Goal: Task Accomplishment & Management: Use online tool/utility

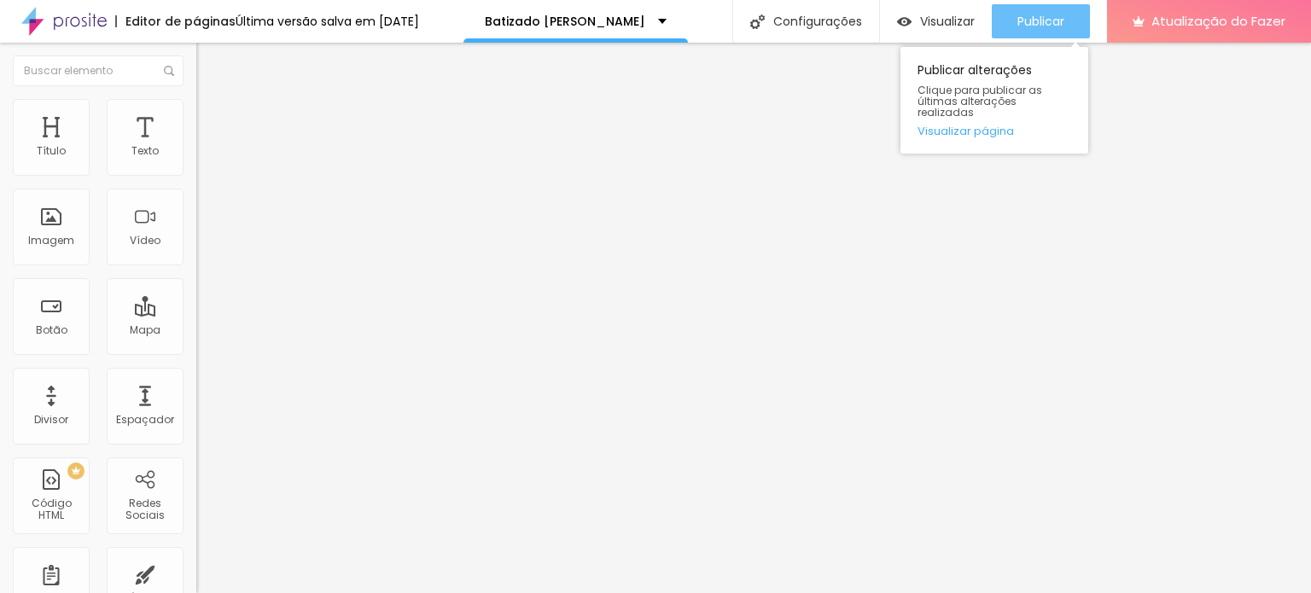
click at [1025, 20] on font "Publicar" at bounding box center [1040, 21] width 47 height 17
click at [1046, 20] on font "Publicar" at bounding box center [1040, 21] width 47 height 17
click at [1027, 26] on font "Publicar" at bounding box center [1040, 21] width 47 height 17
click at [1040, 13] on font "Publicar" at bounding box center [1040, 21] width 47 height 17
click at [1035, 12] on div "Publicar" at bounding box center [1040, 21] width 47 height 34
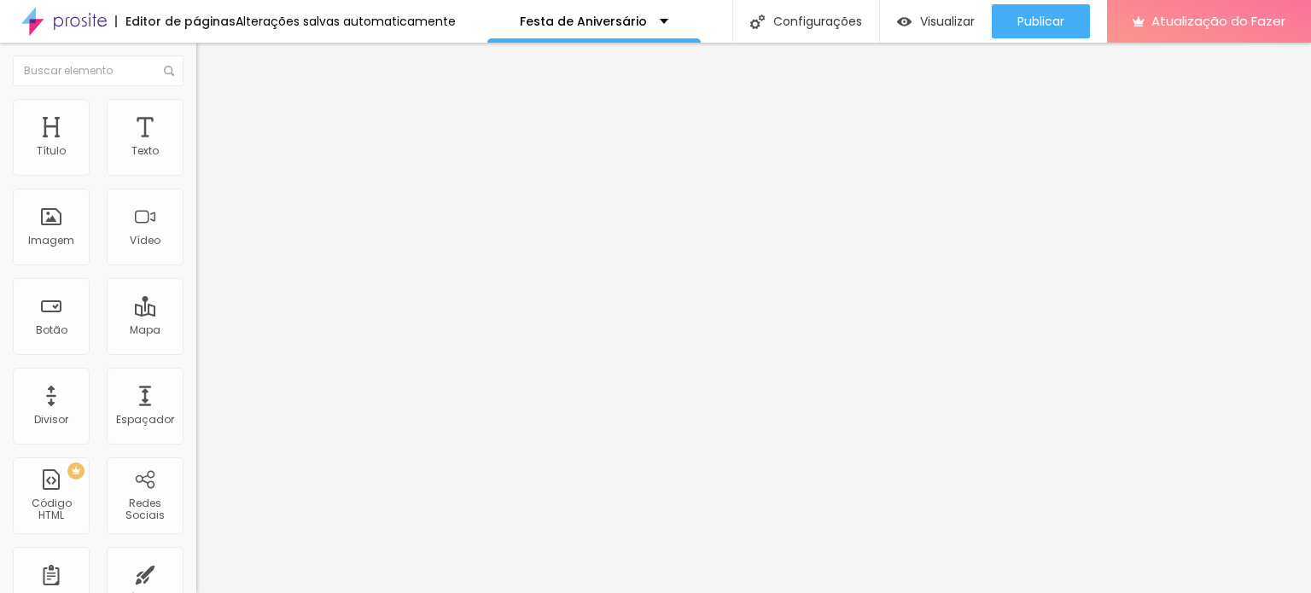
click at [196, 164] on button "button" at bounding box center [208, 155] width 24 height 18
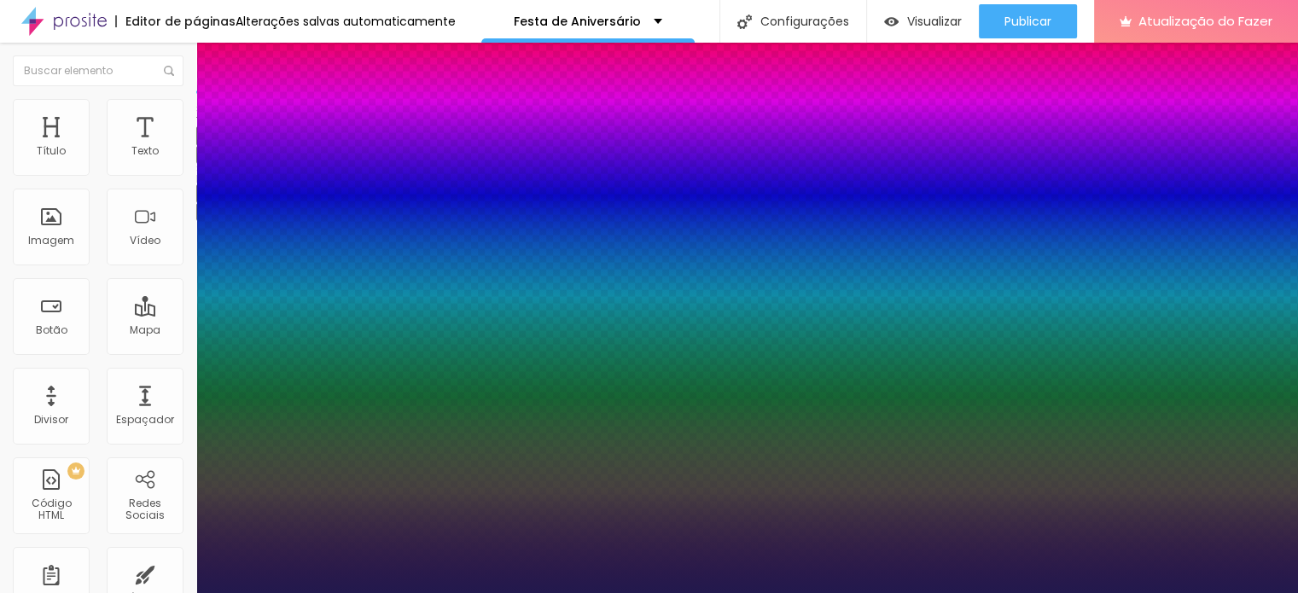
type input "1"
type input "13"
type input "1"
type input "14"
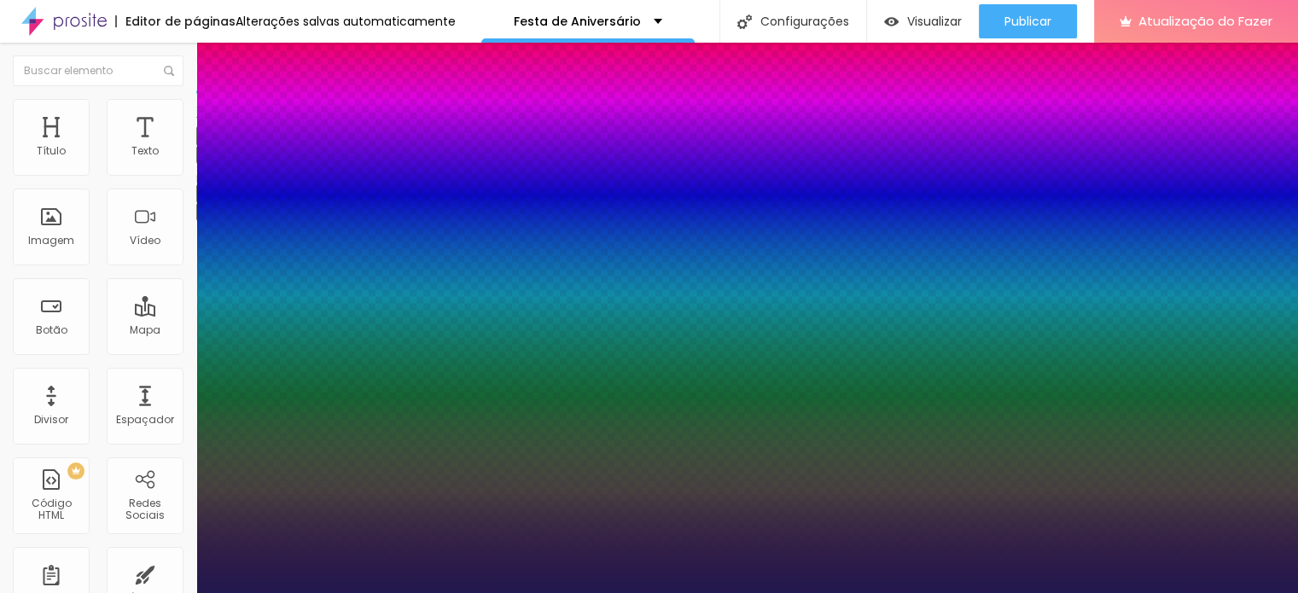
type input "14"
type input "1"
type input "15"
type input "1"
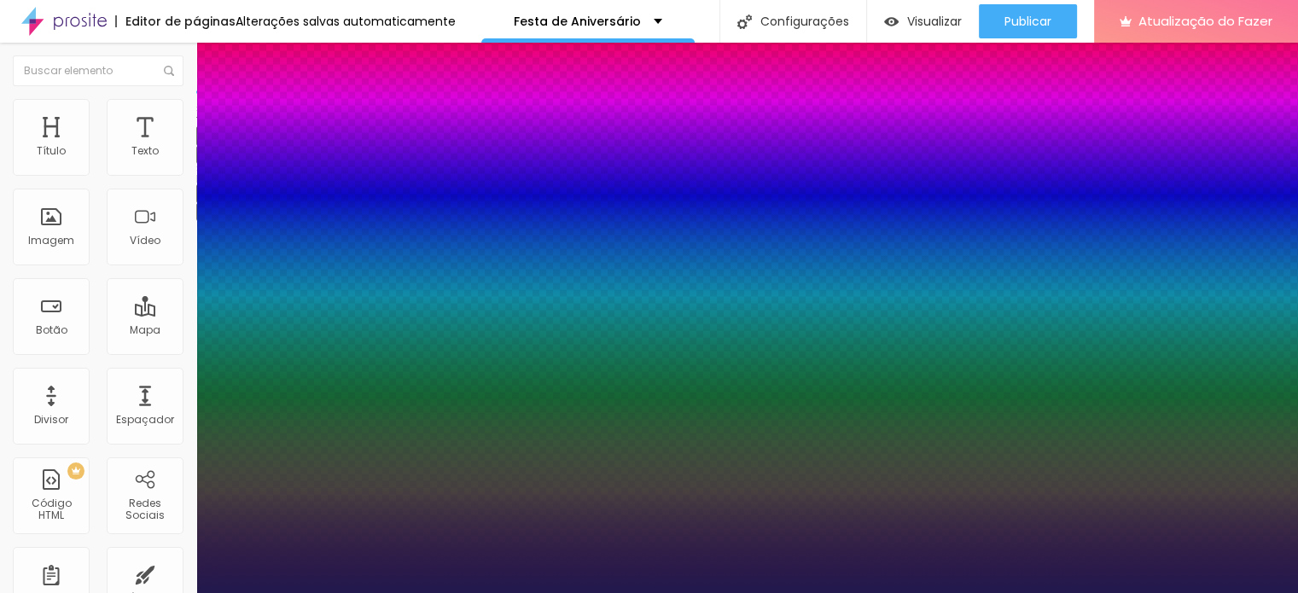
type input "17"
type input "1"
type input "18"
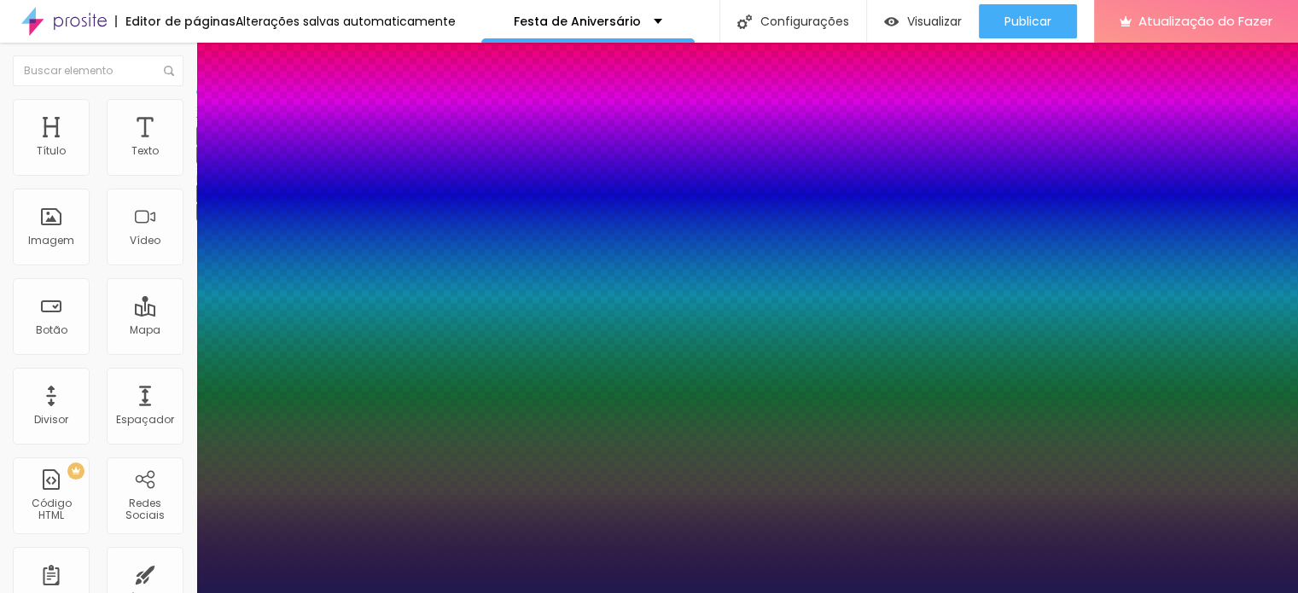
type input "1"
type input "18"
type input "1"
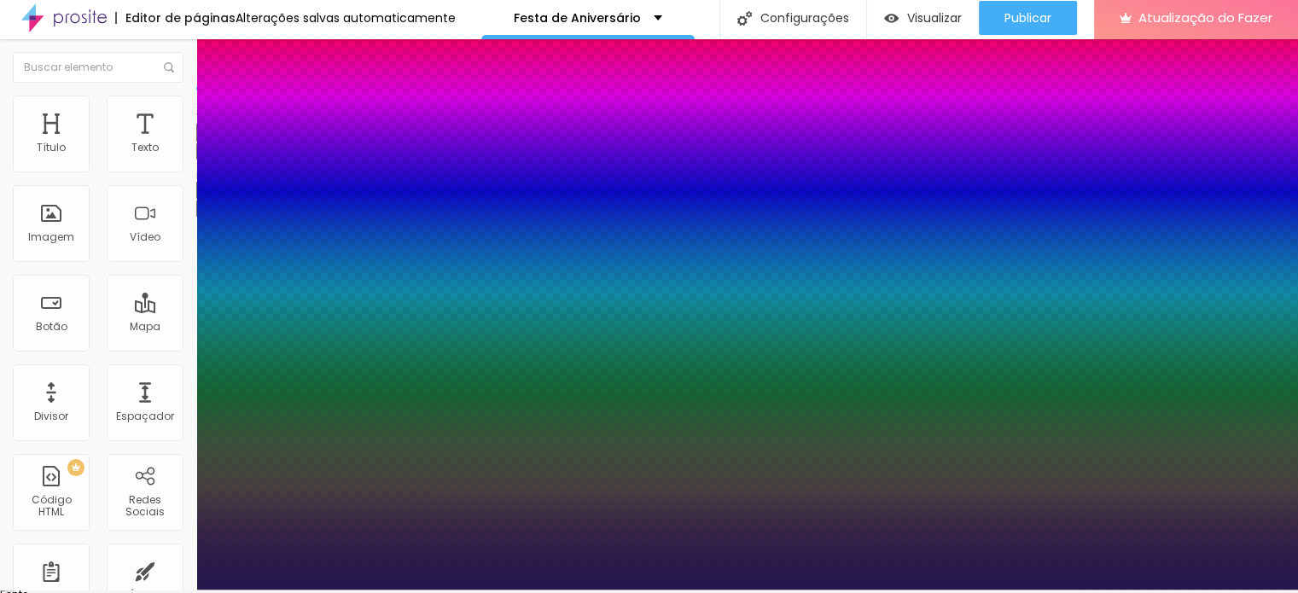
scroll to position [4, 0]
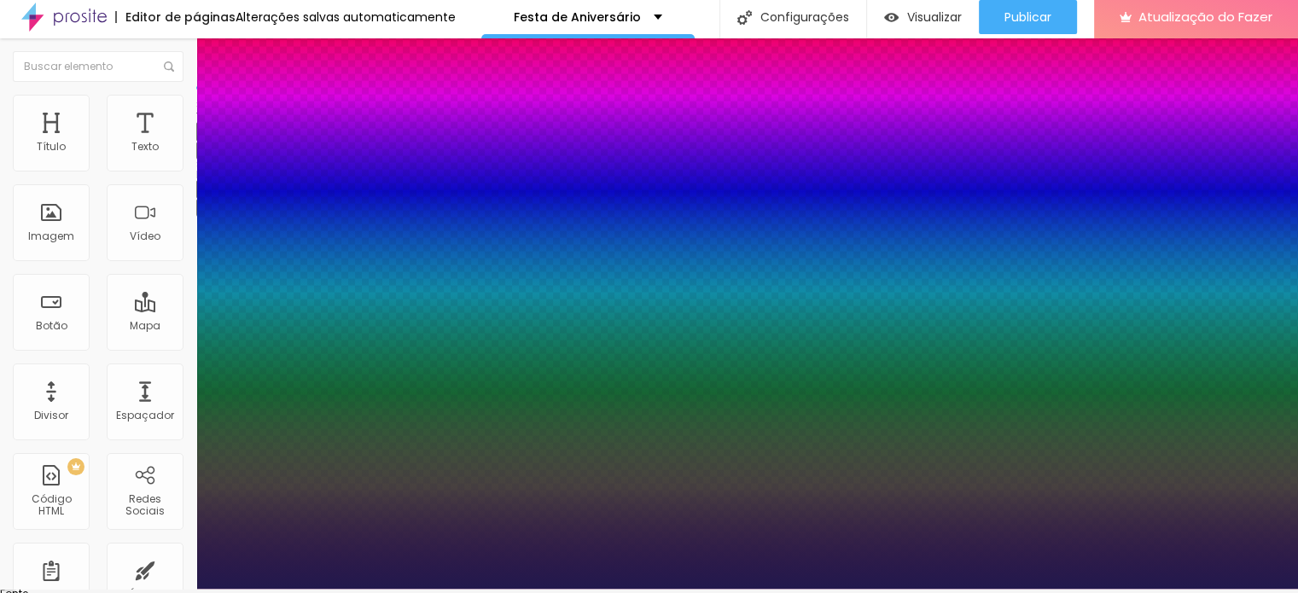
drag, startPoint x: 1289, startPoint y: 446, endPoint x: 1290, endPoint y: 467, distance: 21.4
click at [1290, 589] on div at bounding box center [649, 589] width 1298 height 0
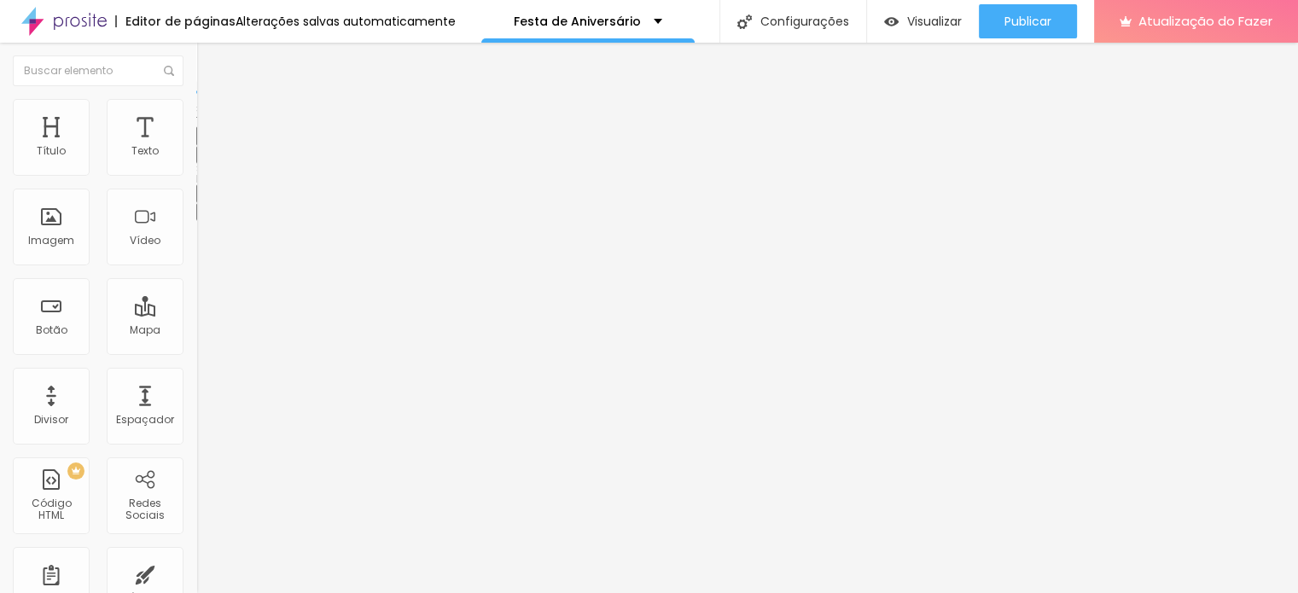
scroll to position [0, 0]
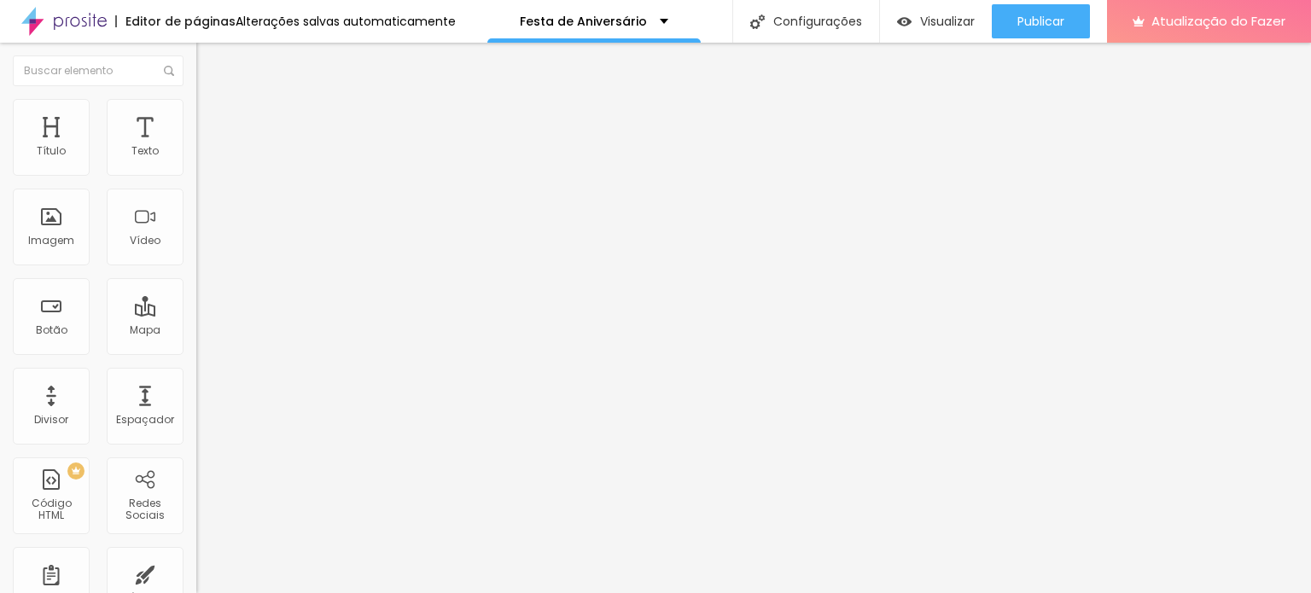
click at [196, 147] on font "Título 1" at bounding box center [224, 135] width 57 height 24
click at [196, 141] on img at bounding box center [203, 133] width 15 height 15
click at [203, 248] on icon "button" at bounding box center [208, 242] width 10 height 10
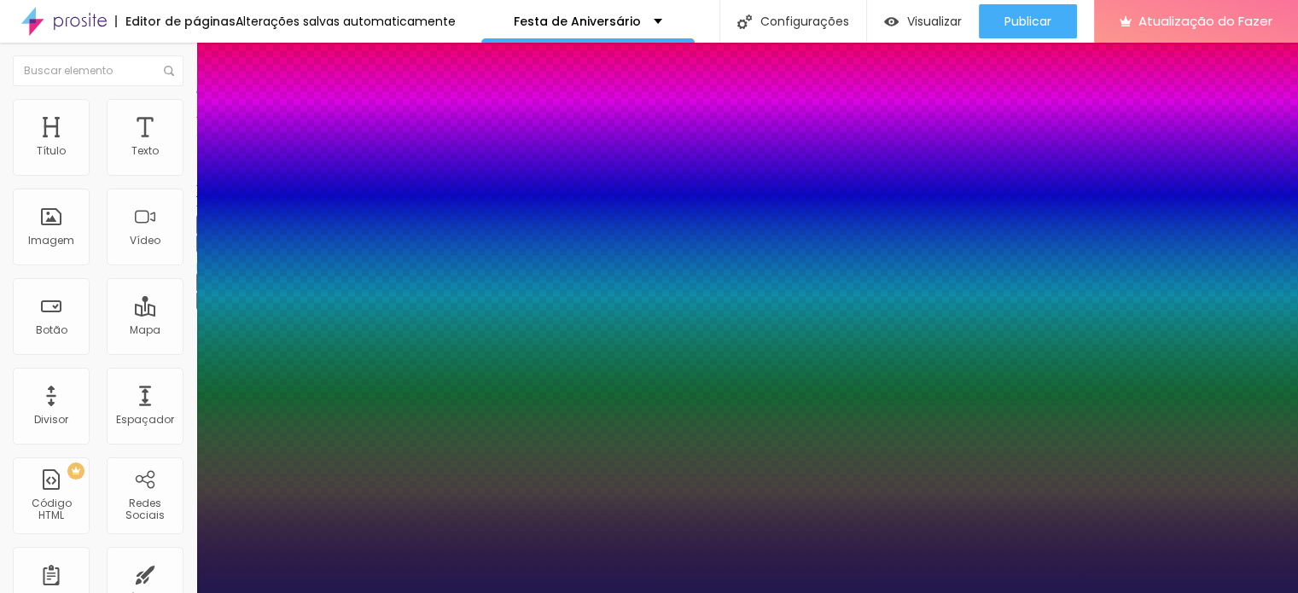
type input "1"
type input "58"
type input "1"
type input "57"
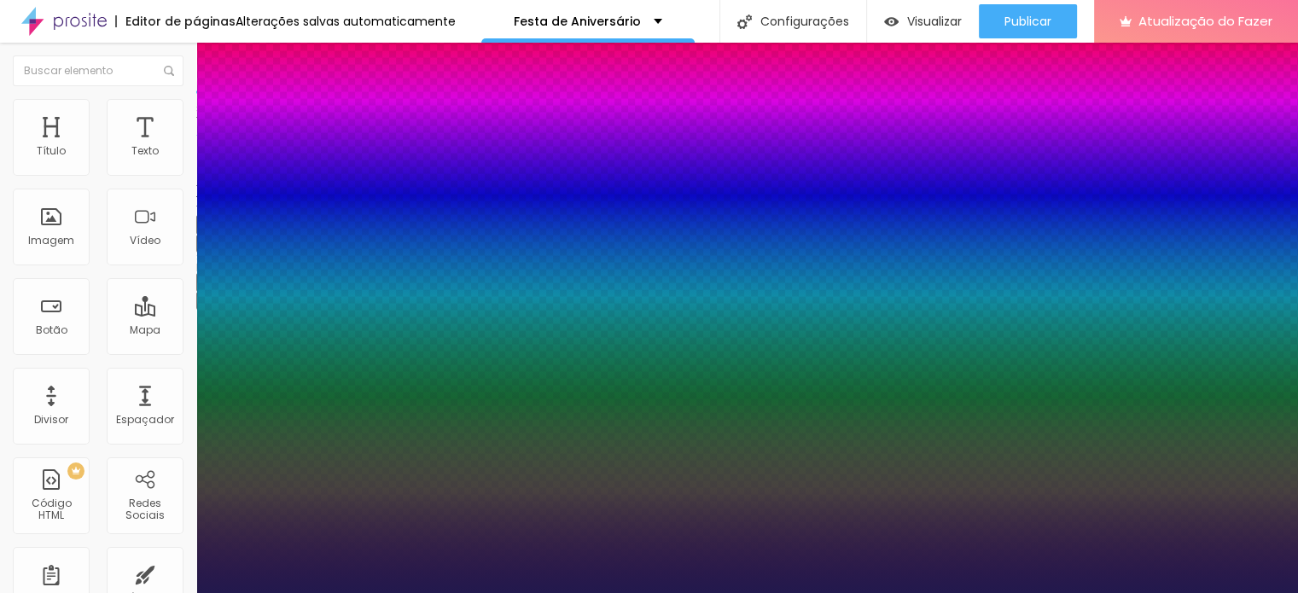
type input "57"
type input "1"
type input "56"
type input "1"
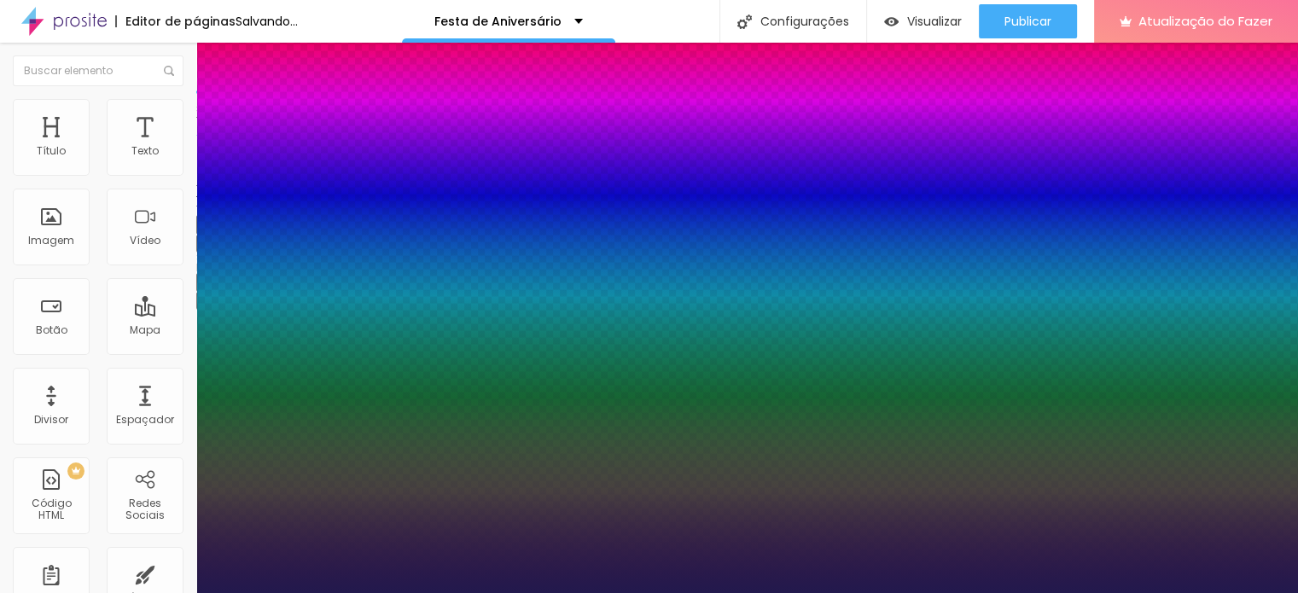
type input "55"
type input "1"
type input "53"
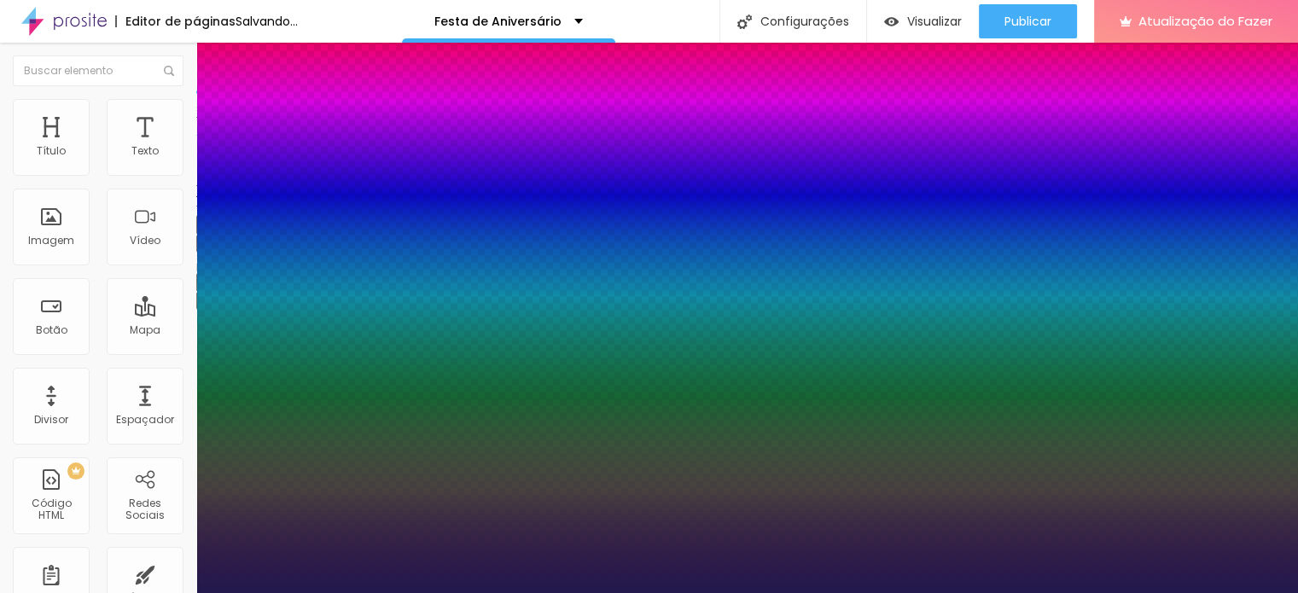
type input "1"
type input "52"
type input "1"
type input "48"
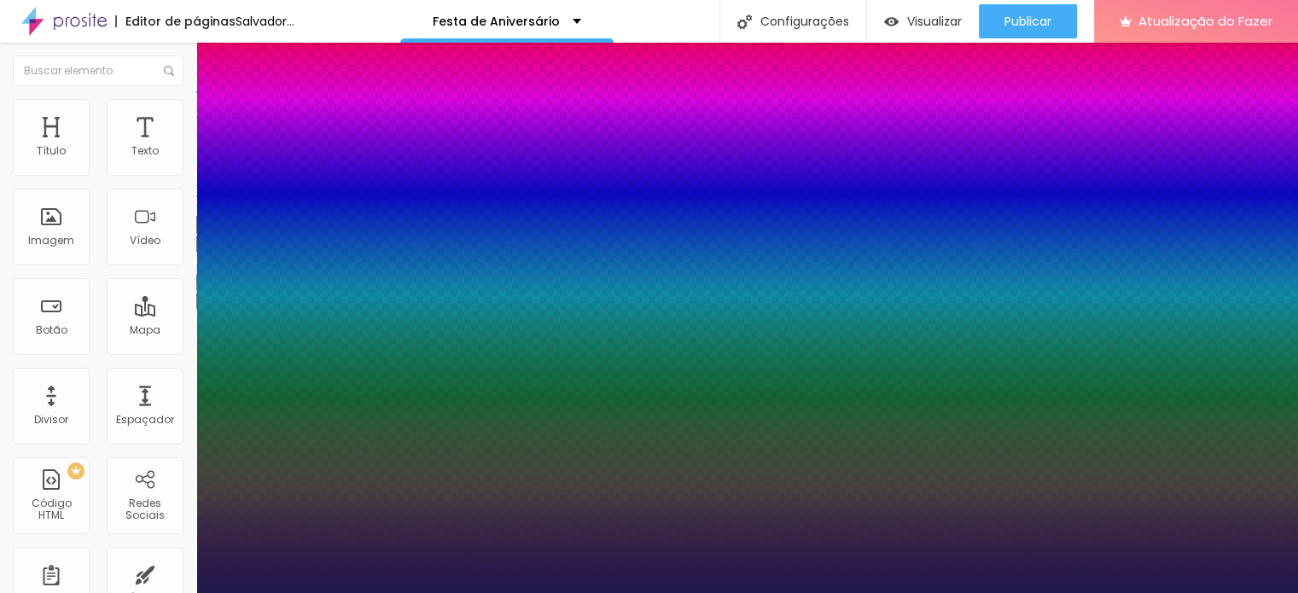
type input "48"
type input "1"
type input "46"
type input "1"
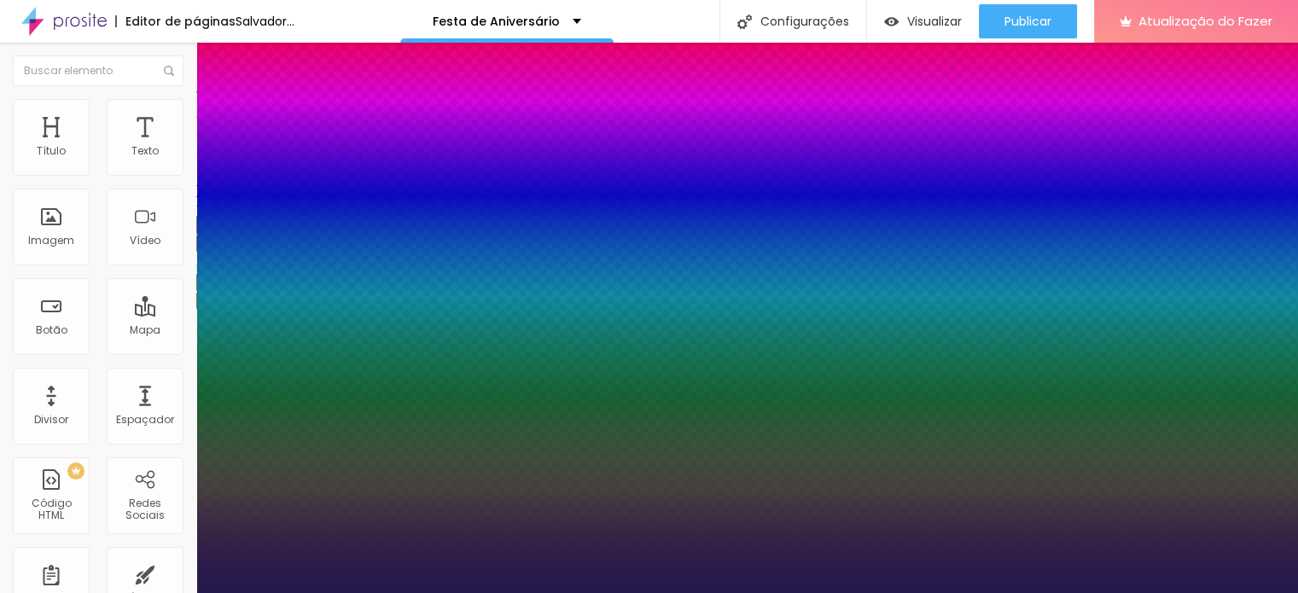
type input "45"
type input "1"
type input "44"
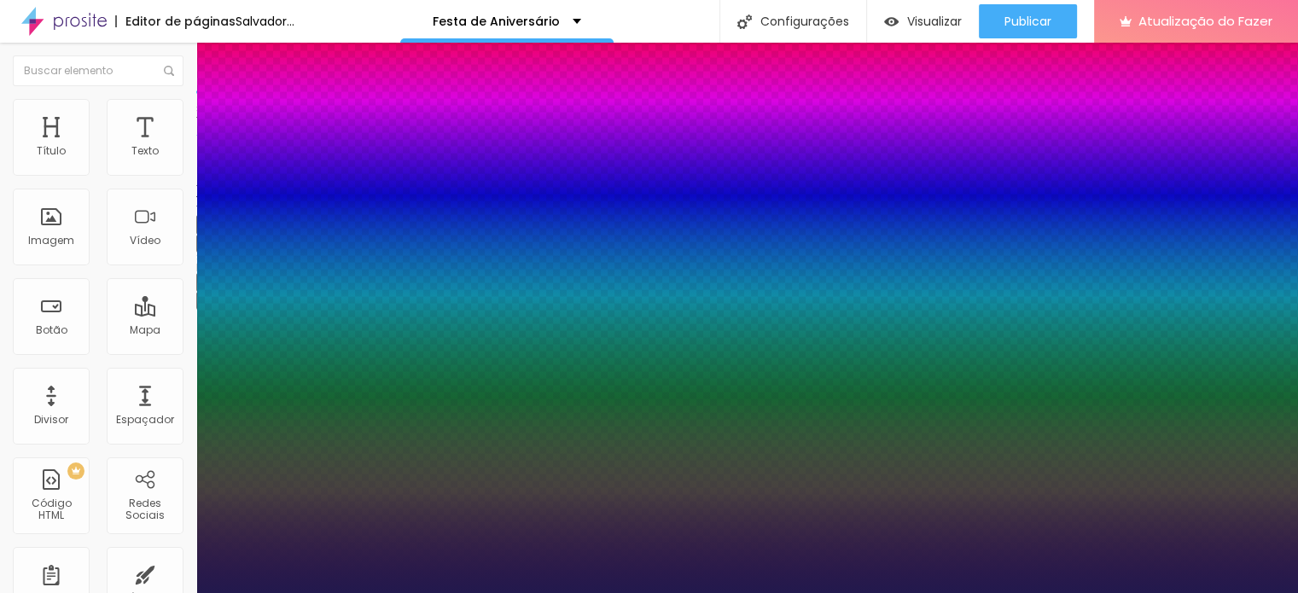
type input "1"
type input "43"
type input "1"
type input "39"
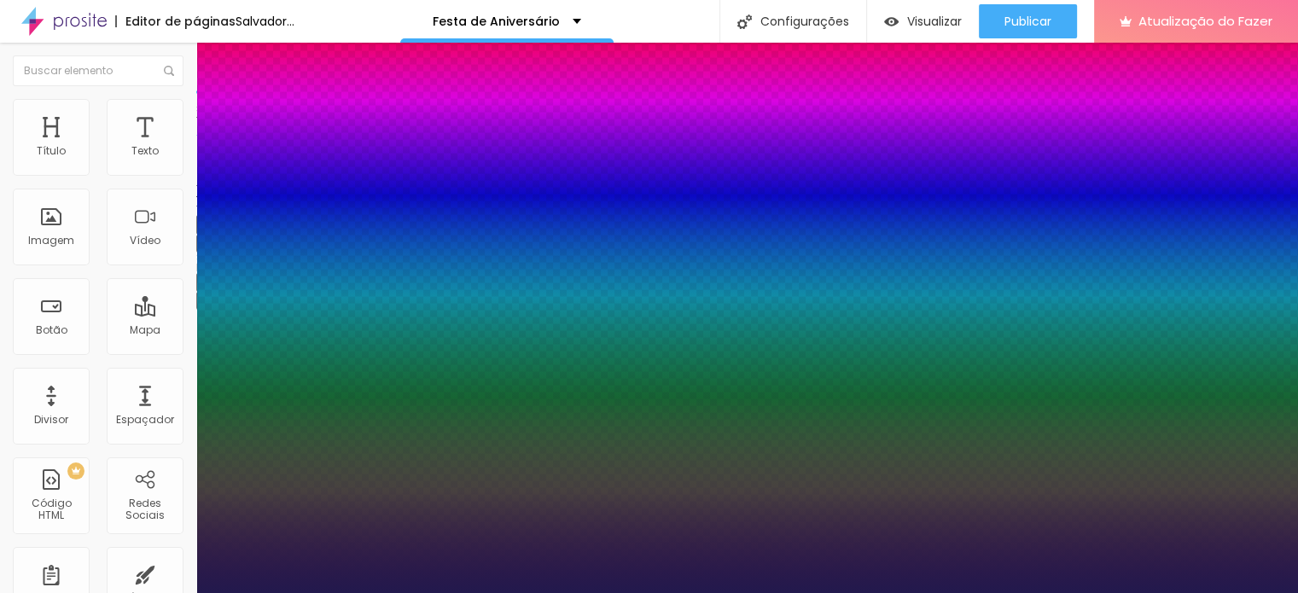
type input "39"
type input "1"
type input "37"
type input "1"
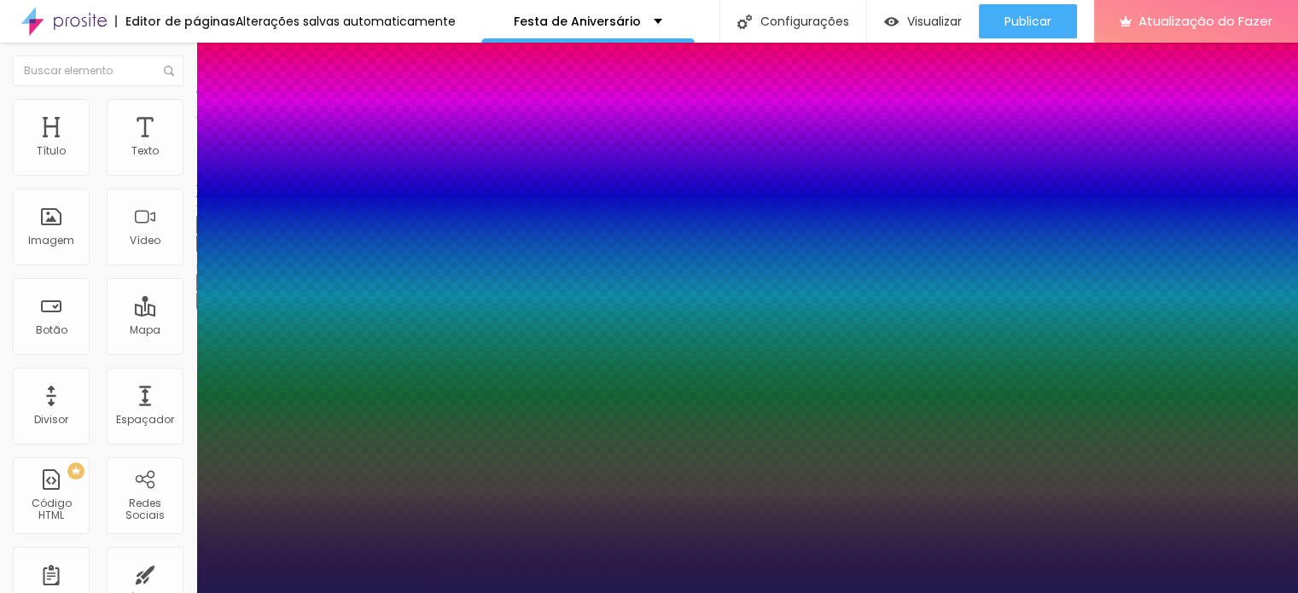
type input "36"
type input "1"
type input "35"
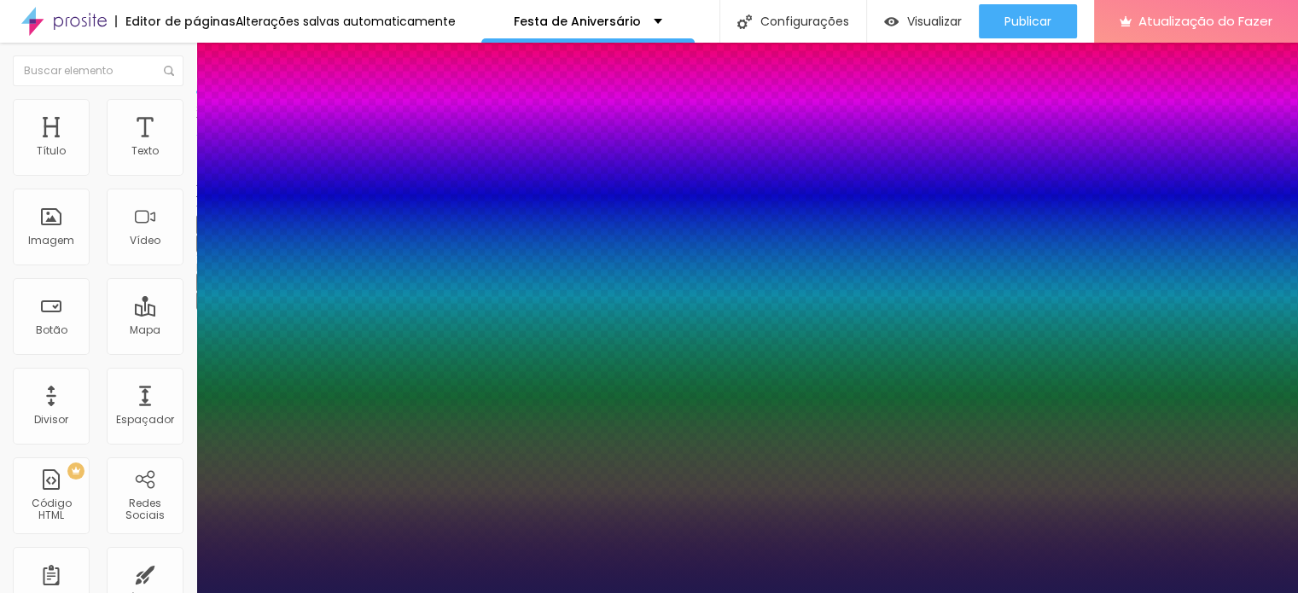
type input "1"
type input "37"
type input "1"
type input "38"
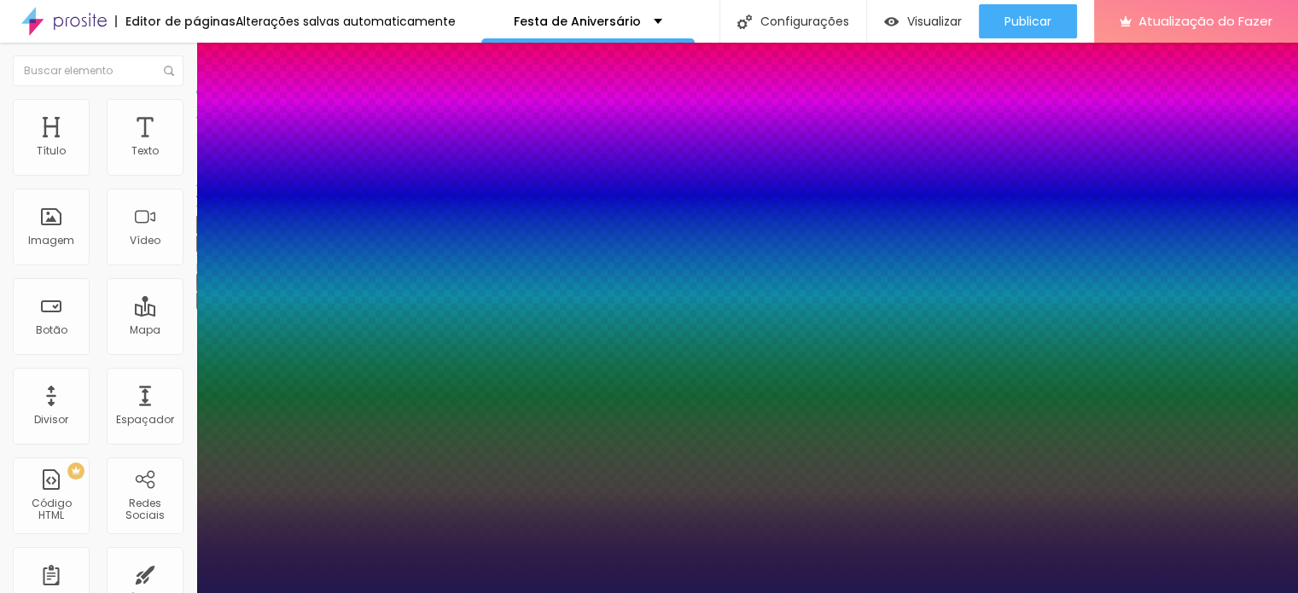
type input "38"
type input "1"
type input "39"
type input "1"
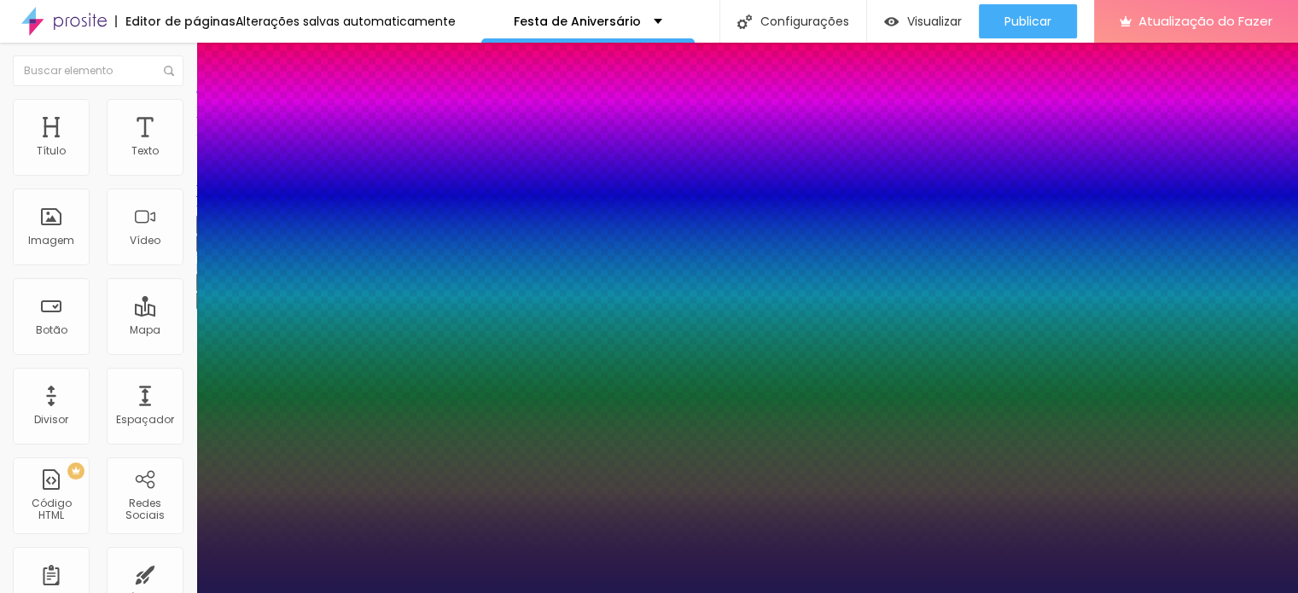
type input "40"
type input "1"
drag, startPoint x: 292, startPoint y: 484, endPoint x: 263, endPoint y: 475, distance: 30.2
type input "40"
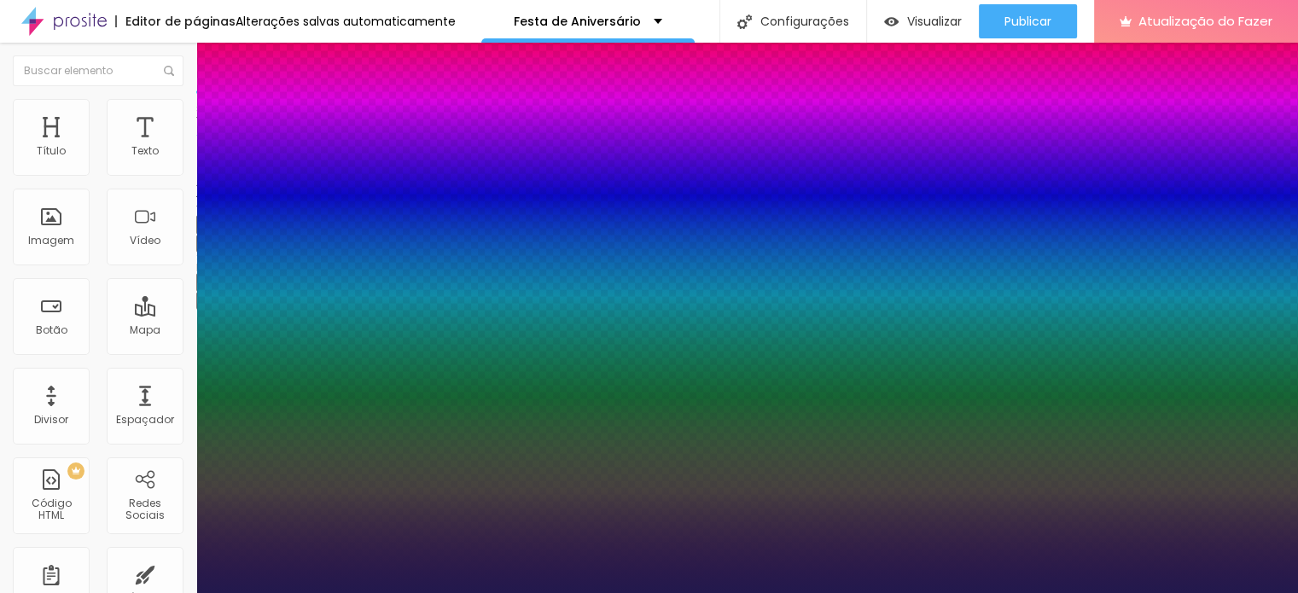
type input "1"
type input "0.1"
type input "1"
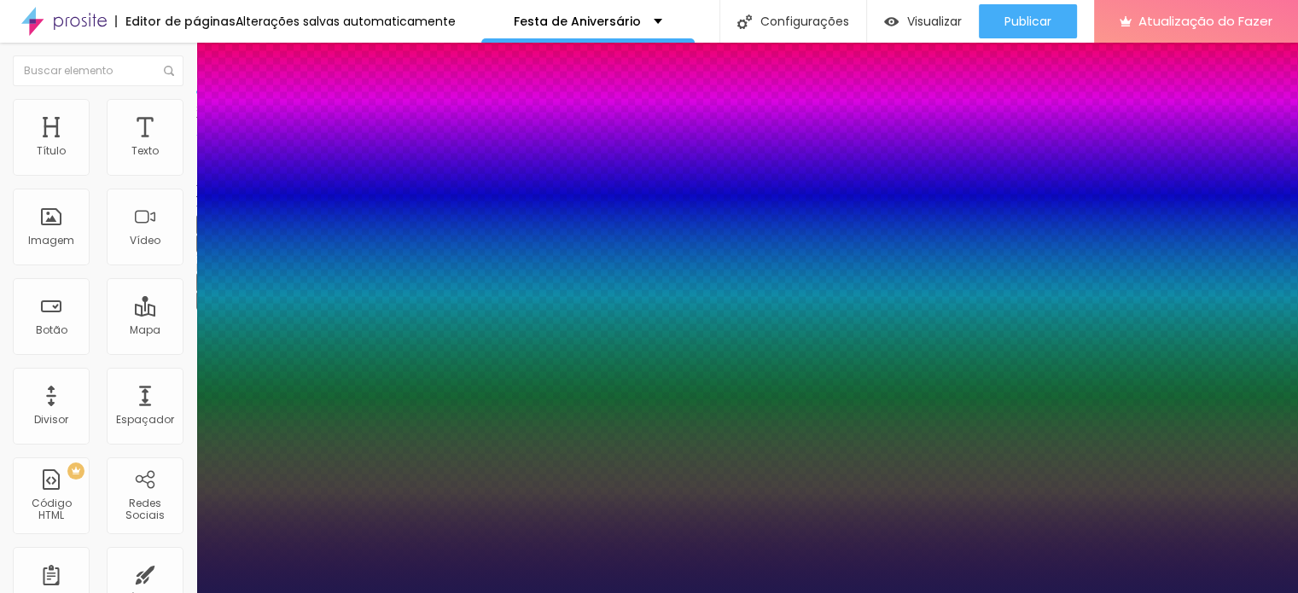
type input "1.2"
type input "1"
type input "1.3"
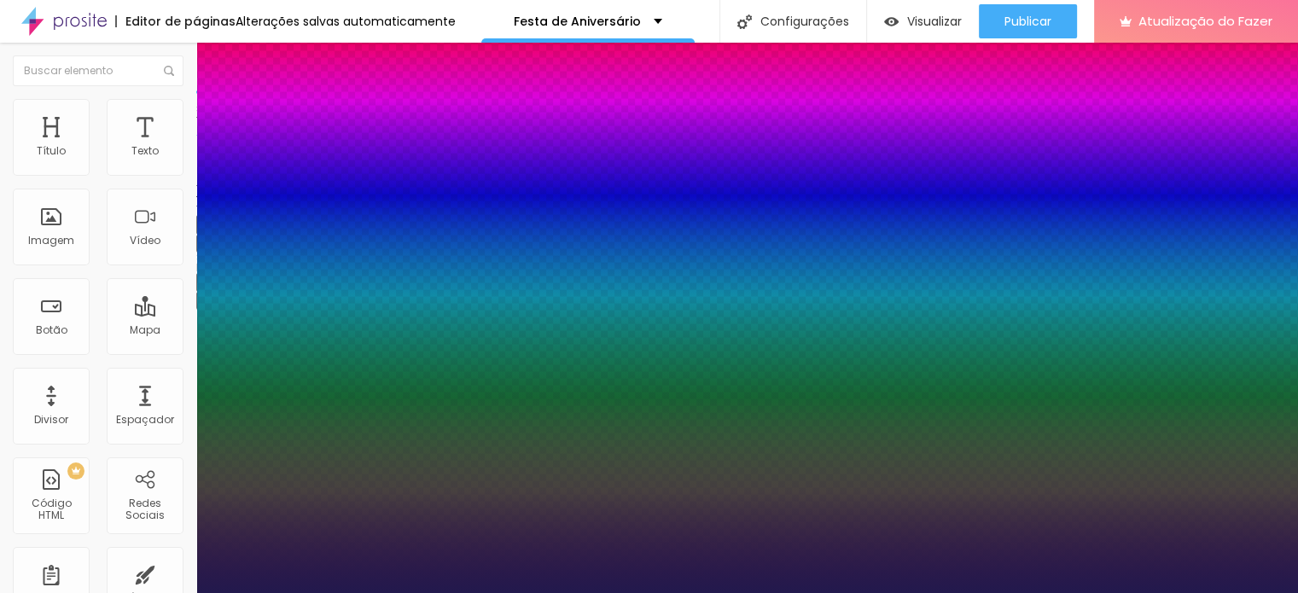
type input "1"
type input "1.1"
type input "1"
type input "0"
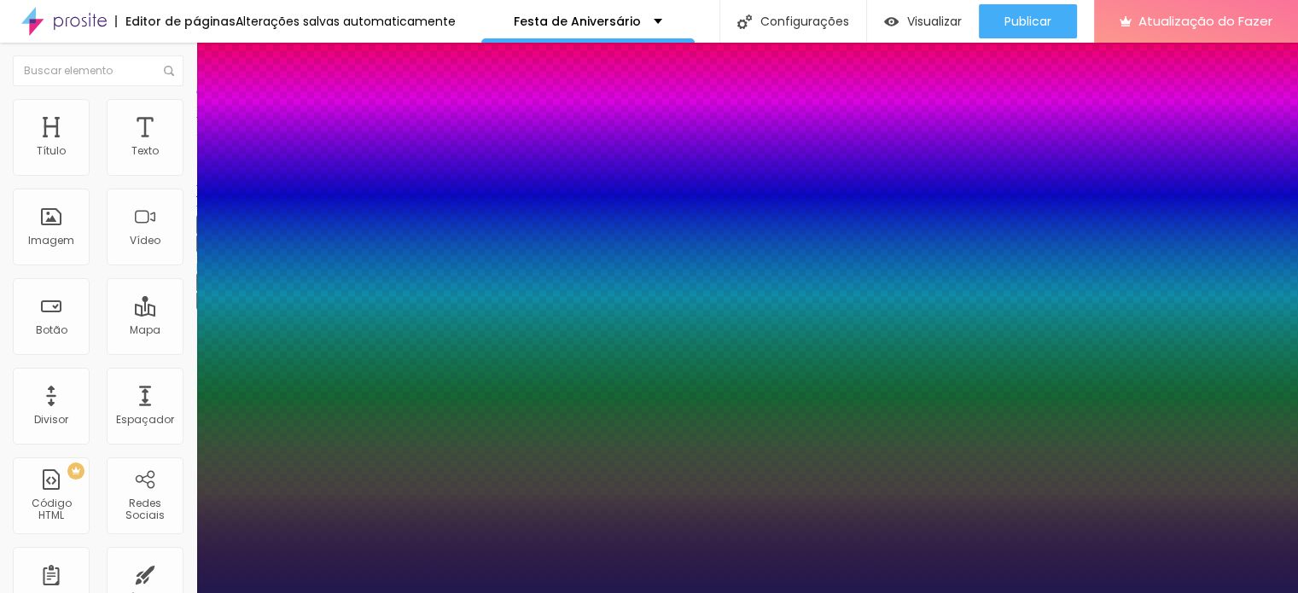
type input "0"
type input "1"
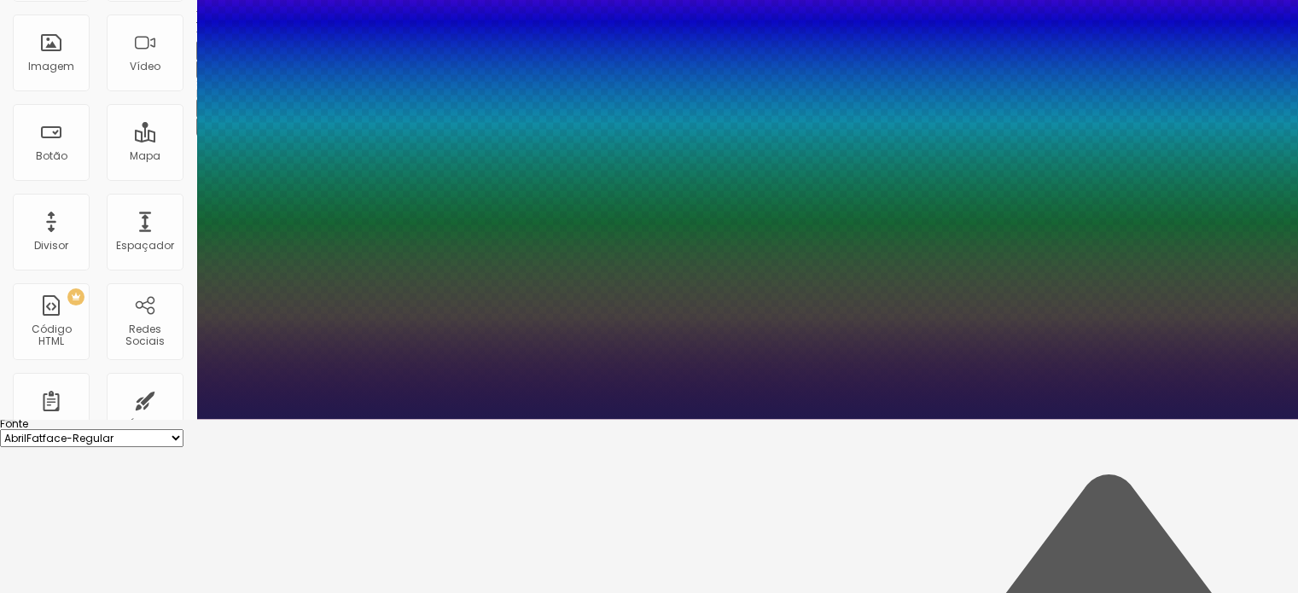
scroll to position [195, 0]
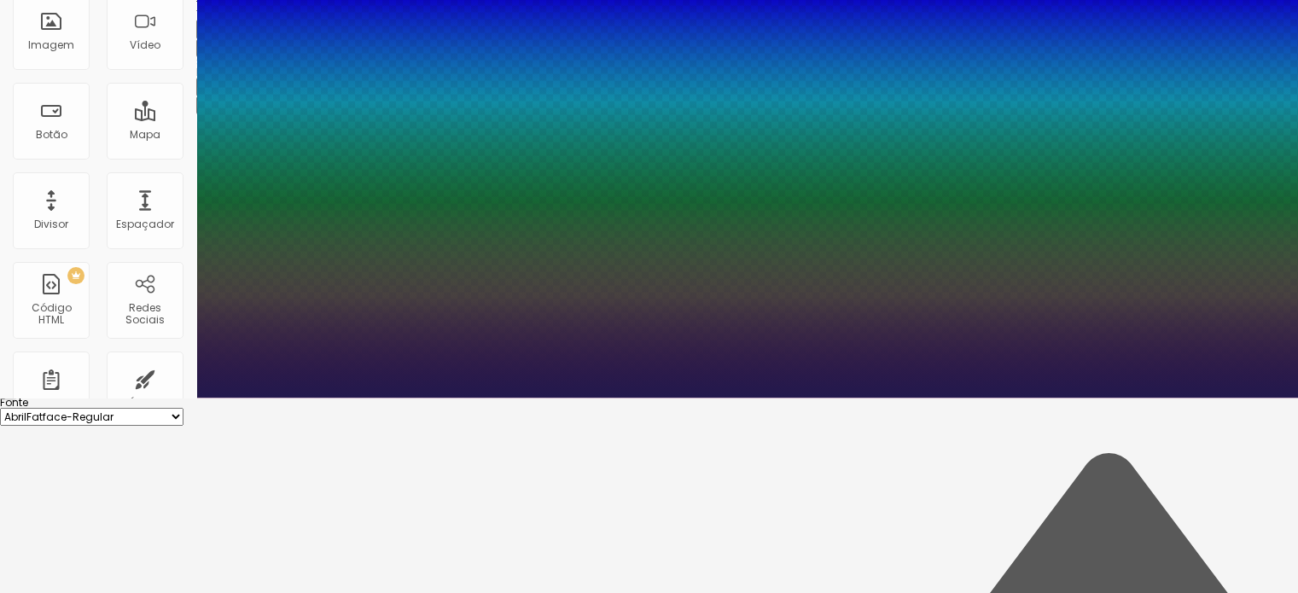
click at [901, 398] on div at bounding box center [649, 398] width 1298 height 0
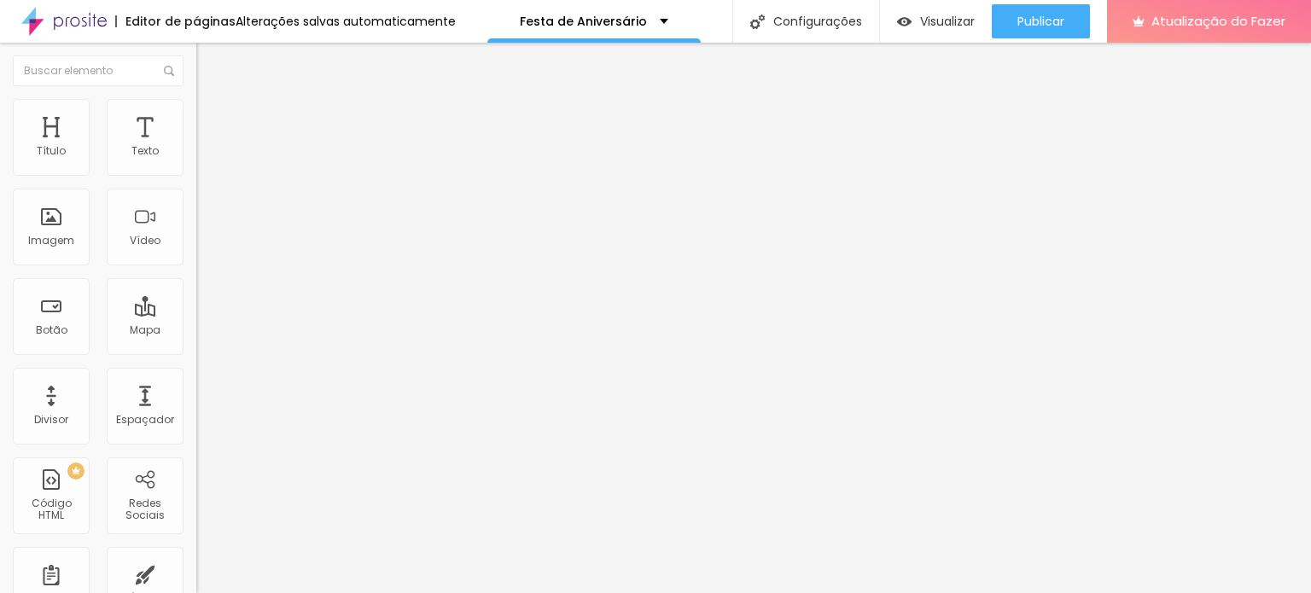
click at [196, 160] on button "button" at bounding box center [208, 155] width 24 height 18
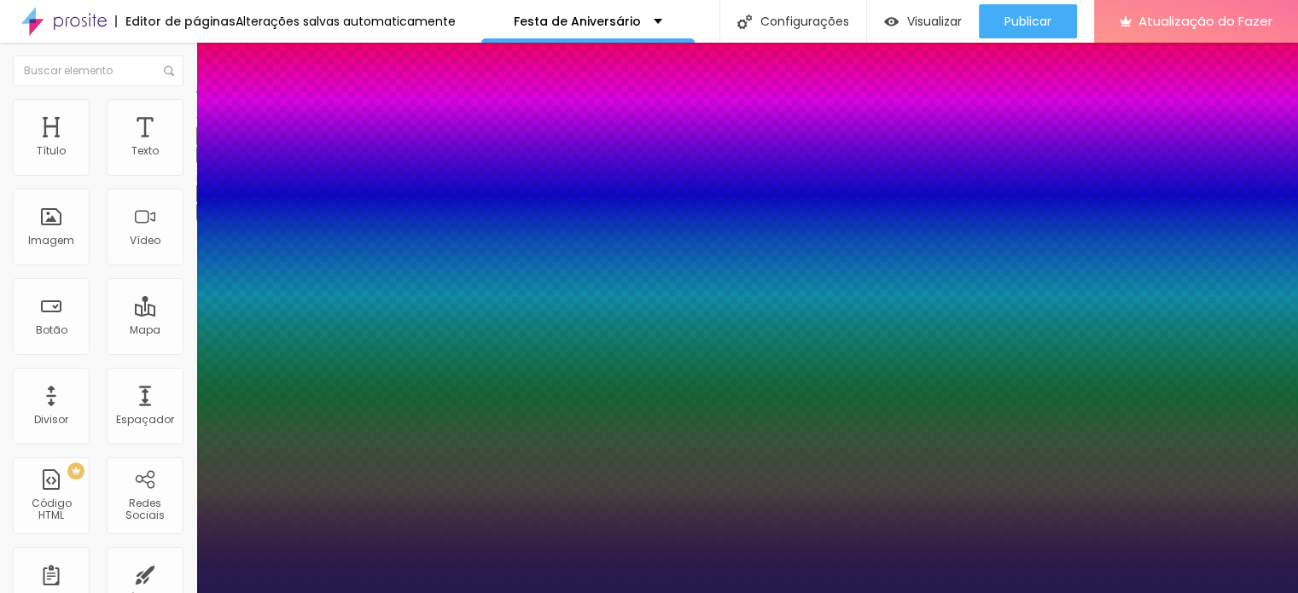
type input "1"
type input "15"
type input "1"
type input "14"
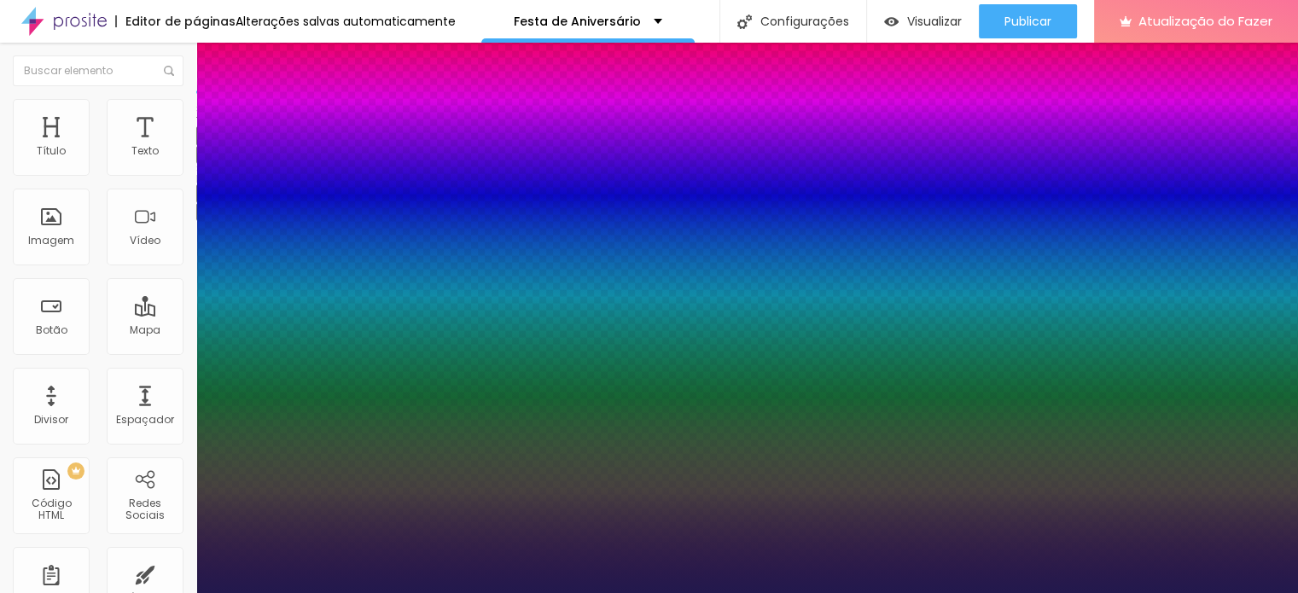
type input "14"
type input "1"
type input "13"
type input "1"
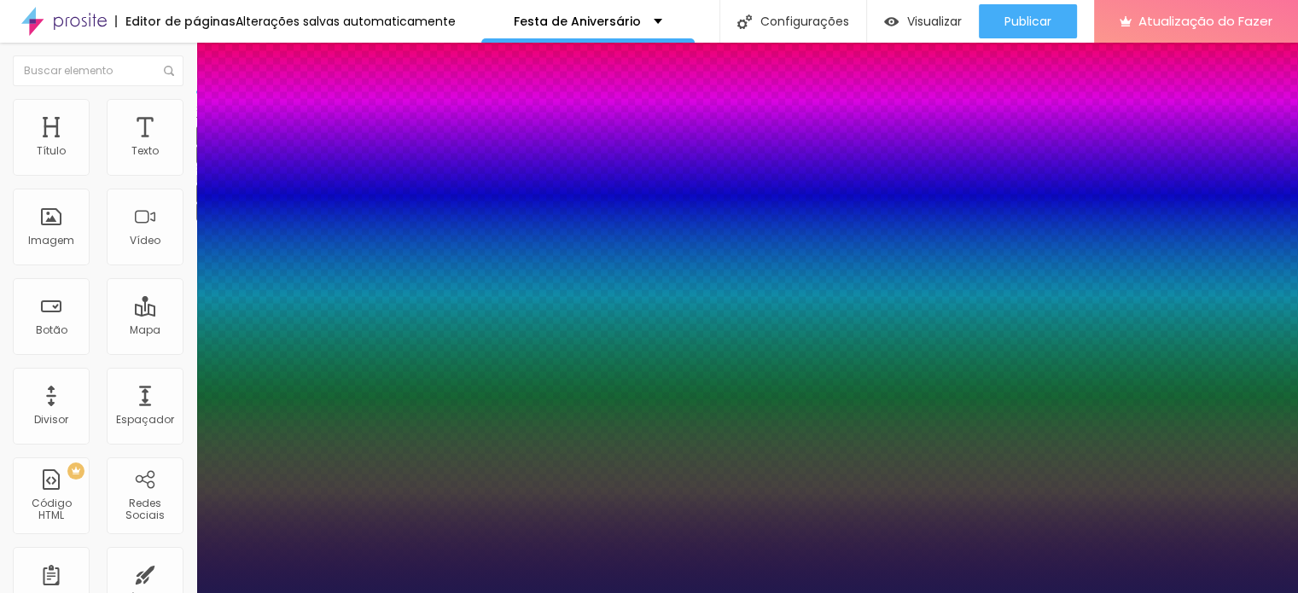
type input "14"
type input "1"
type input "16"
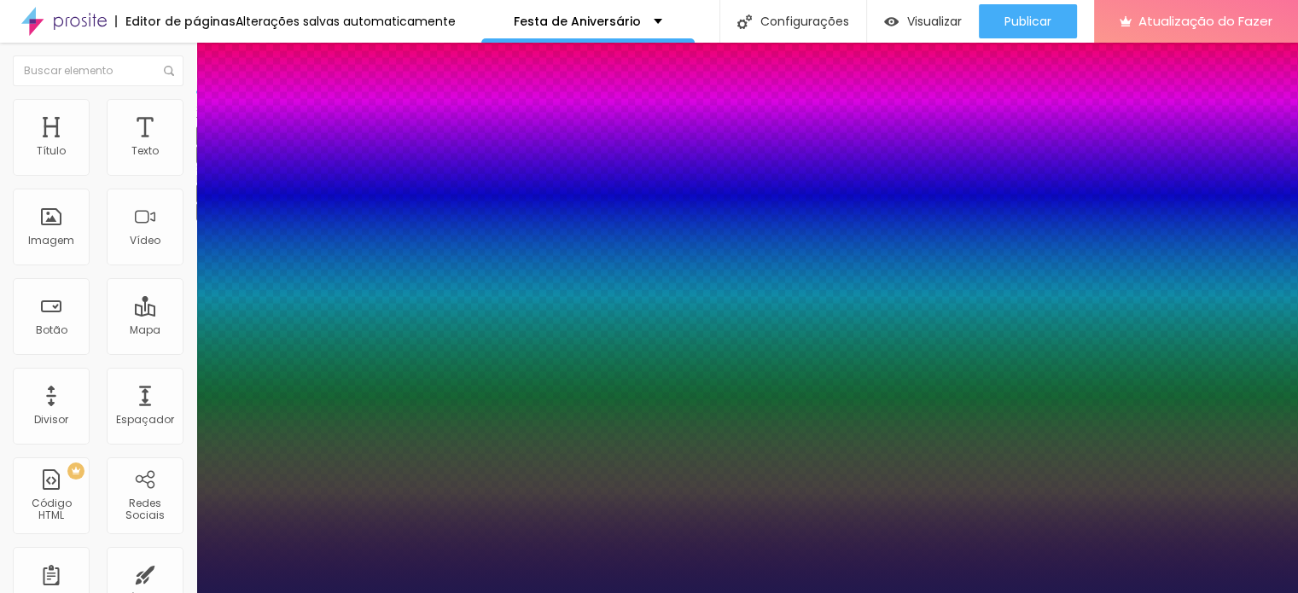
type input "1"
type input "16"
type input "1"
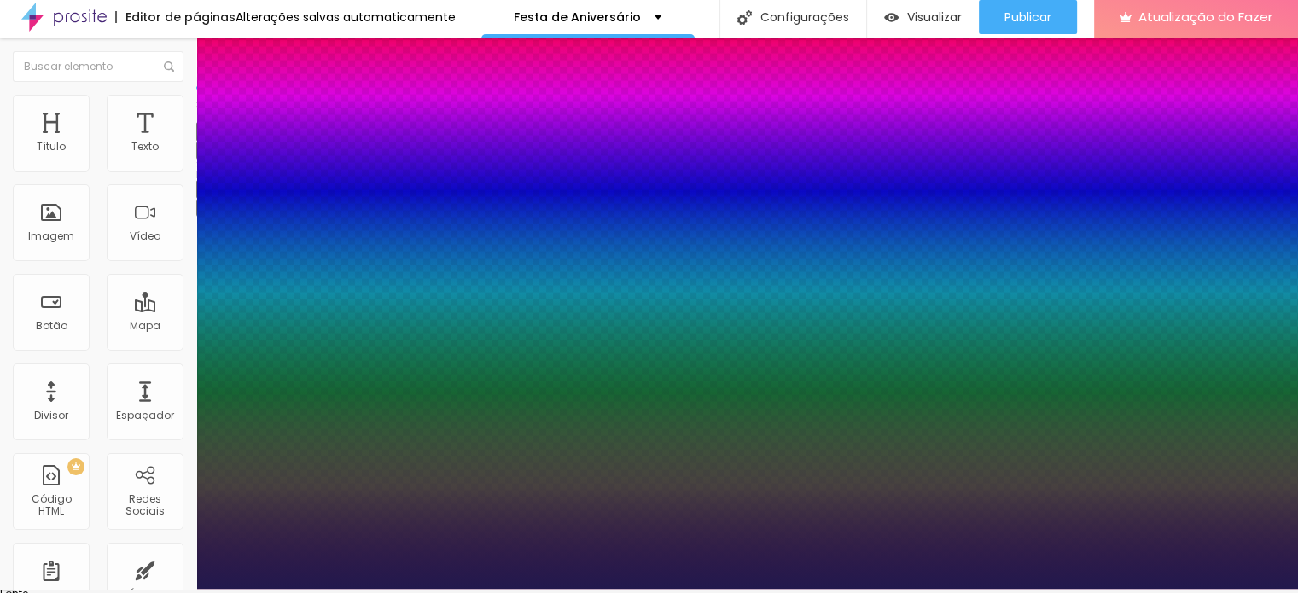
drag, startPoint x: 1290, startPoint y: 442, endPoint x: 1293, endPoint y: 488, distance: 46.2
click at [1293, 589] on div at bounding box center [649, 589] width 1298 height 0
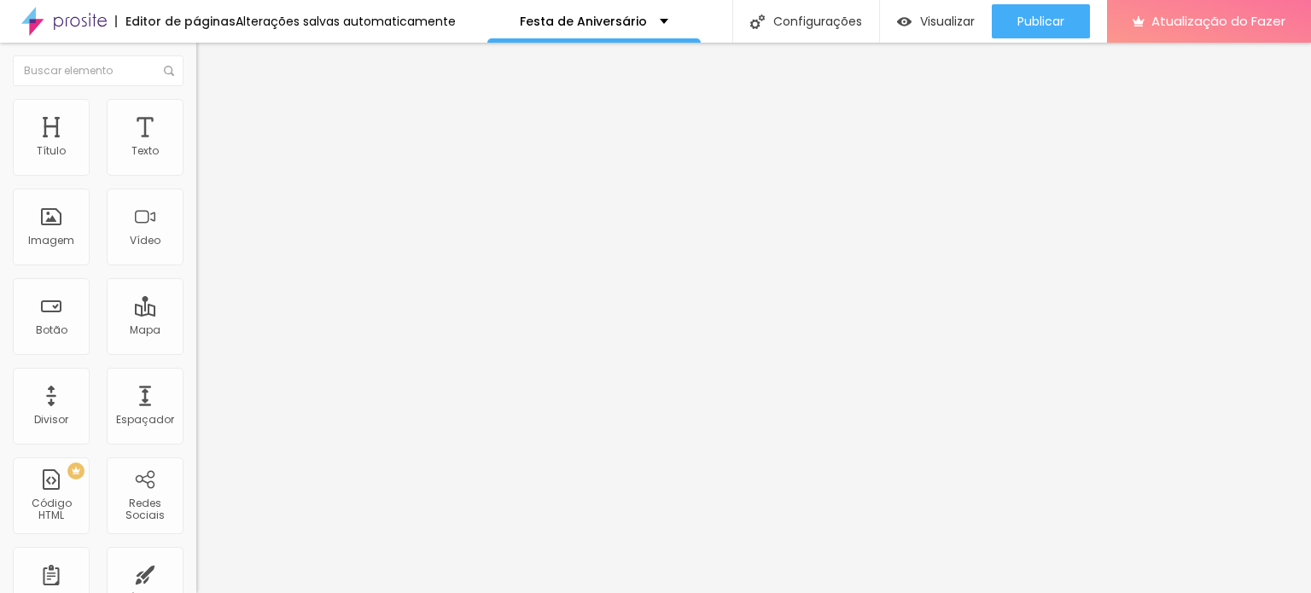
click at [205, 157] on icon "button" at bounding box center [208, 153] width 7 height 7
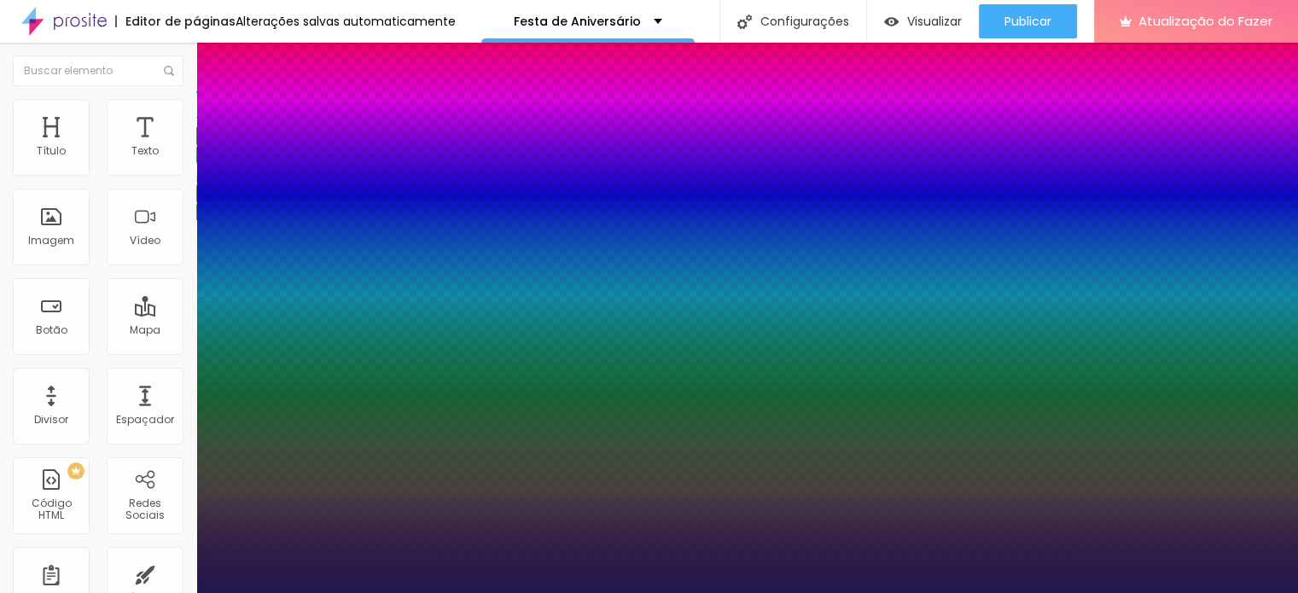
type input "1"
type input "17"
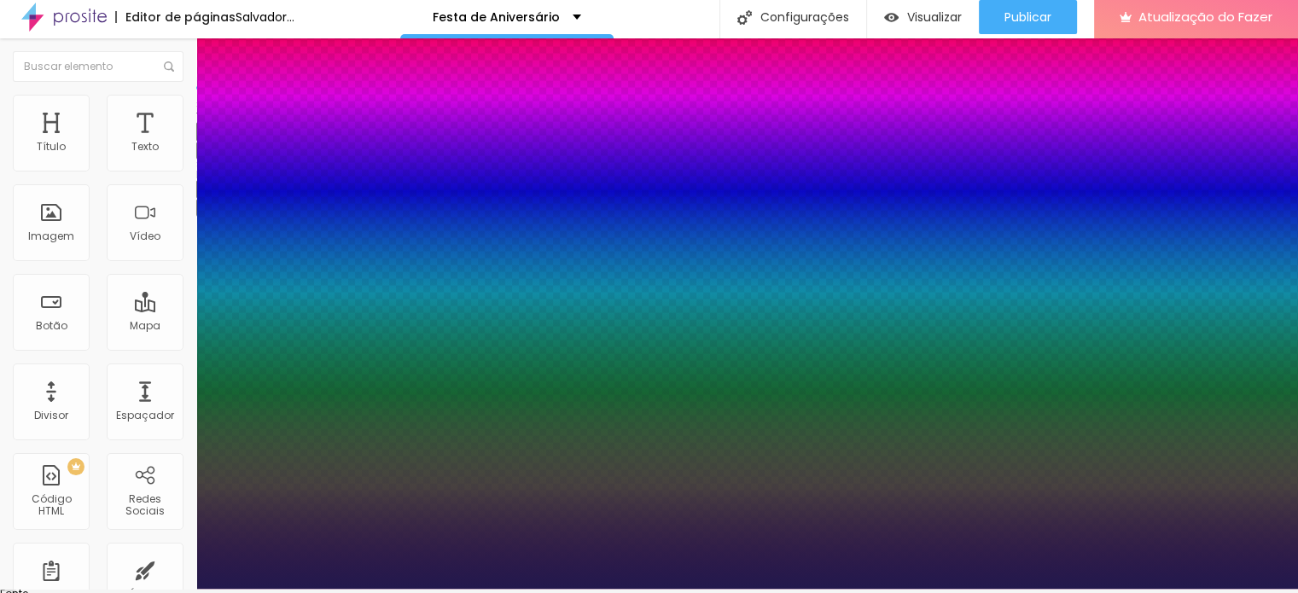
type input "1"
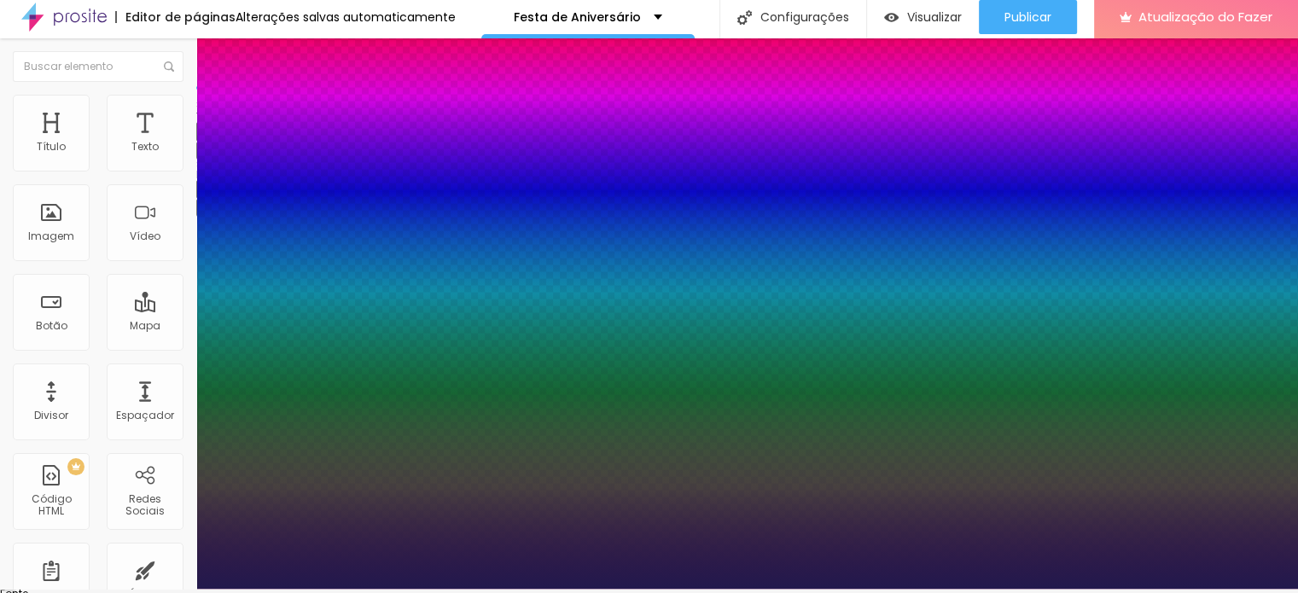
drag, startPoint x: 1293, startPoint y: 444, endPoint x: 1300, endPoint y: 484, distance: 40.7
click at [1298, 484] on html "Editor de páginas Alterações salvas automaticamente Festa de Aniversário Config…" at bounding box center [649, 292] width 1298 height 593
click at [1294, 589] on div at bounding box center [649, 589] width 1298 height 0
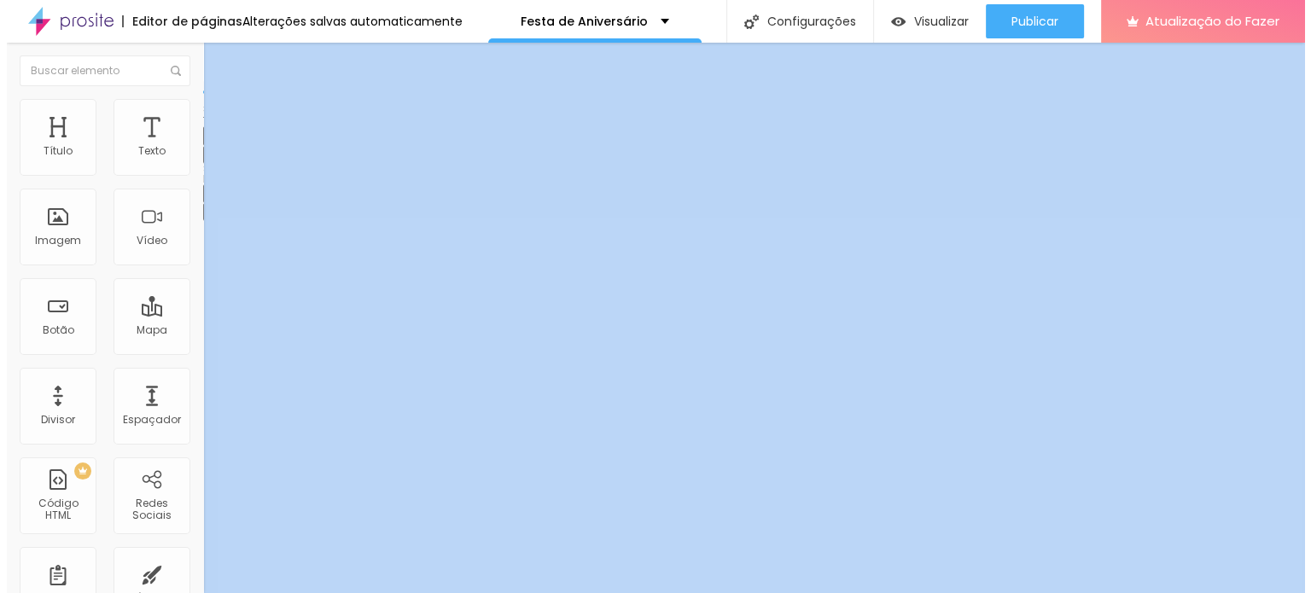
scroll to position [0, 0]
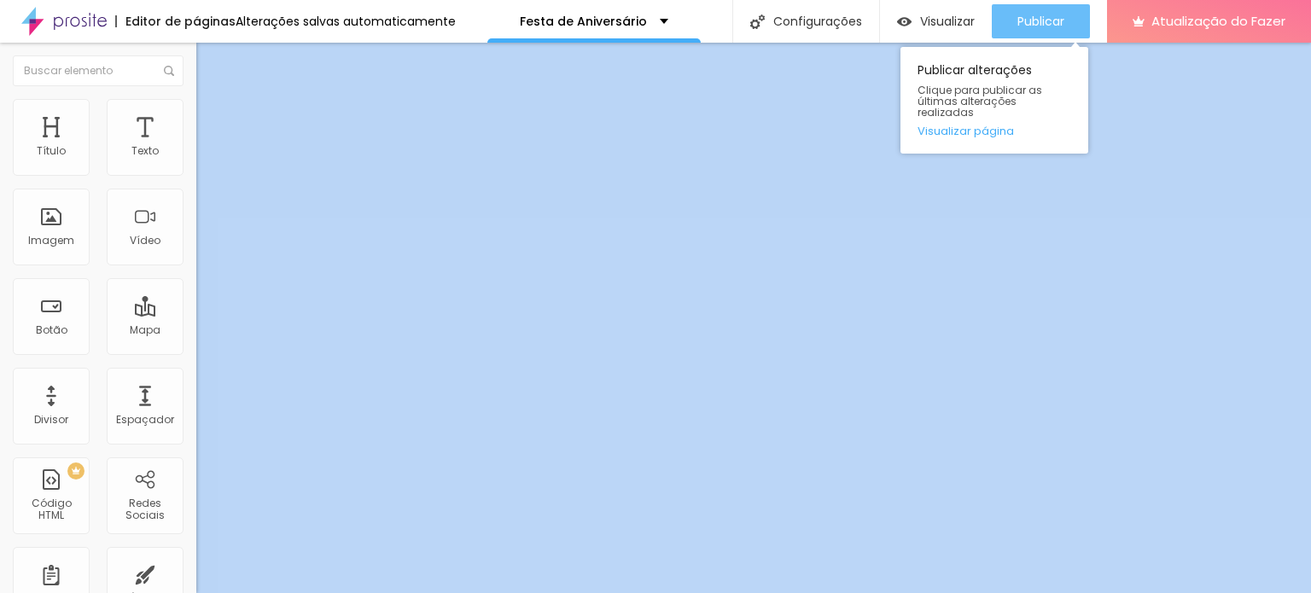
click at [1045, 15] on font "Publicar" at bounding box center [1040, 21] width 47 height 17
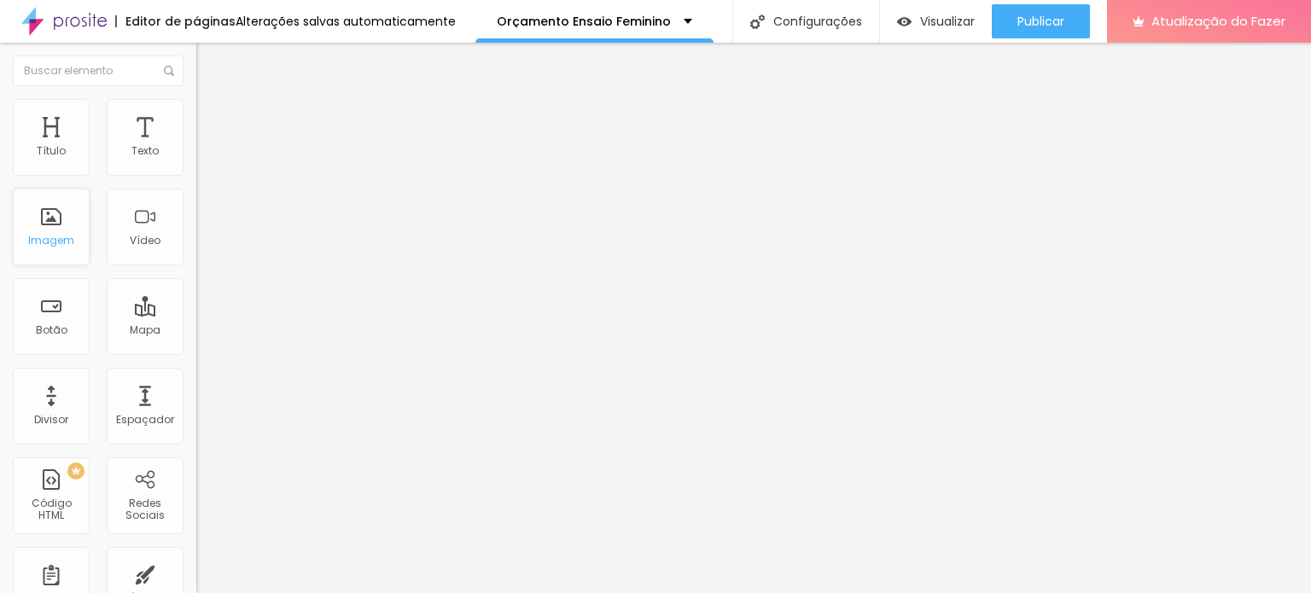
click at [46, 234] on font "Imagem" at bounding box center [51, 240] width 46 height 15
click at [46, 237] on font "Imagem" at bounding box center [51, 240] width 46 height 15
click at [212, 116] on font "Estilo" at bounding box center [225, 110] width 26 height 15
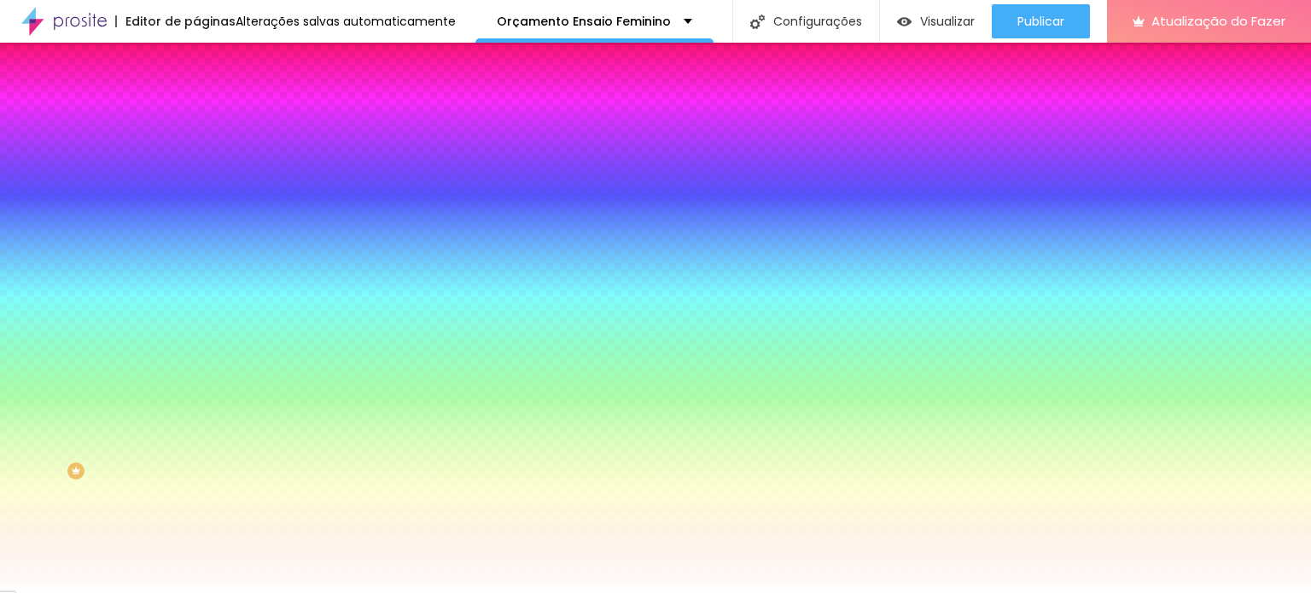
click at [196, 97] on img at bounding box center [203, 89] width 15 height 15
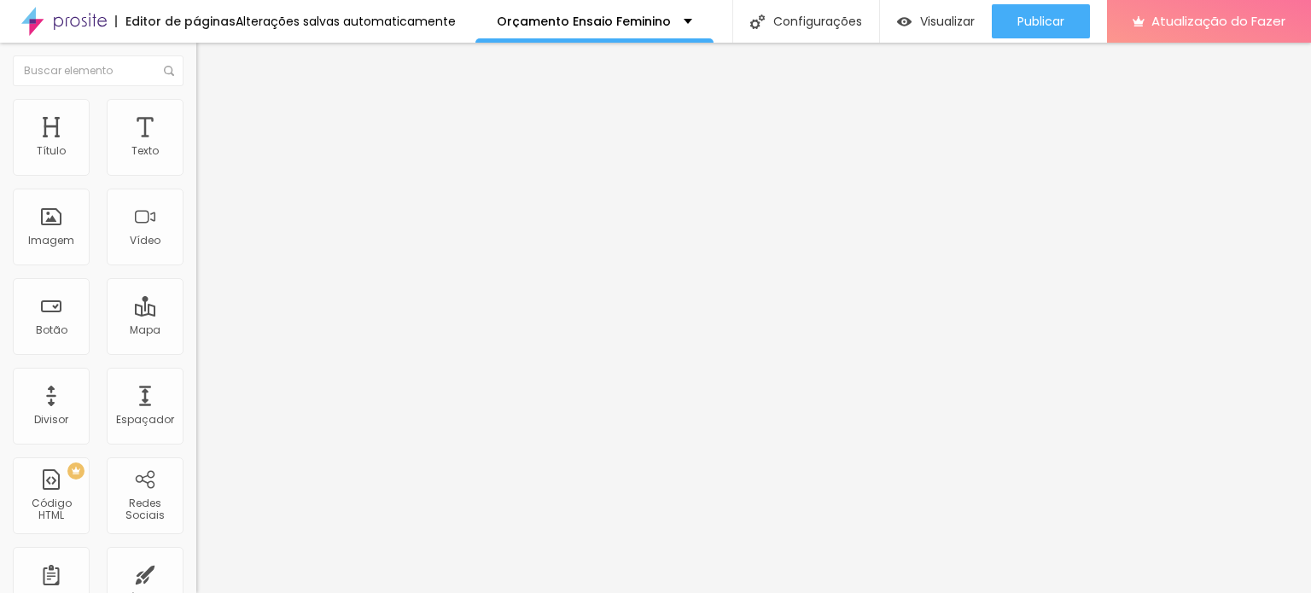
click at [209, 64] on img "button" at bounding box center [216, 62] width 14 height 14
click at [207, 147] on font "Adicionar imagem" at bounding box center [257, 139] width 100 height 15
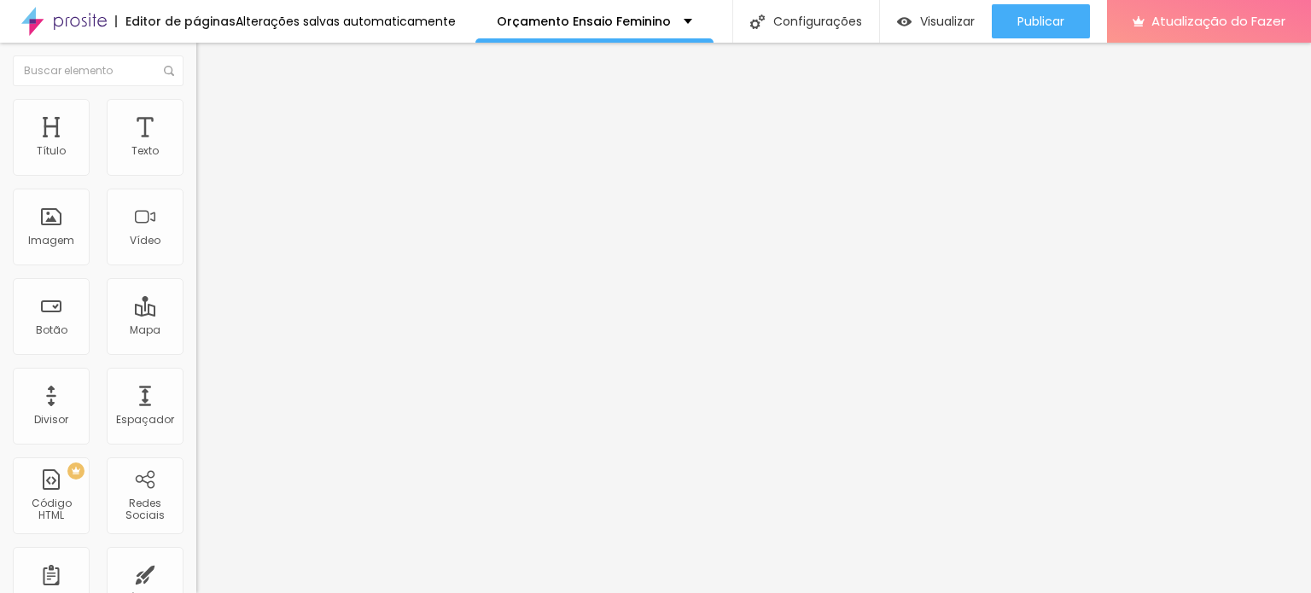
click at [209, 67] on img "button" at bounding box center [216, 62] width 14 height 14
click at [203, 248] on icon "button" at bounding box center [208, 242] width 10 height 10
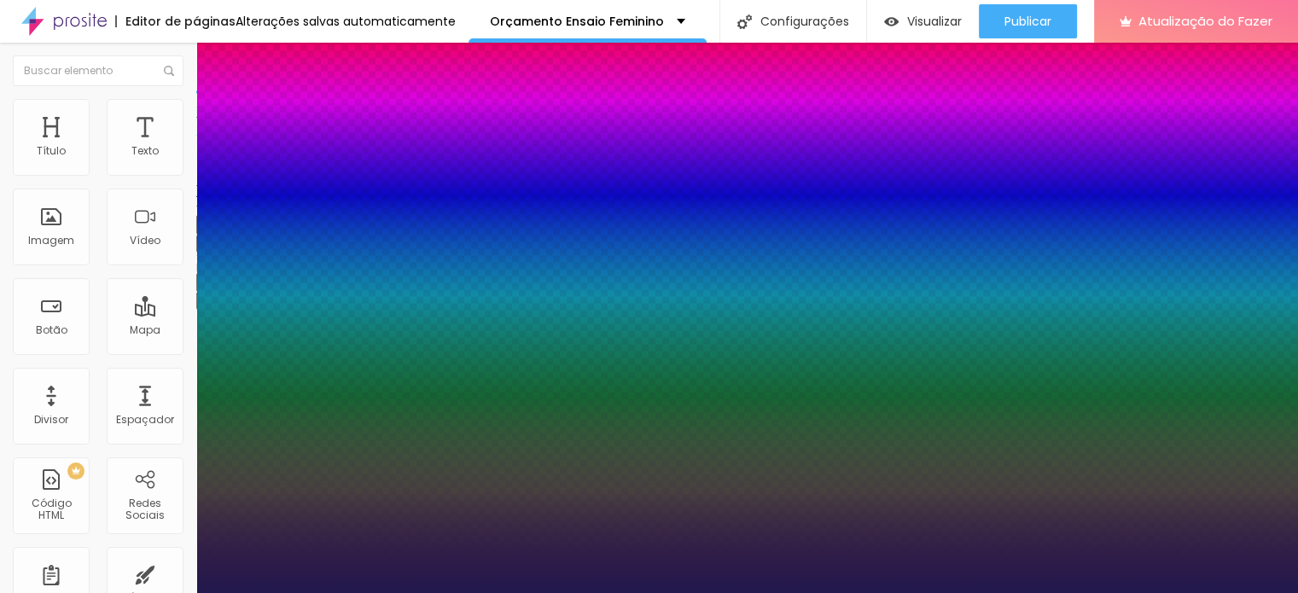
type input "1"
type input "19"
type input "1"
type input "20"
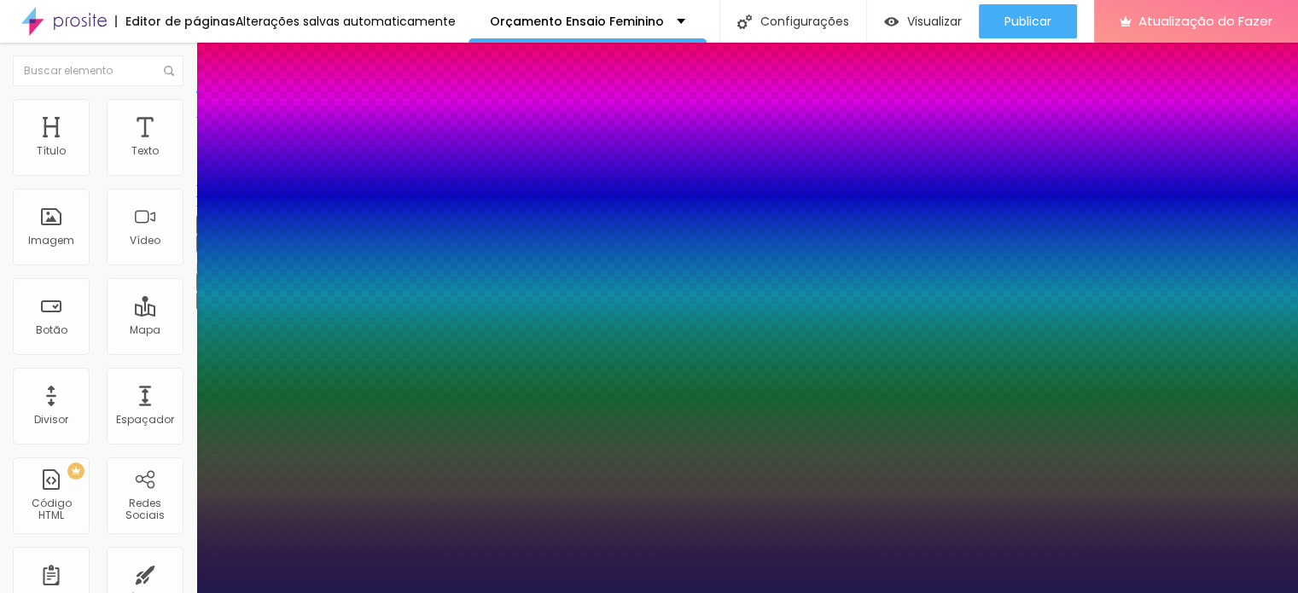
type input "20"
type input "1"
type input "21"
type input "1"
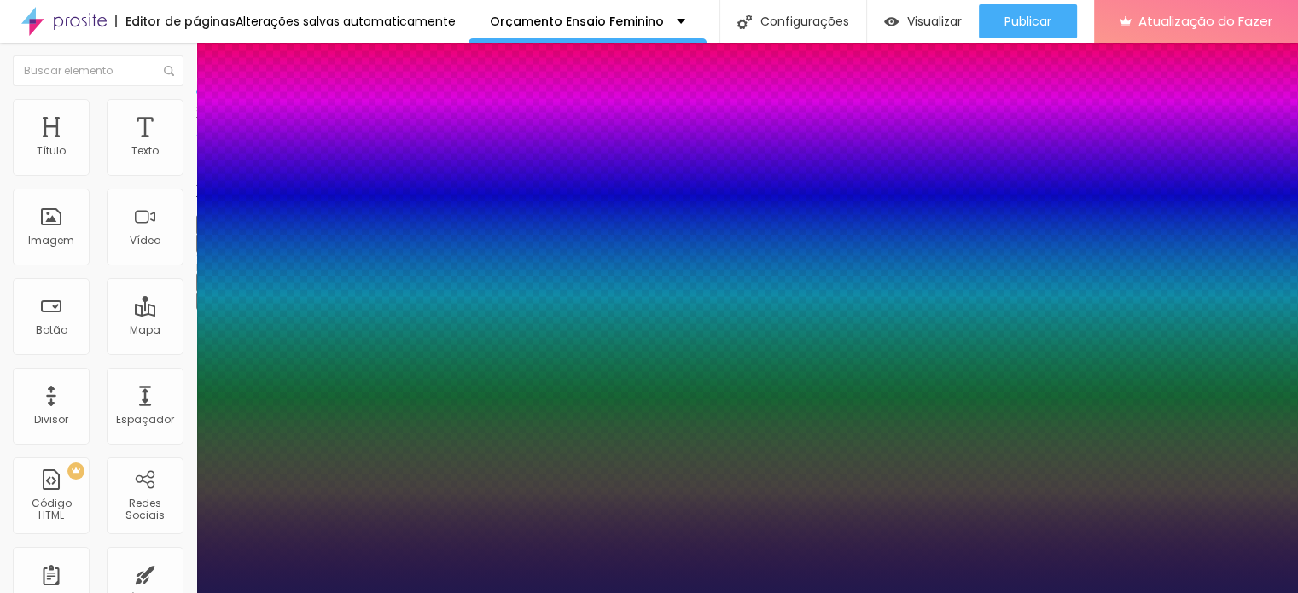
type input "23"
type input "1"
type input "24"
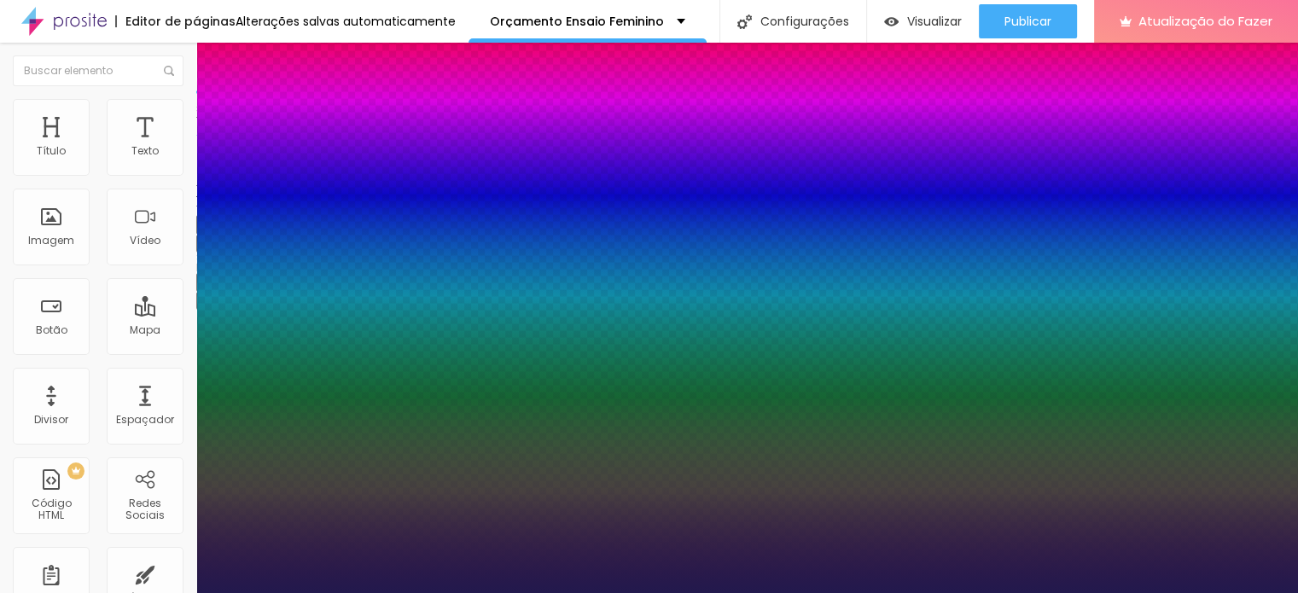
type input "1"
type input "25"
type input "1"
type input "26"
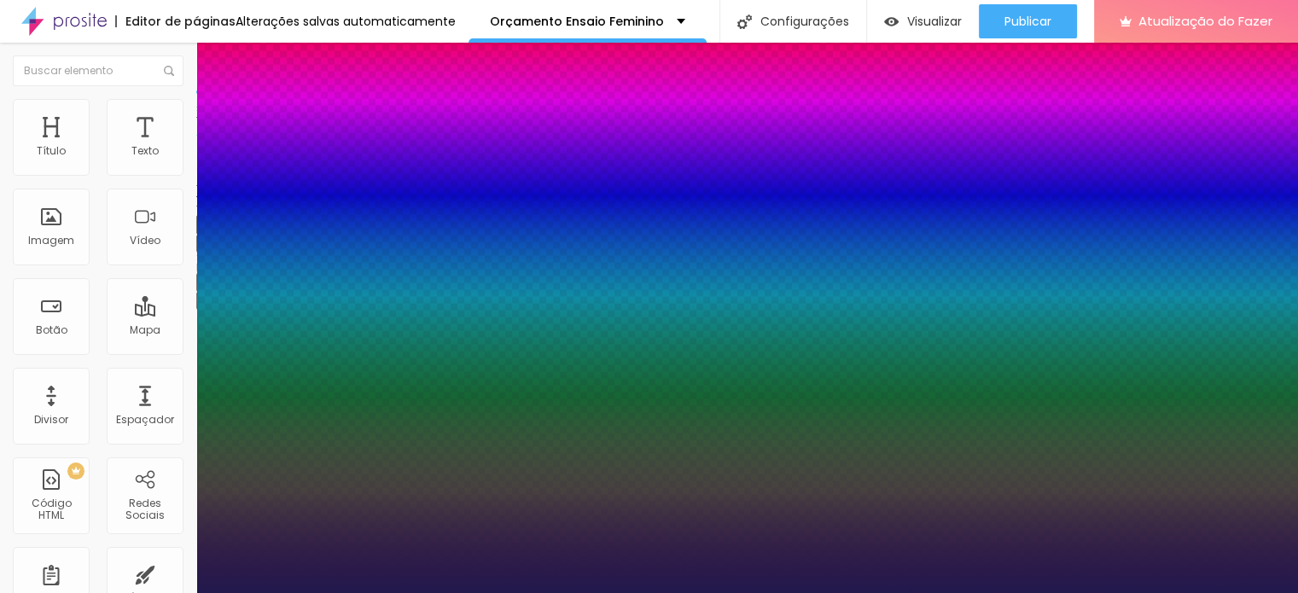
type input "26"
type input "1"
type input "29"
type input "1"
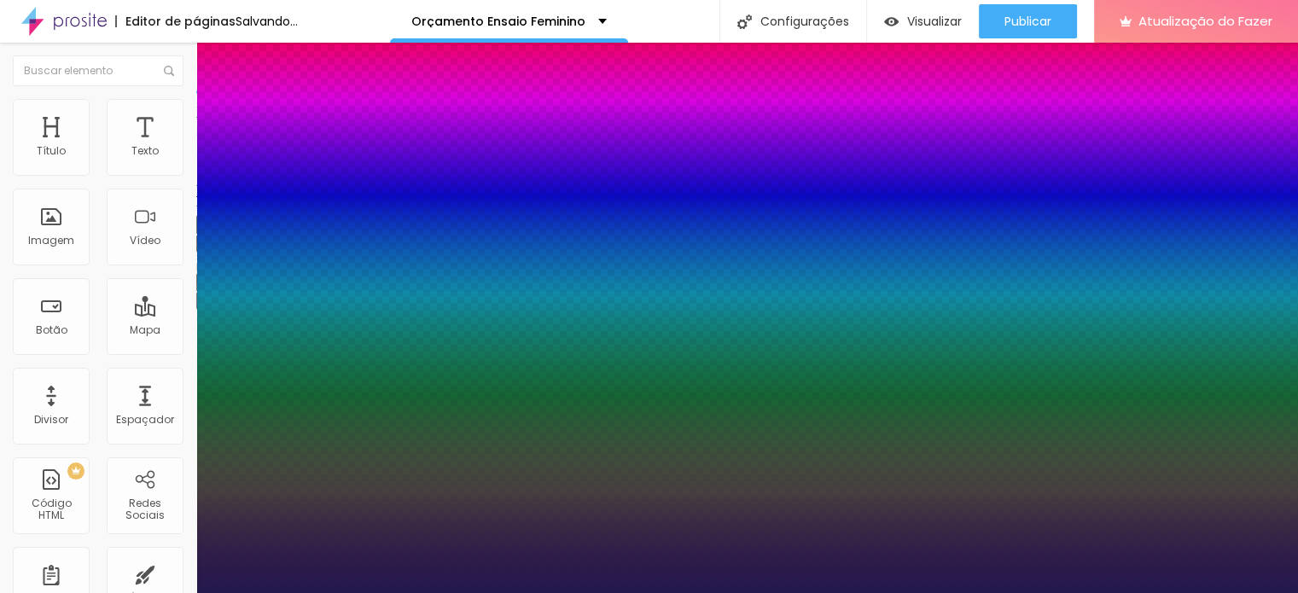
type input "31"
type input "1"
type input "34"
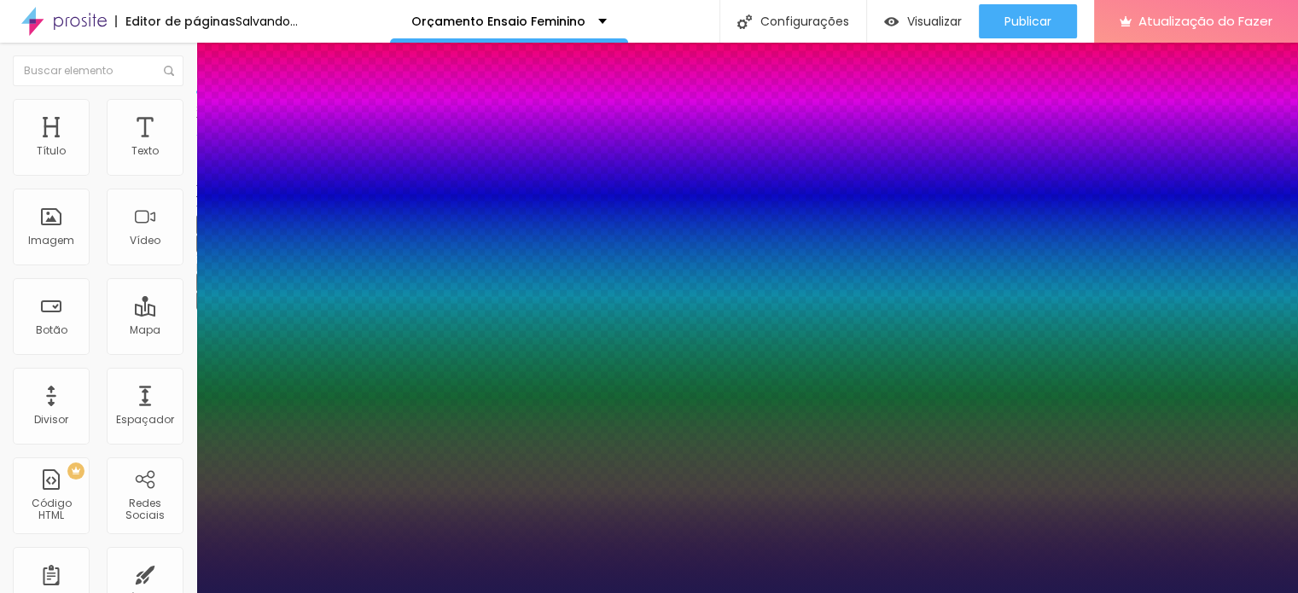
type input "1"
type input "35"
type input "1"
type input "36"
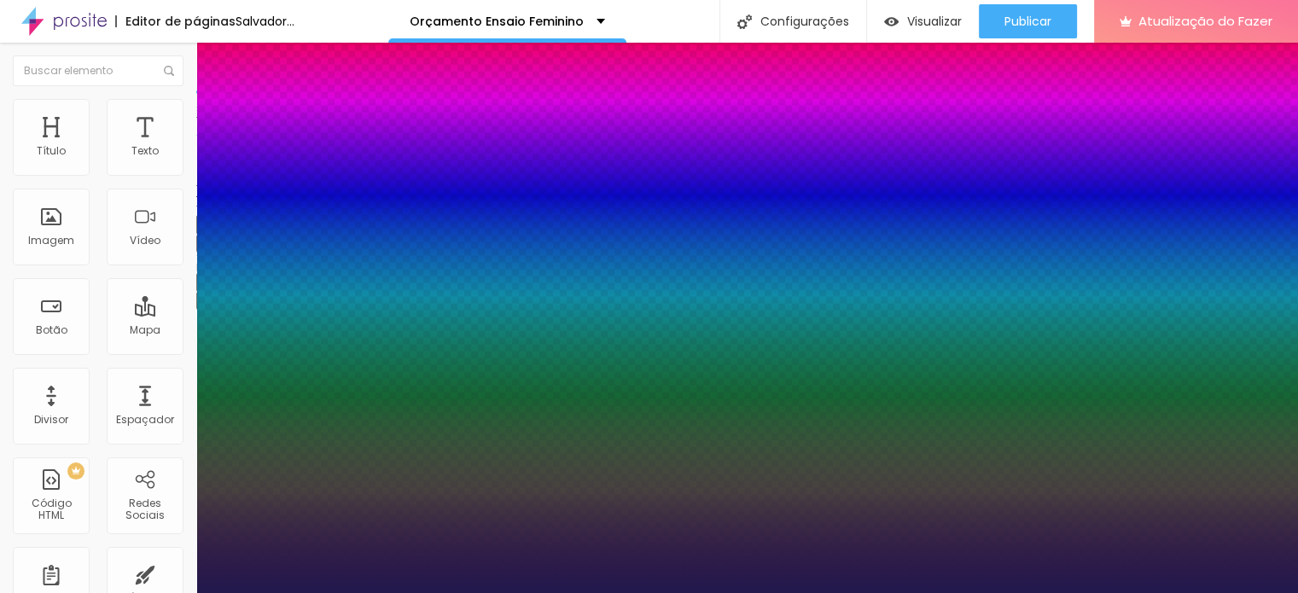
type input "36"
type input "1"
type input "37"
type input "1"
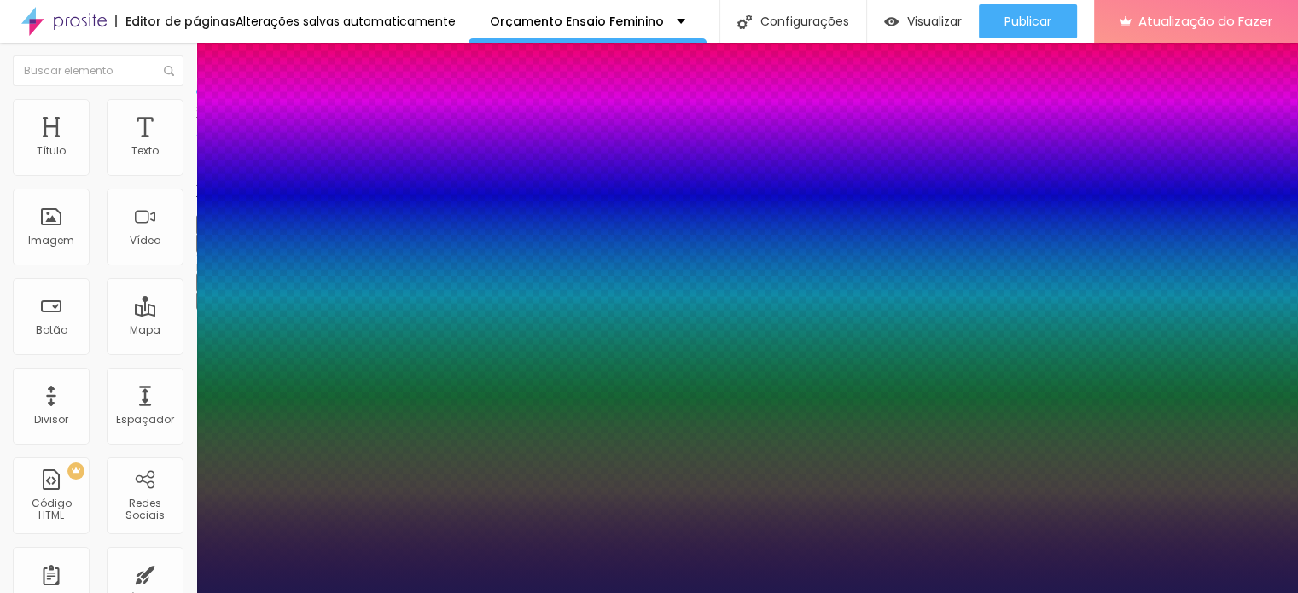
type input "39"
type input "1"
type input "40"
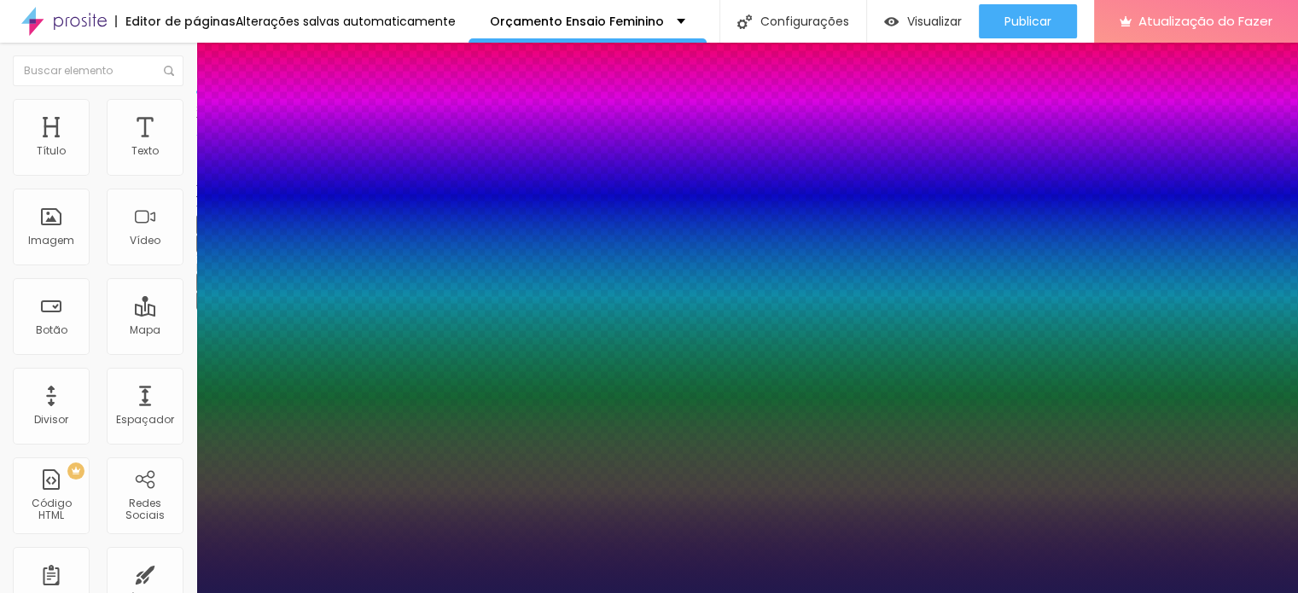
type input "1"
type input "41"
type input "1"
type input "43"
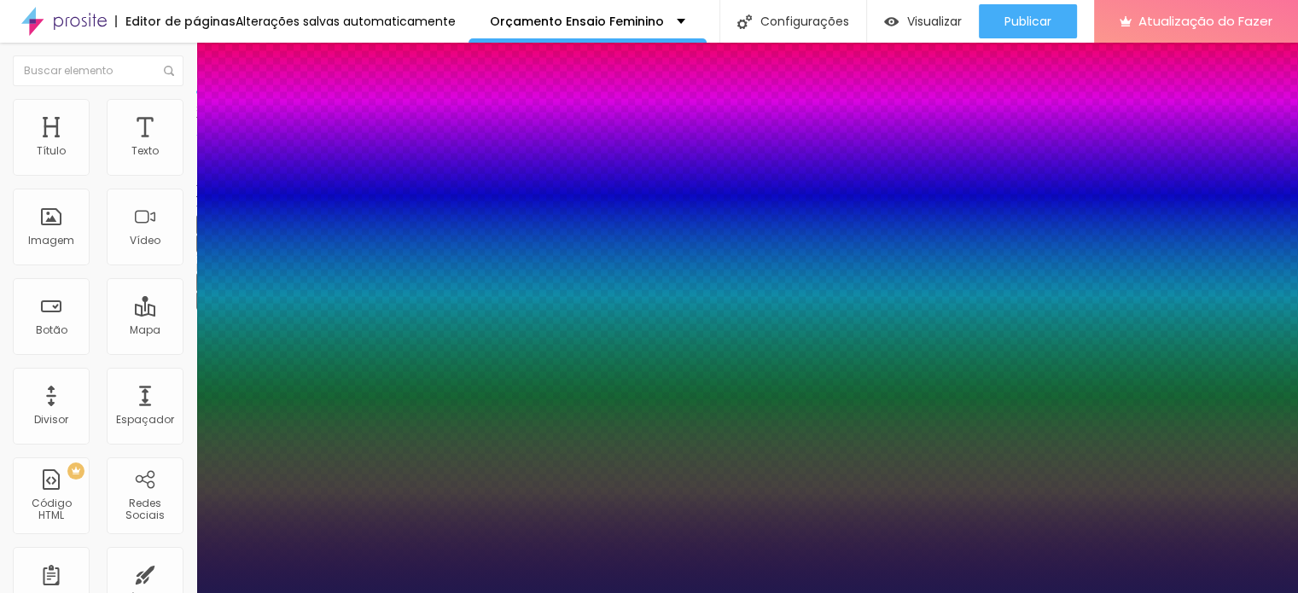
type input "43"
type input "1"
type input "40"
type input "1"
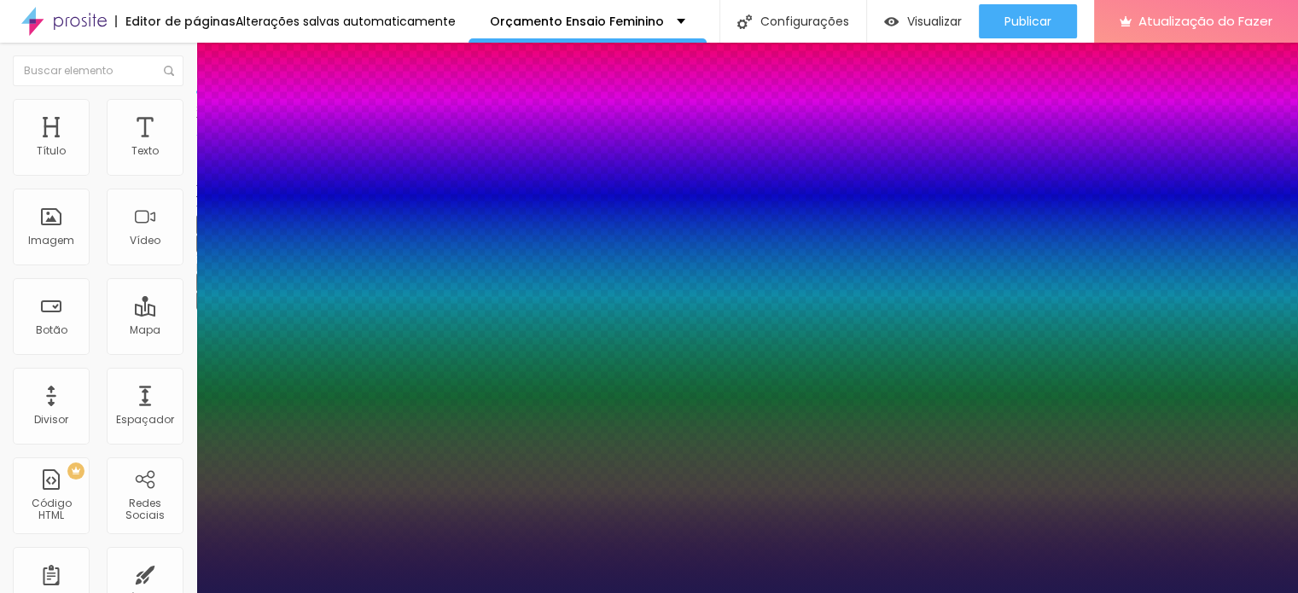
type input "39"
type input "1"
type input "38"
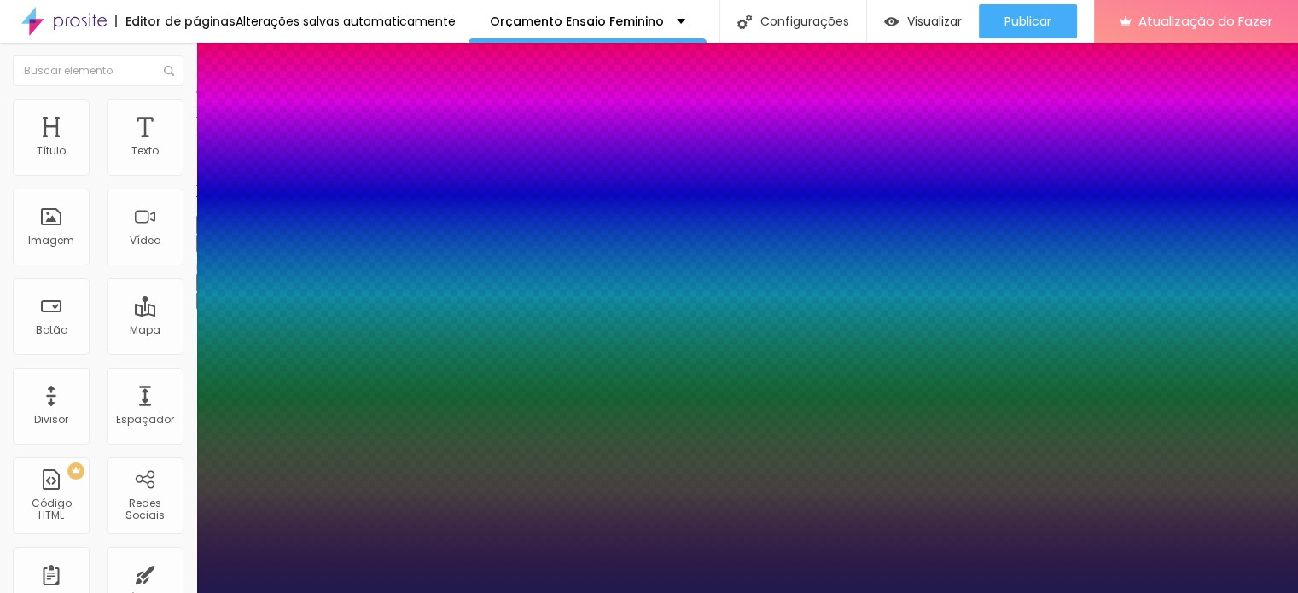
type input "1"
type input "37"
type input "1"
type input "38"
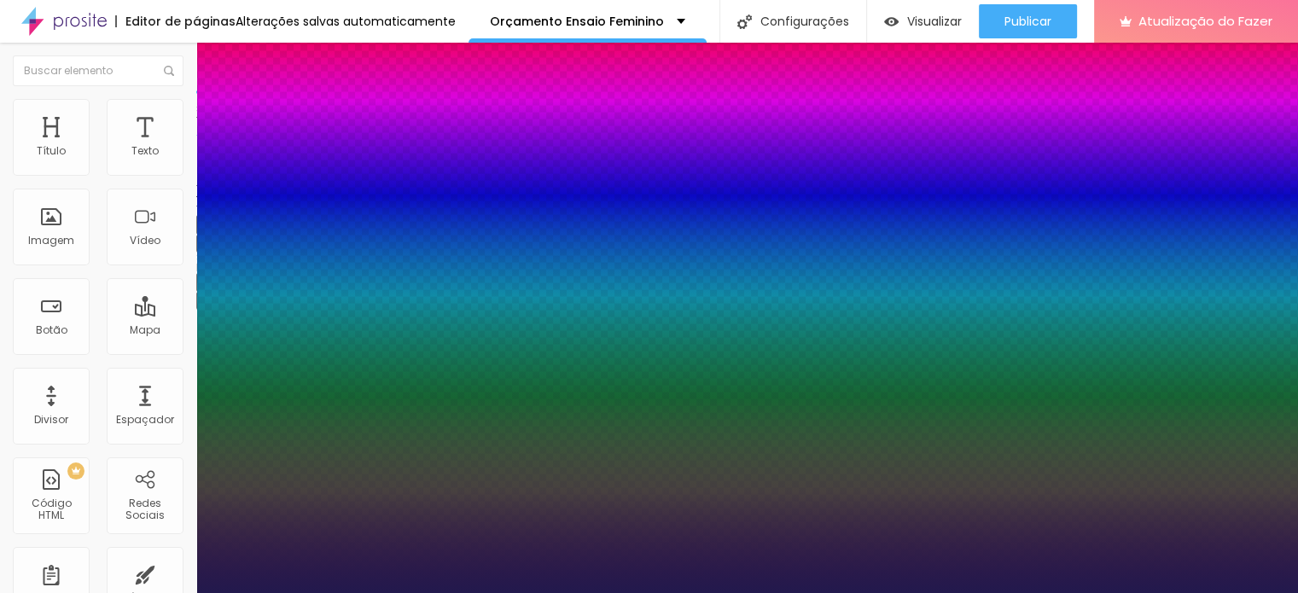
type input "38"
type input "1"
type input "39"
type input "1"
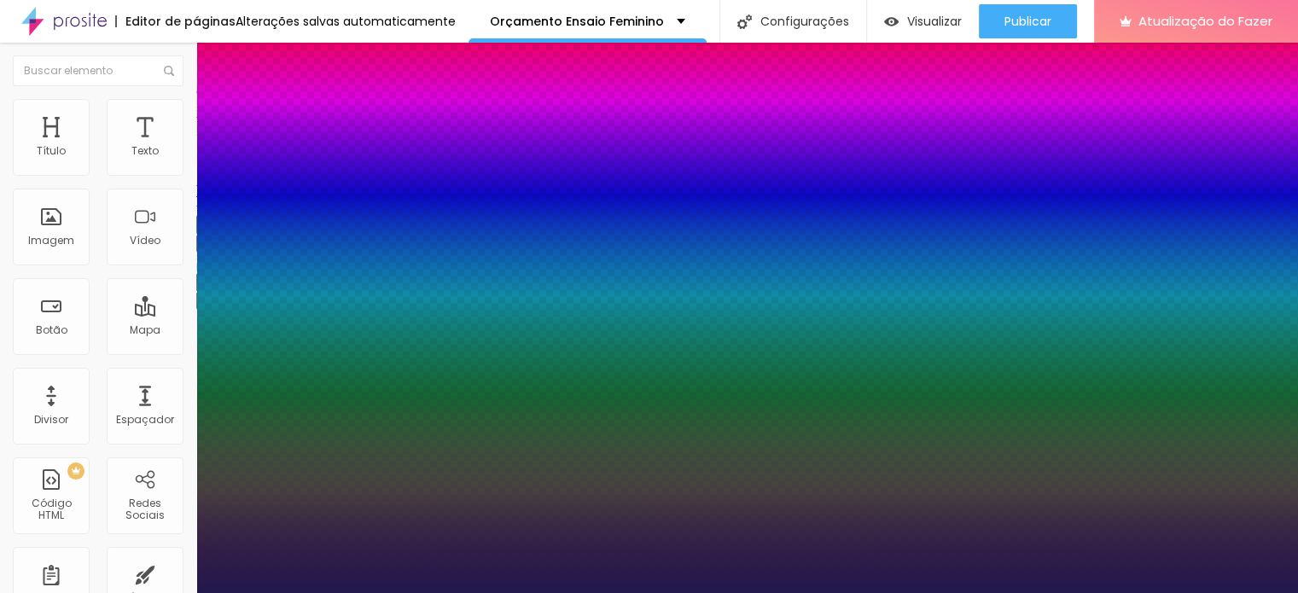
type input "40"
type input "1"
type input "41"
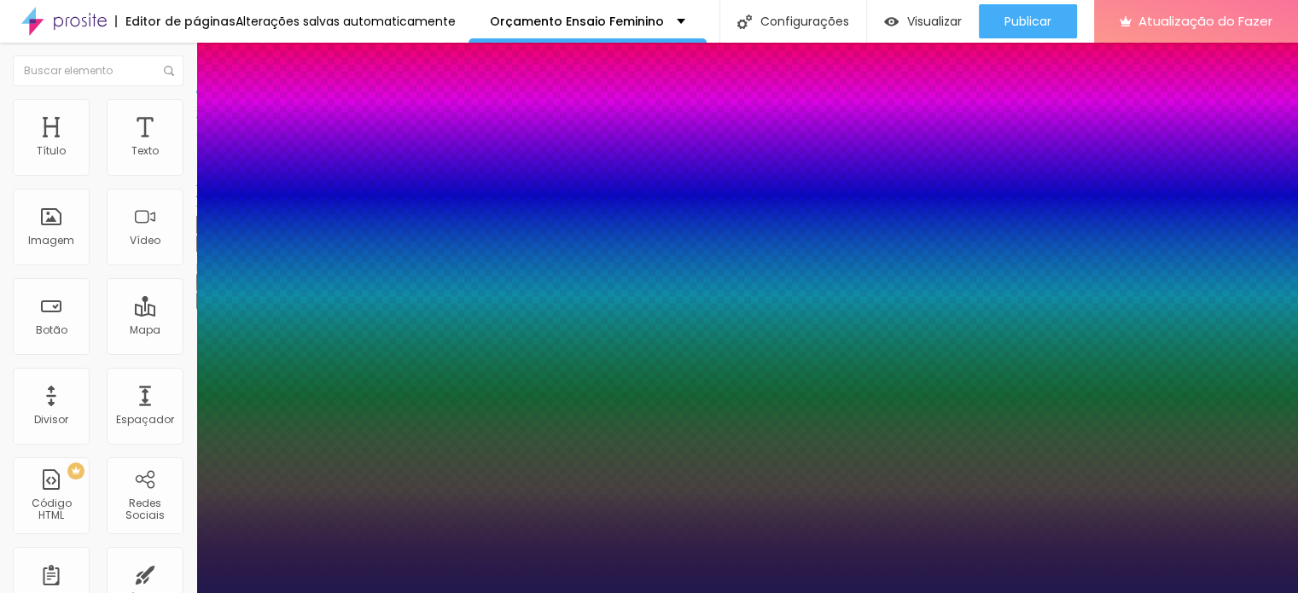
type input "1"
type input "42"
type input "1"
type input "40"
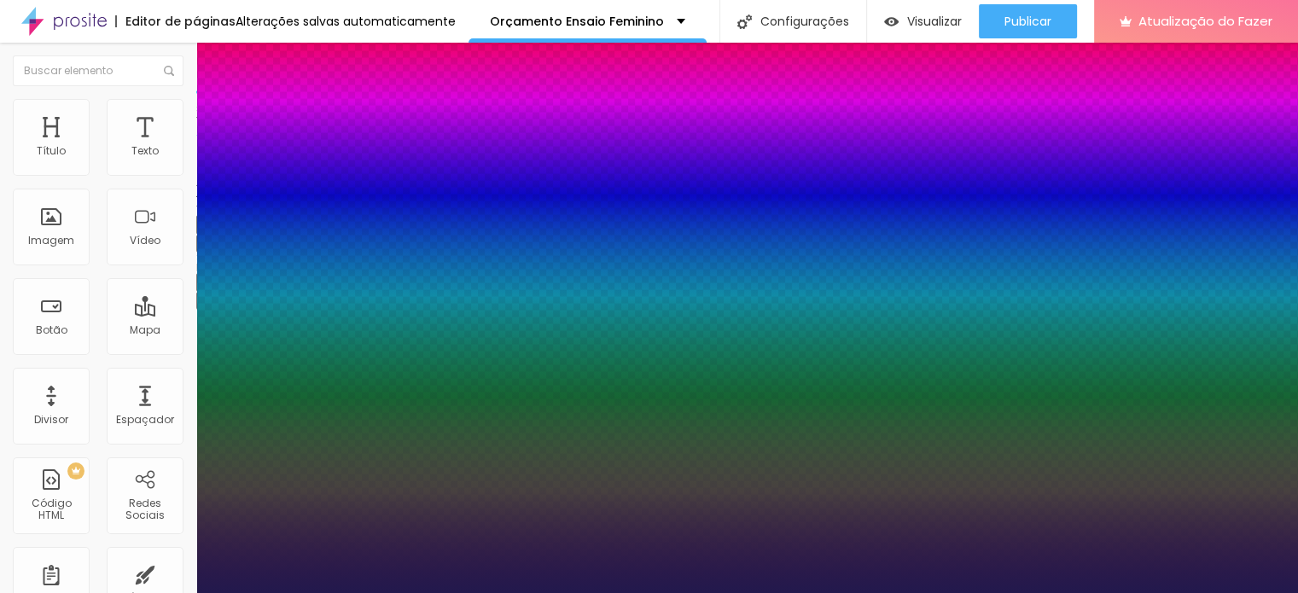
type input "40"
type input "1"
type input "39"
type input "1"
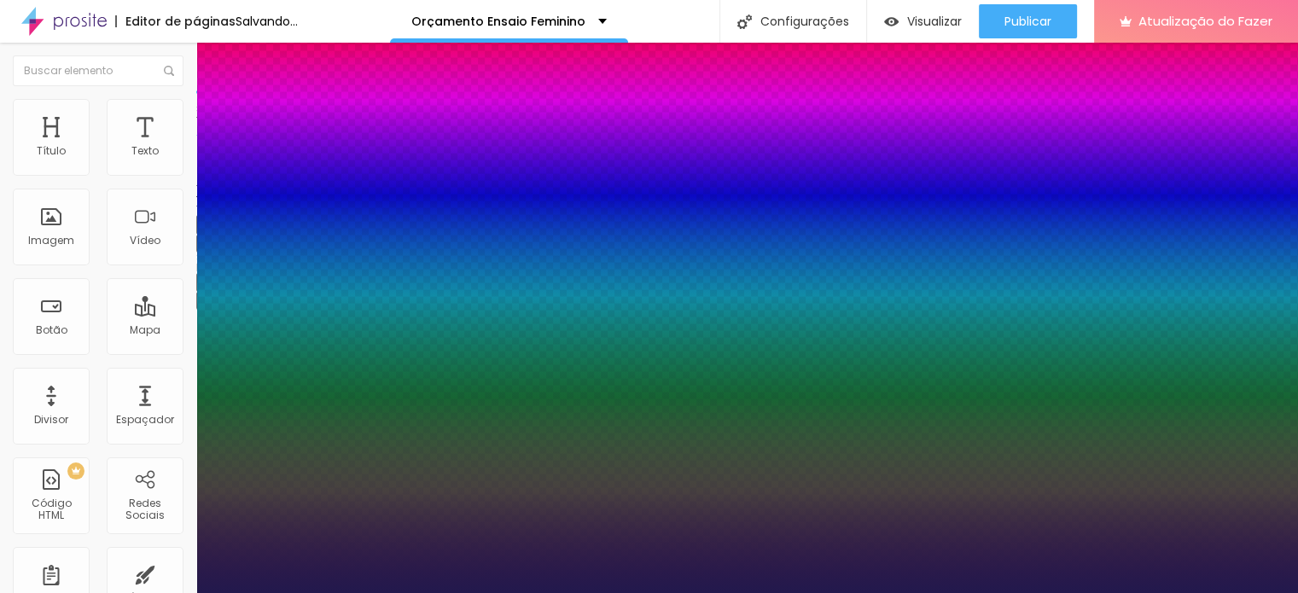
drag, startPoint x: 235, startPoint y: 484, endPoint x: 262, endPoint y: 481, distance: 27.5
type input "39"
type input "1"
click at [389, 592] on div at bounding box center [649, 593] width 1298 height 0
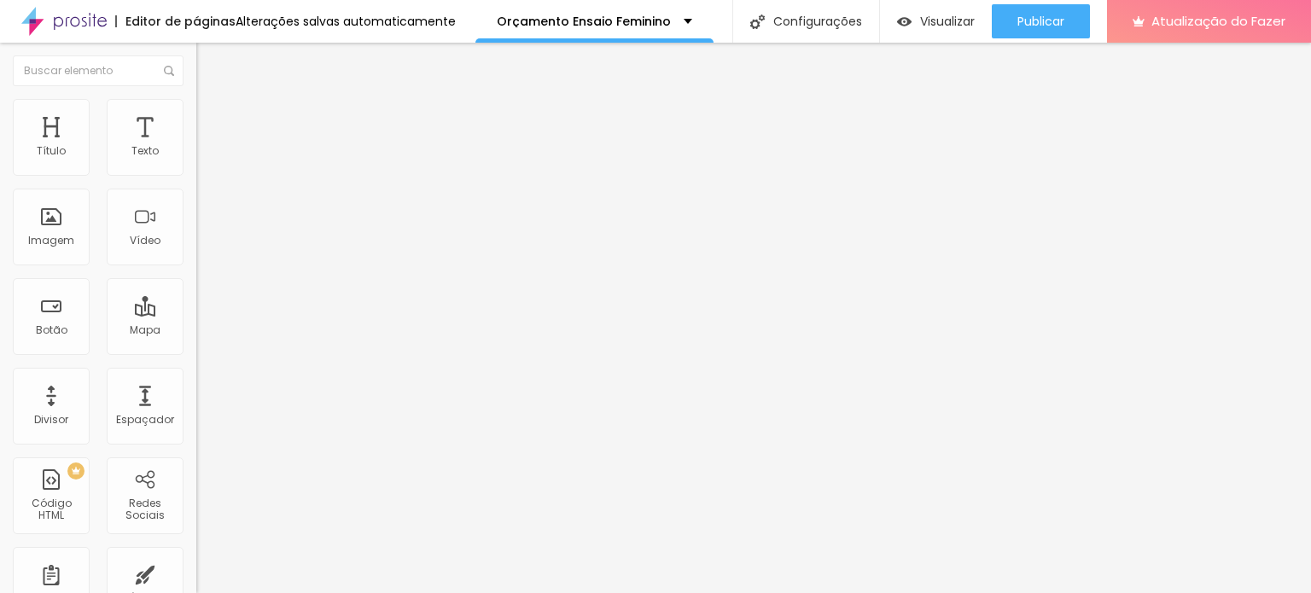
click at [205, 157] on icon "button" at bounding box center [208, 153] width 7 height 7
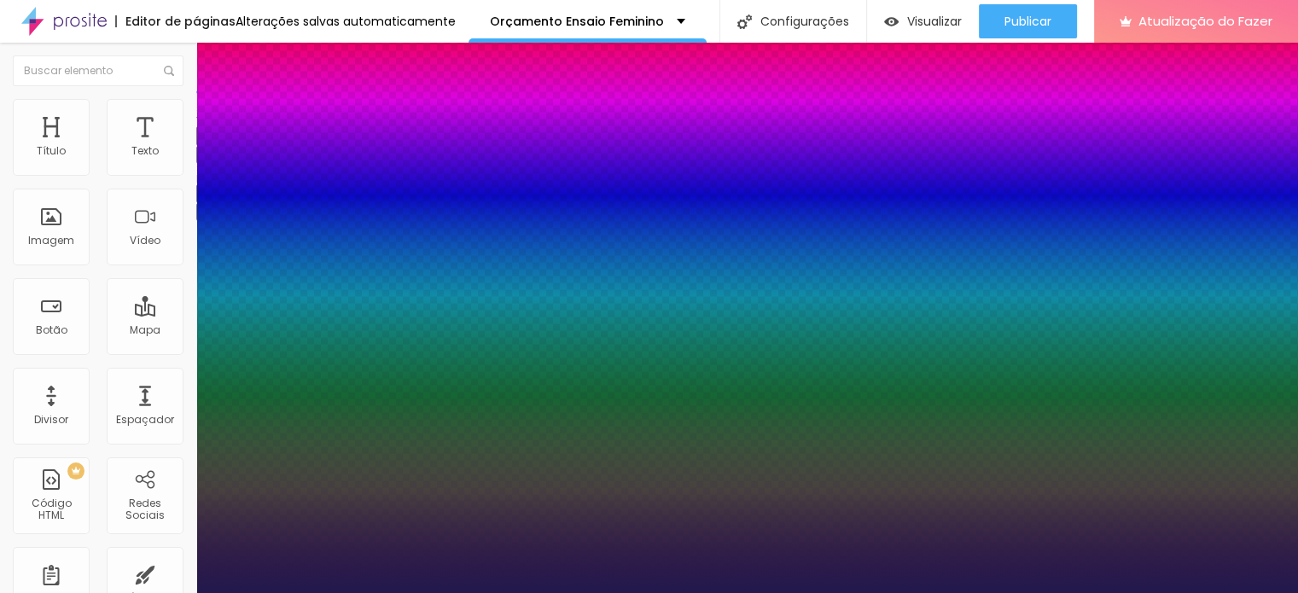
type input "1"
type input "14"
type input "1"
type input "15"
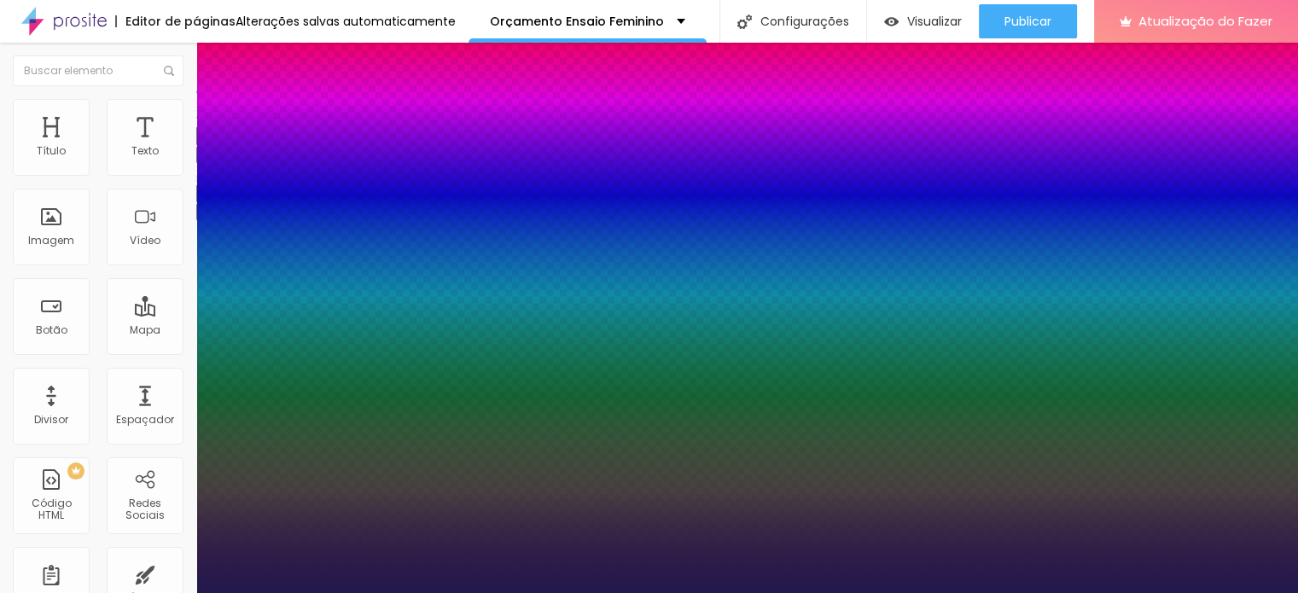
type input "15"
type input "1"
type input "16"
type input "1"
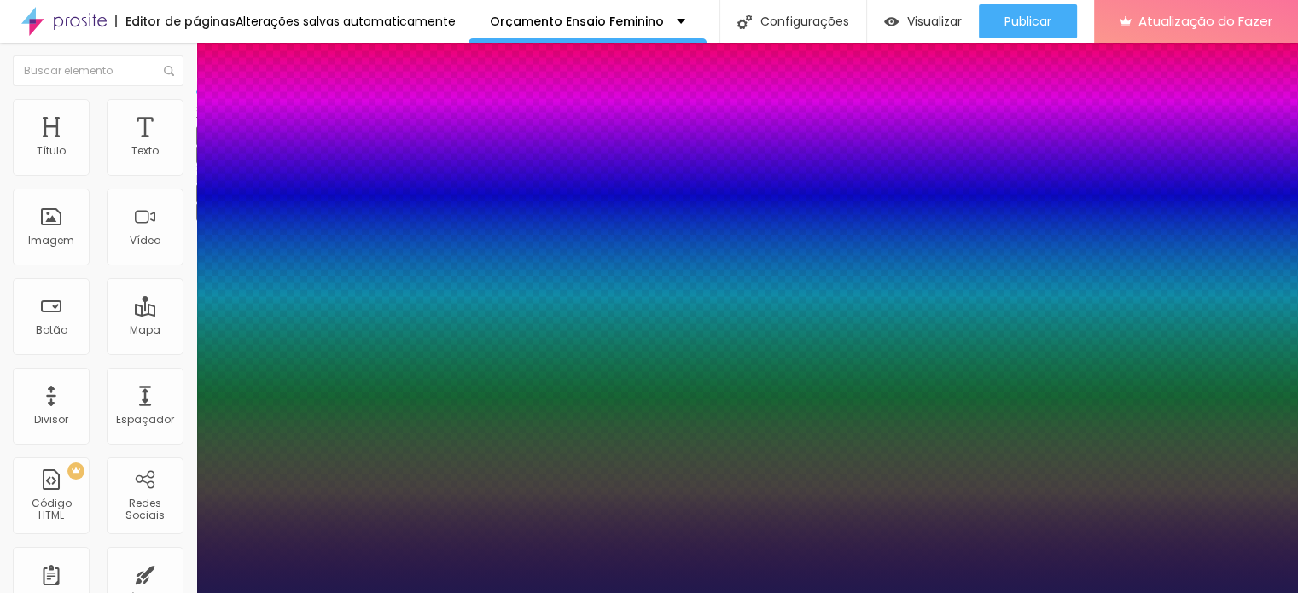
type input "17"
type input "1"
type input "17"
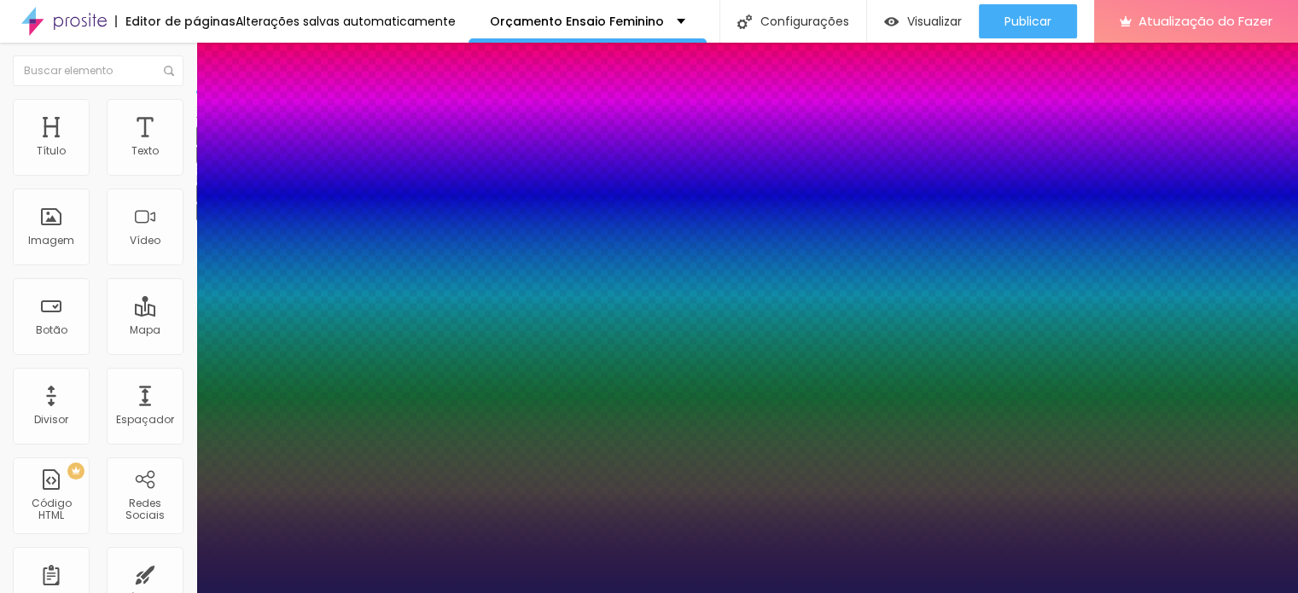
type input "1"
drag, startPoint x: 1293, startPoint y: 448, endPoint x: 1290, endPoint y: 474, distance: 25.7
click at [1290, 592] on div at bounding box center [649, 593] width 1298 height 0
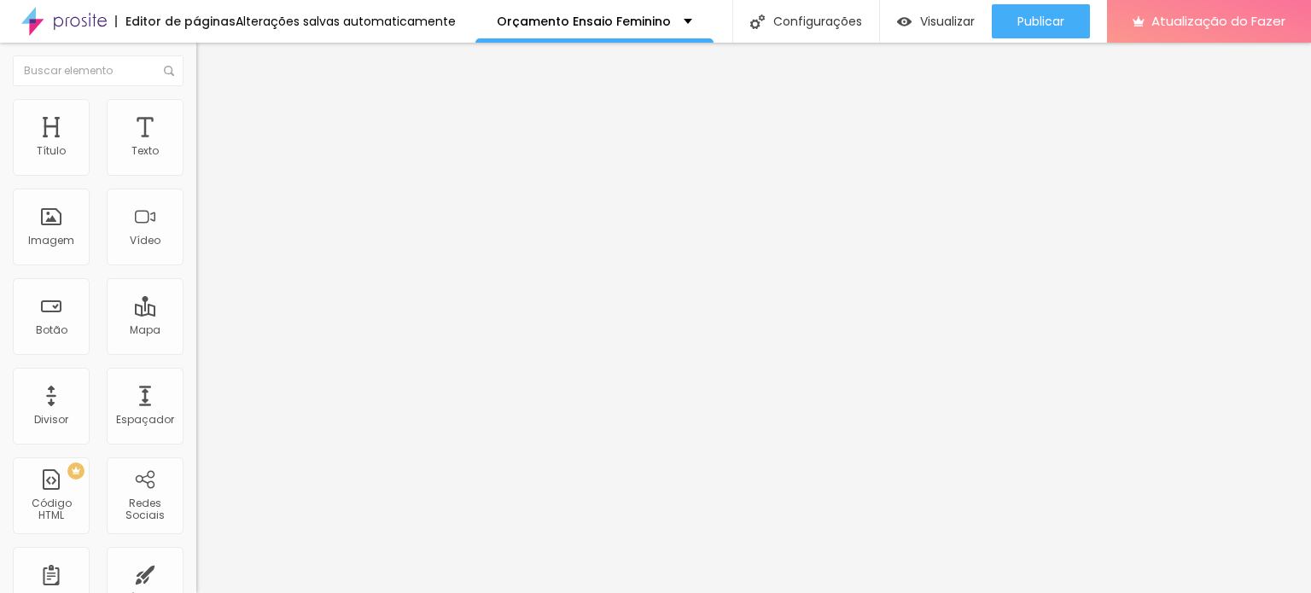
click at [203, 159] on icon "button" at bounding box center [208, 154] width 10 height 10
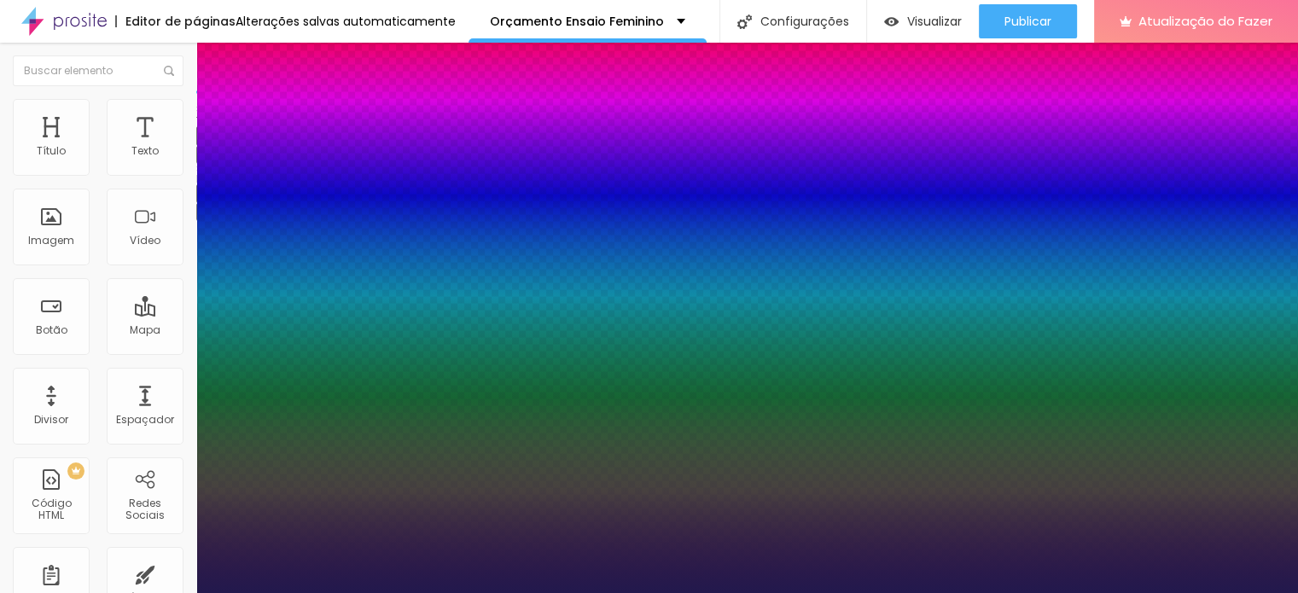
type input "1"
type input "0.5"
type input "1"
type input "0.8"
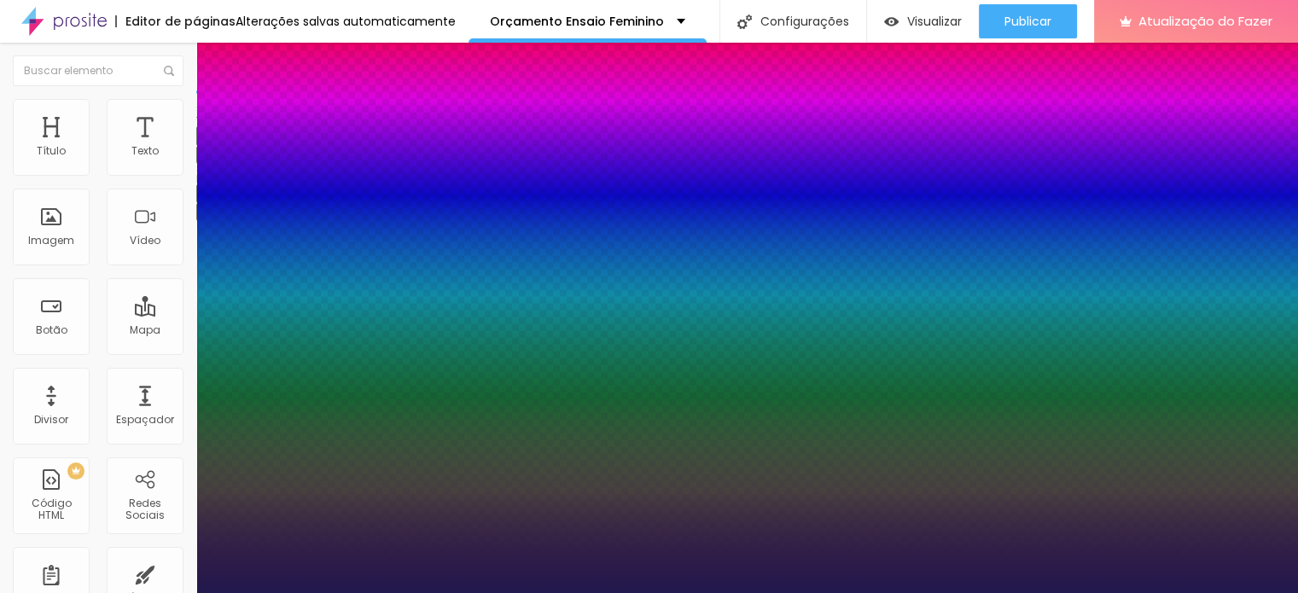
type input "0.8"
type input "1"
type input "0.9"
type input "1"
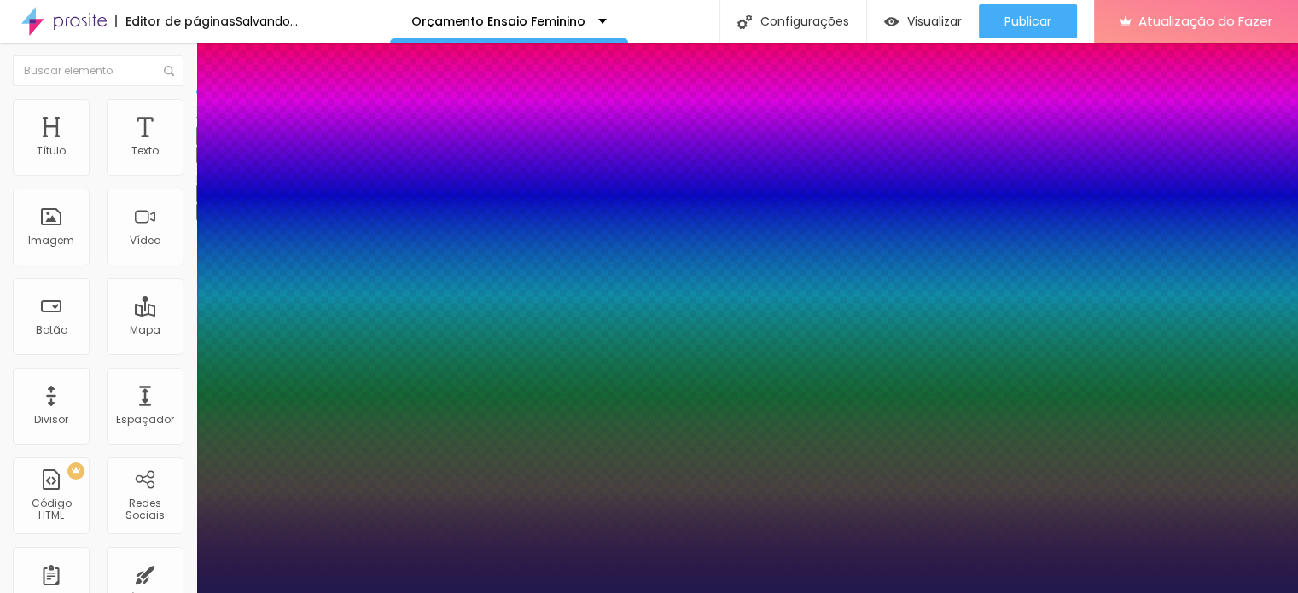
type input "1.1"
type input "1"
type input "1.2"
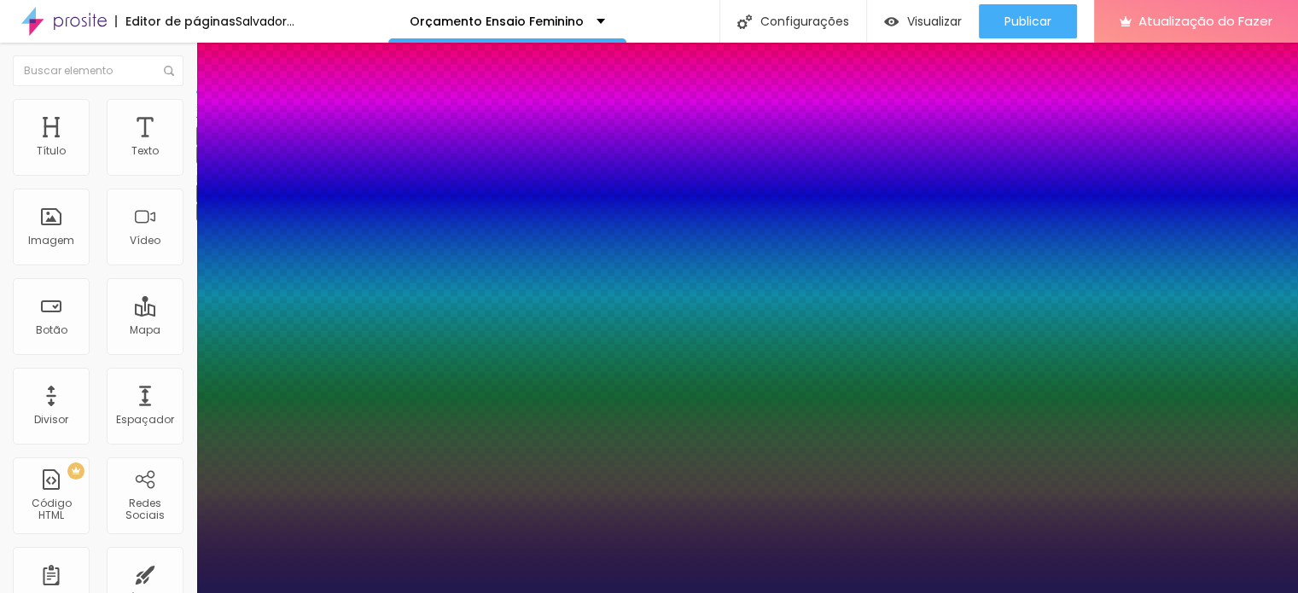
type input "1"
type input "1.1"
type input "1"
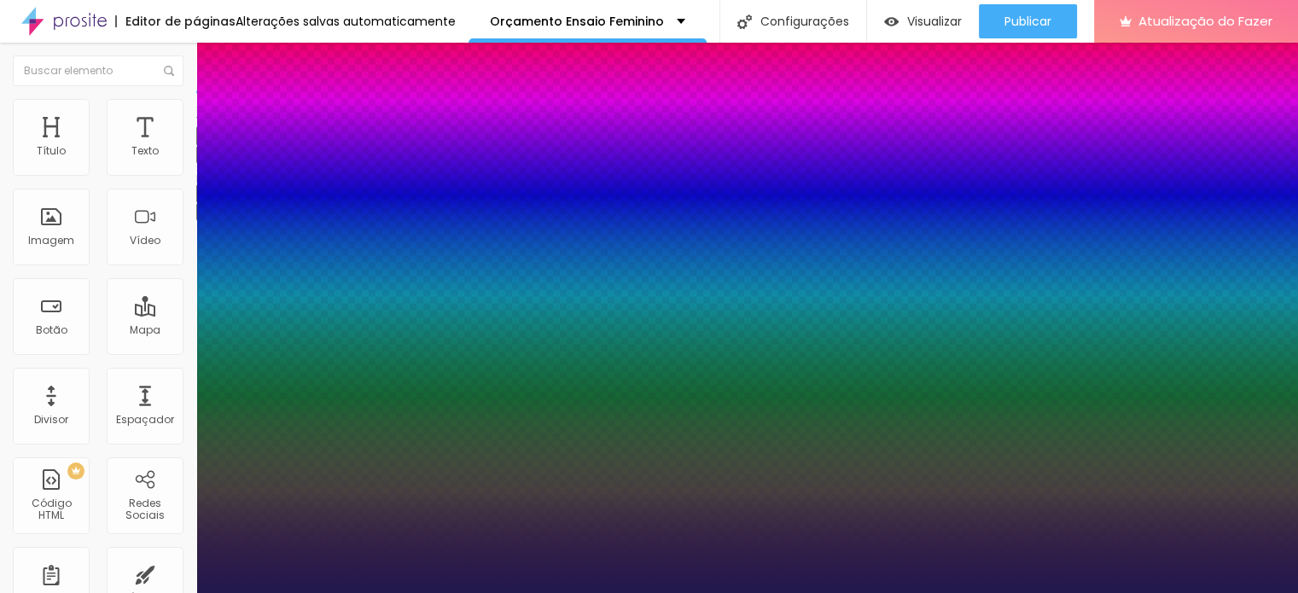
type input "1"
type input "0.9"
type input "1"
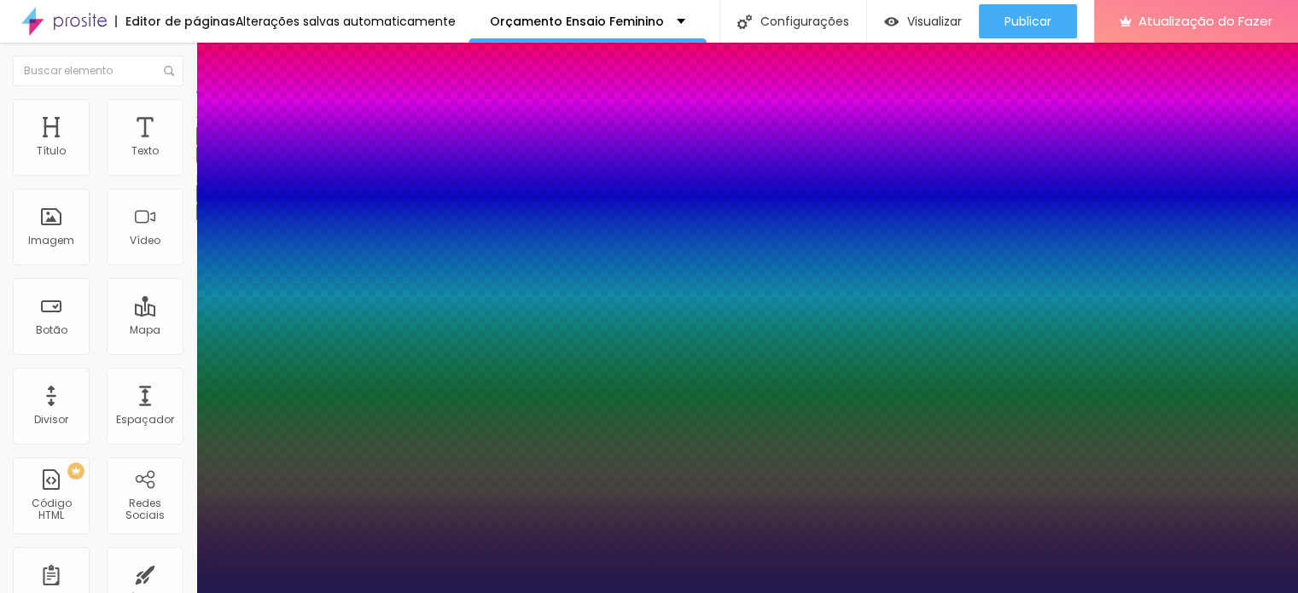
drag, startPoint x: 218, startPoint y: 329, endPoint x: 231, endPoint y: 330, distance: 12.8
type input "0.9"
click at [115, 592] on div at bounding box center [649, 593] width 1298 height 0
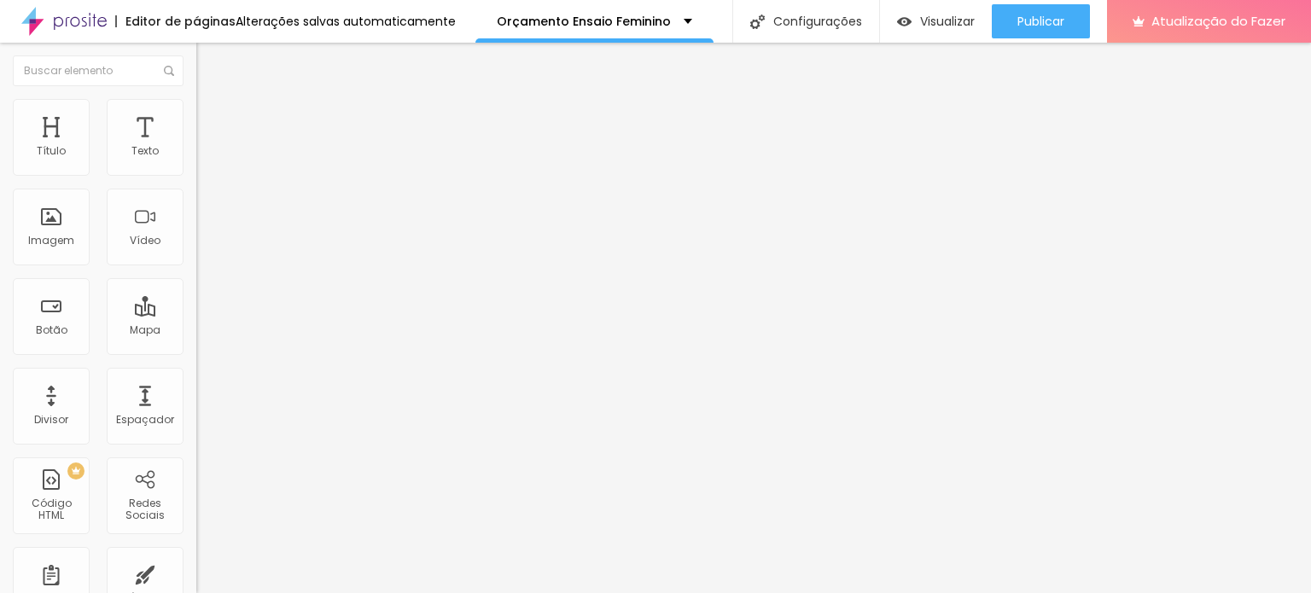
click at [196, 107] on img at bounding box center [203, 106] width 15 height 15
type input "15"
type input "19"
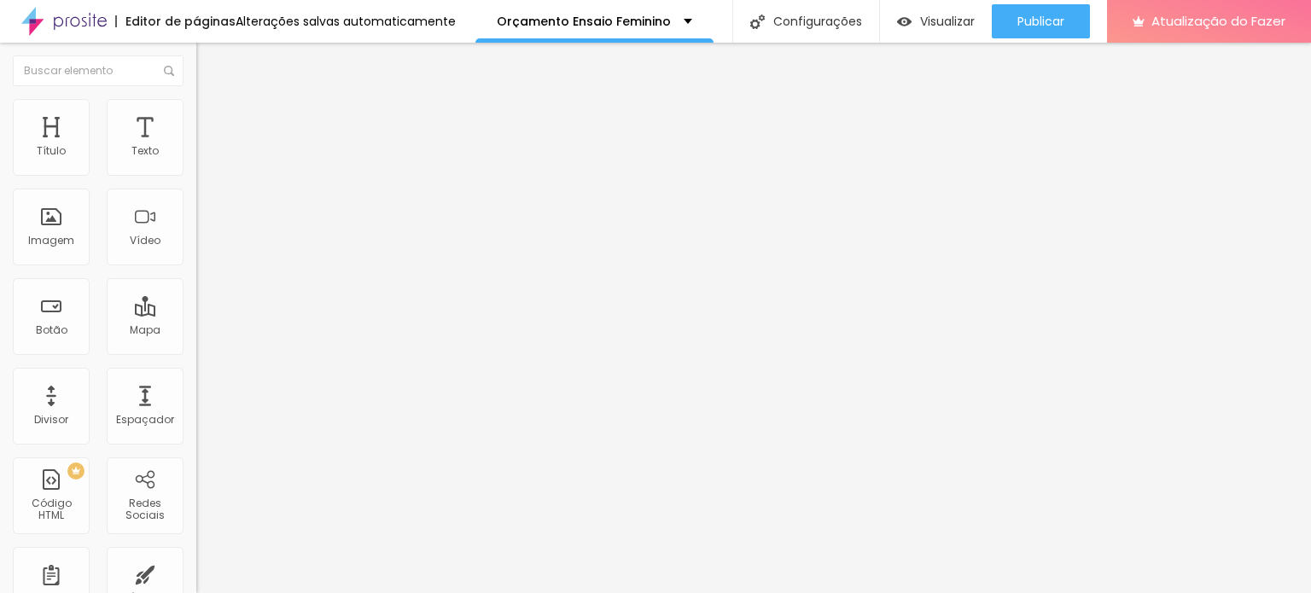
type input "22"
type input "9"
type input "1"
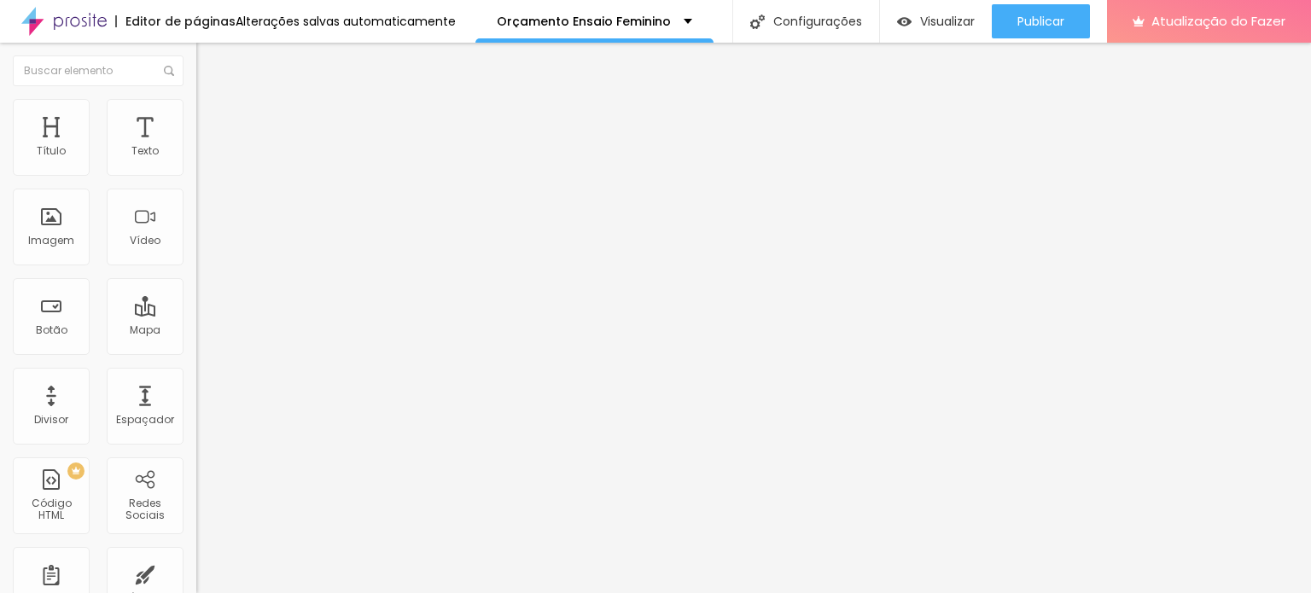
type input "1"
type input "0"
drag, startPoint x: 47, startPoint y: 167, endPoint x: 30, endPoint y: 161, distance: 18.1
type input "0"
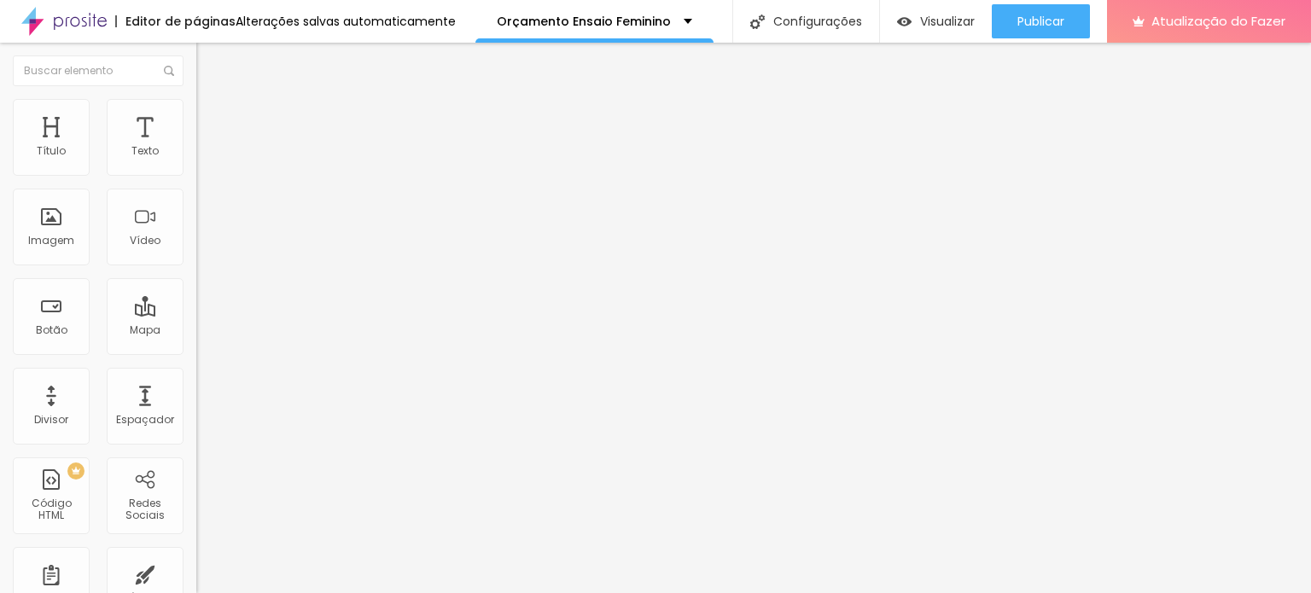
click at [196, 314] on input "range" at bounding box center [251, 321] width 110 height 14
type input "19"
type input "23"
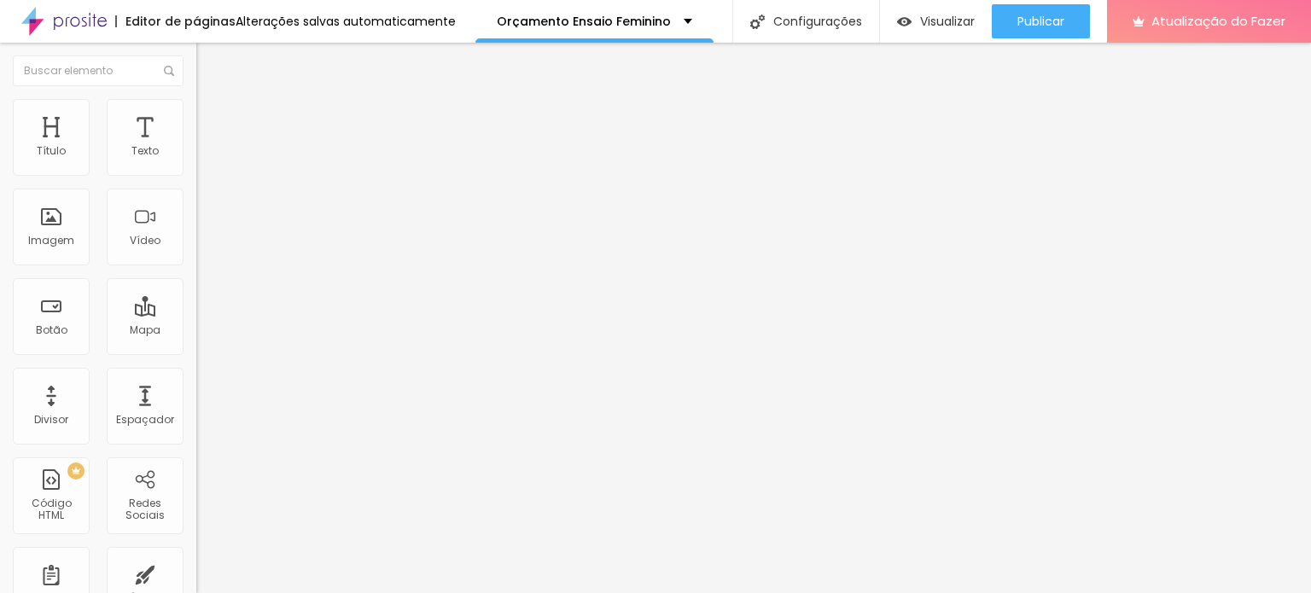
type input "24"
type input "25"
type input "27"
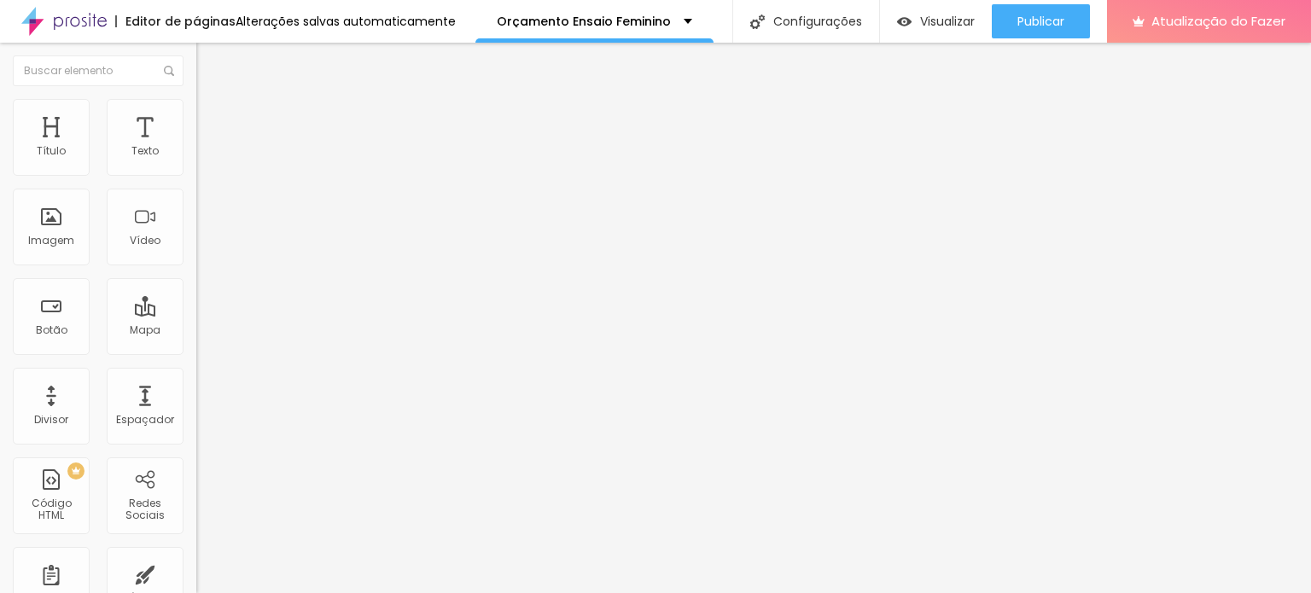
type input "27"
type input "26"
type input "8"
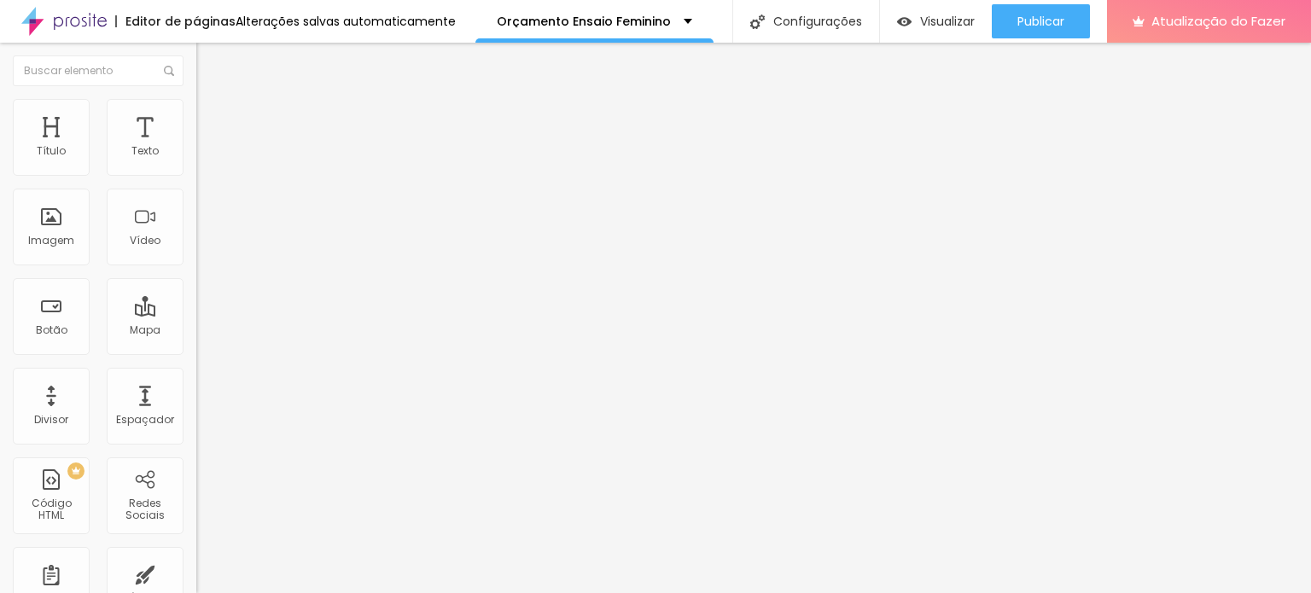
type input "7"
type input "4"
type input "0"
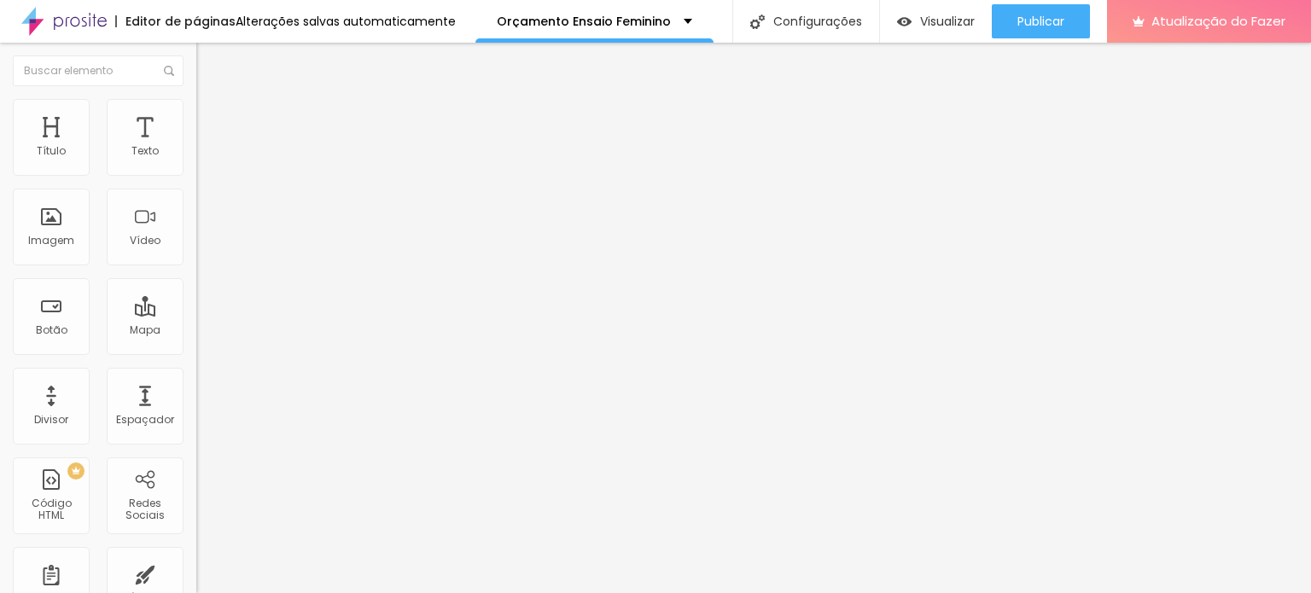
type input "0"
drag, startPoint x: 61, startPoint y: 207, endPoint x: 30, endPoint y: 201, distance: 31.3
type input "0"
click at [196, 556] on input "range" at bounding box center [251, 563] width 110 height 14
click at [196, 171] on div at bounding box center [294, 164] width 196 height 14
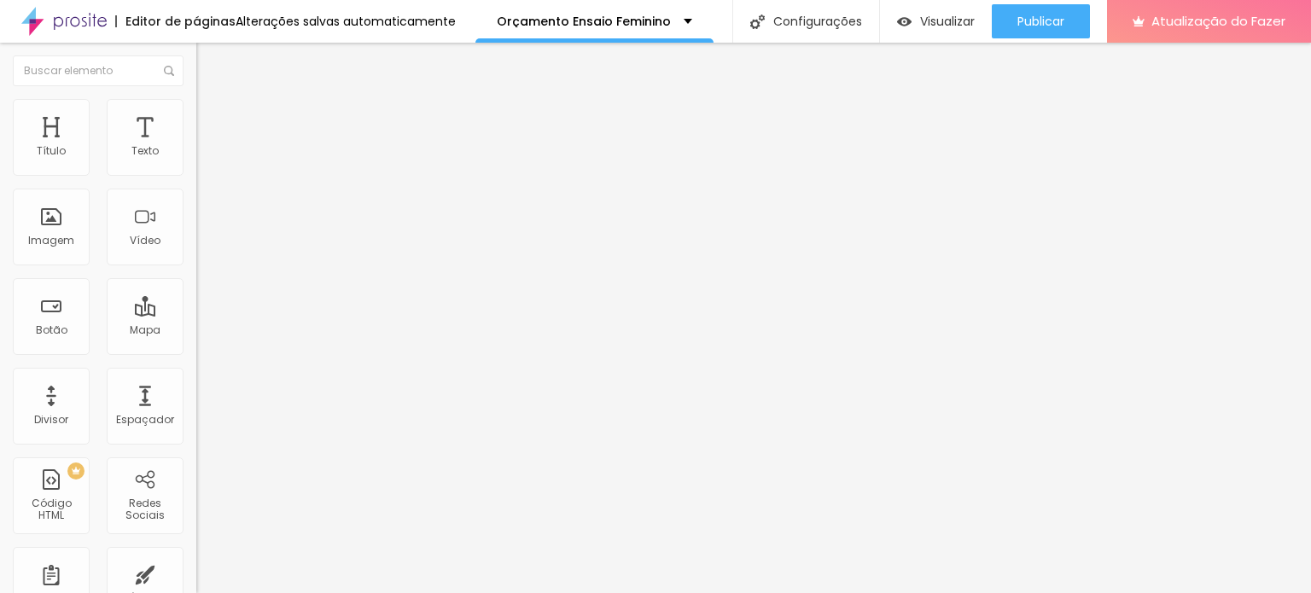
click at [196, 157] on div at bounding box center [294, 150] width 196 height 14
click at [209, 67] on img "button" at bounding box center [216, 62] width 14 height 14
click at [58, 236] on font "Imagem" at bounding box center [51, 240] width 46 height 15
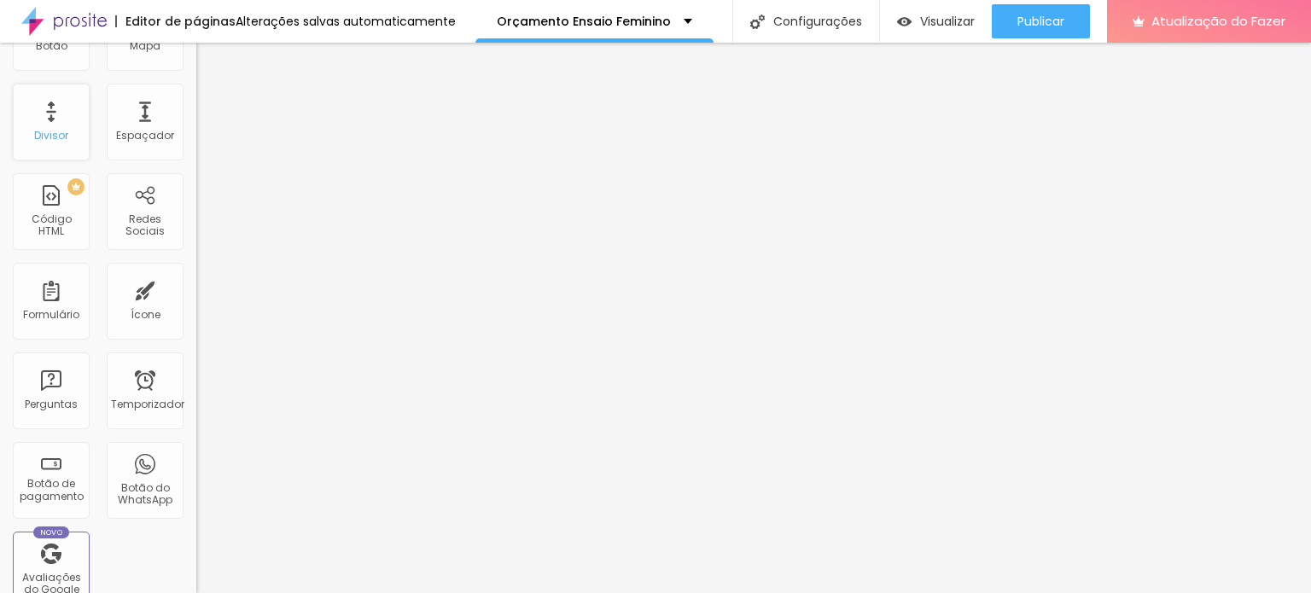
scroll to position [0, 0]
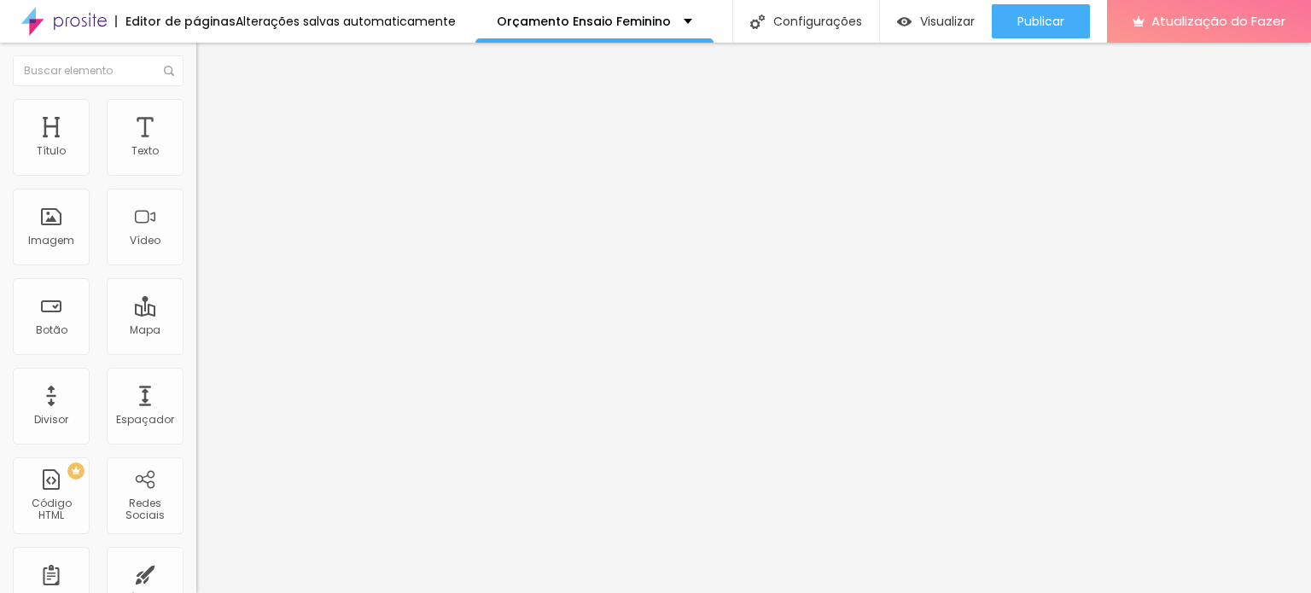
click at [196, 267] on font "Original" at bounding box center [216, 260] width 41 height 15
click at [196, 277] on span "Cinema" at bounding box center [217, 270] width 43 height 15
click at [207, 147] on font "Adicionar imagem" at bounding box center [257, 139] width 100 height 15
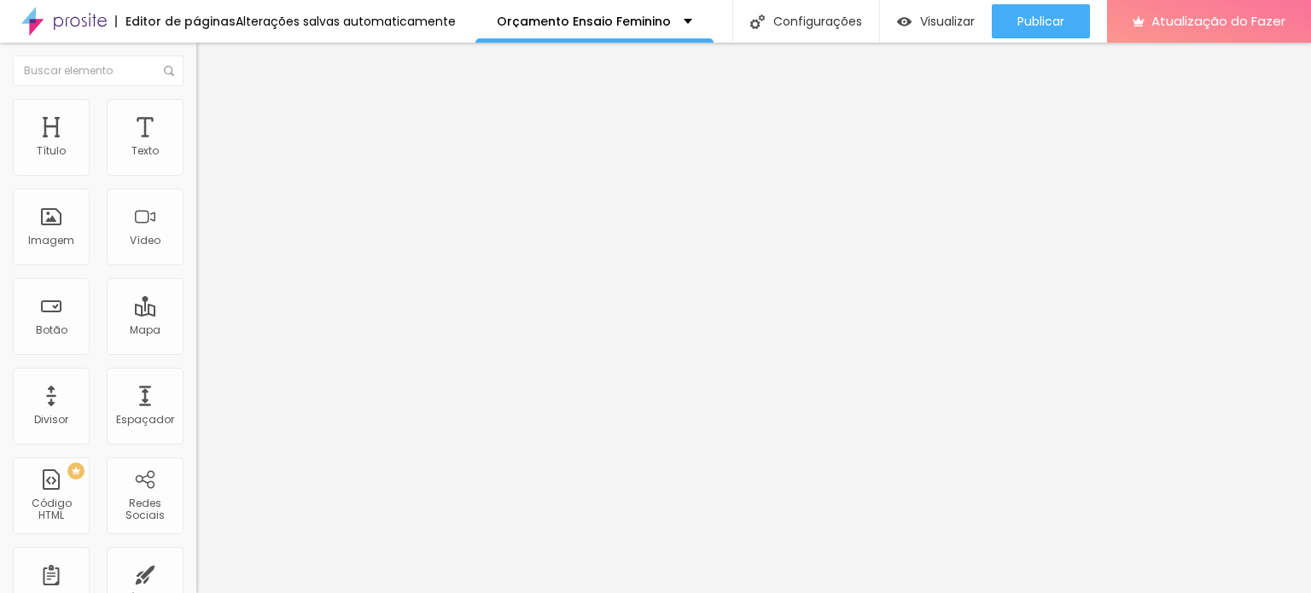
click at [196, 216] on img at bounding box center [202, 210] width 12 height 12
click at [196, 230] on img at bounding box center [202, 224] width 12 height 12
click at [196, 267] on font "Cinema 16:9" at bounding box center [228, 260] width 65 height 15
click at [196, 294] on span "Padrão" at bounding box center [215, 286] width 38 height 15
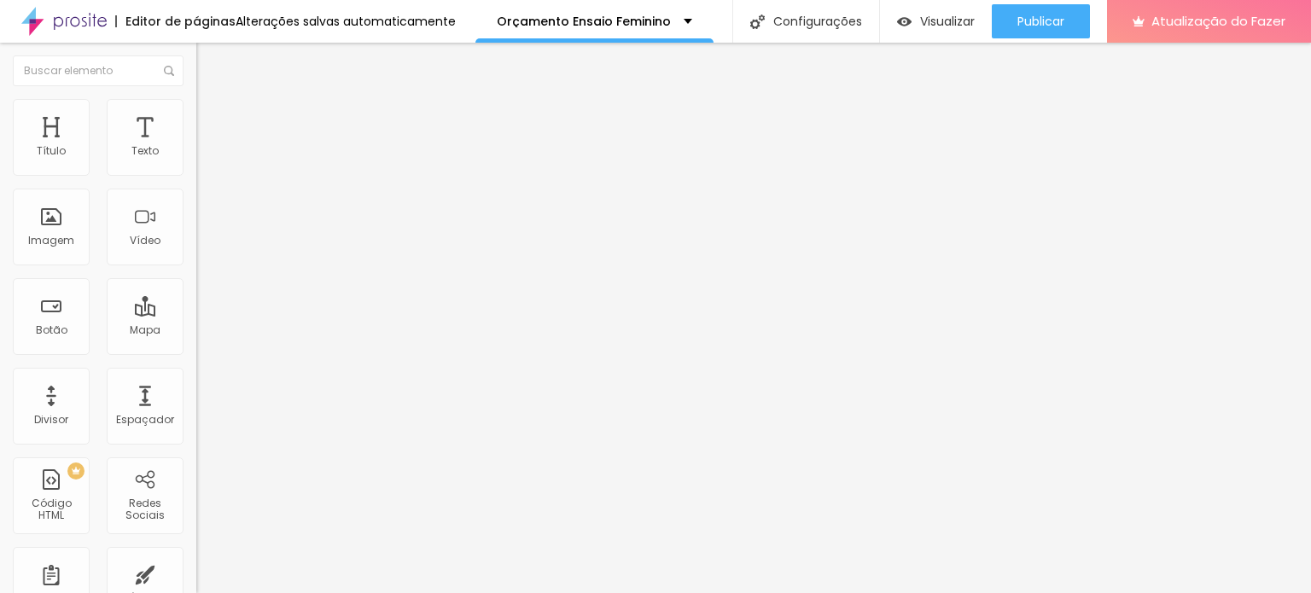
click at [196, 277] on span "Cinema" at bounding box center [217, 270] width 43 height 15
click at [949, 15] on font "Visualizar" at bounding box center [947, 21] width 55 height 17
click at [196, 110] on li "Estilo" at bounding box center [294, 107] width 196 height 17
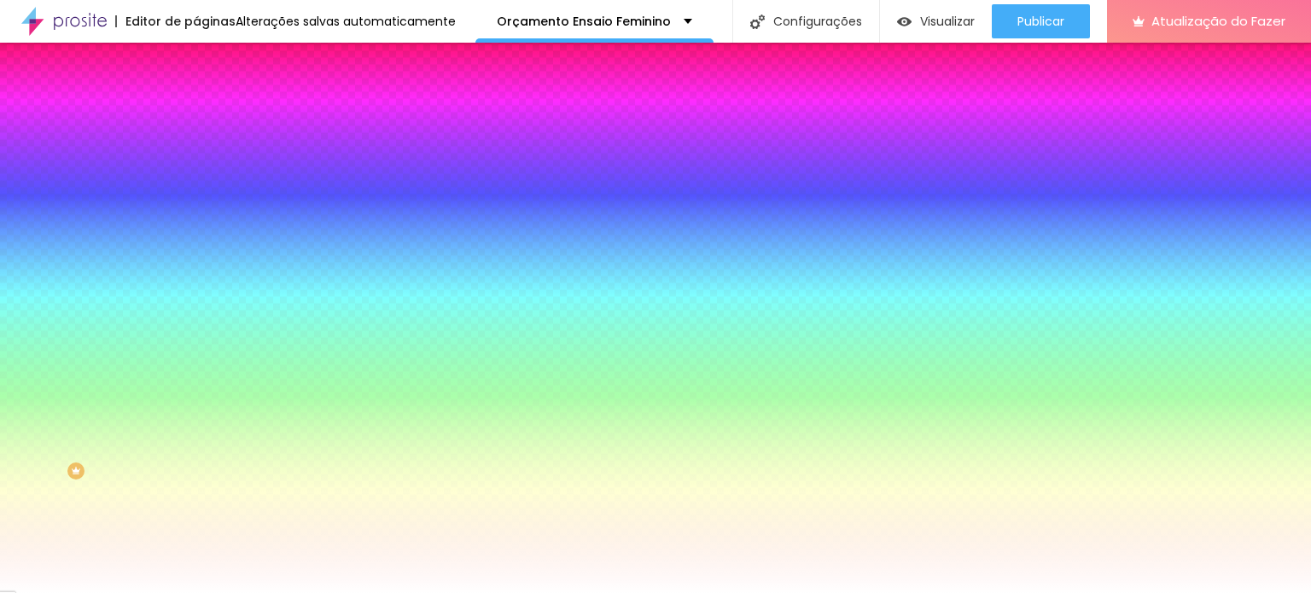
click at [212, 101] on font "Conteúdo" at bounding box center [238, 93] width 53 height 15
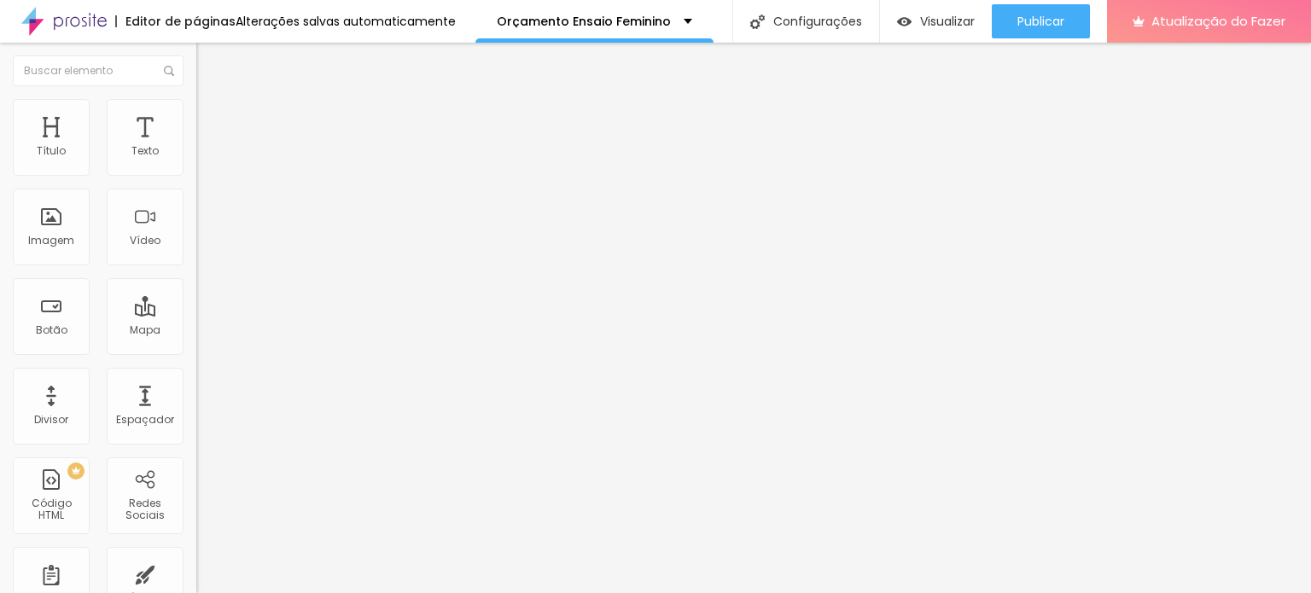
click at [209, 58] on img "button" at bounding box center [216, 62] width 14 height 14
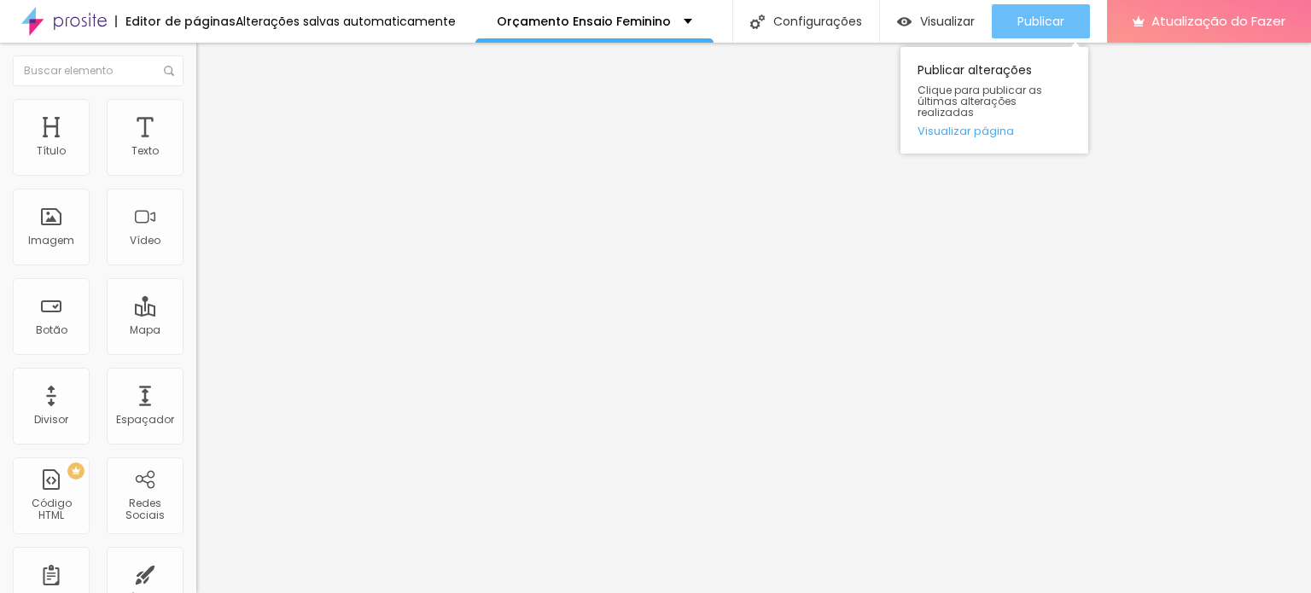
click at [1035, 19] on font "Publicar" at bounding box center [1040, 21] width 47 height 17
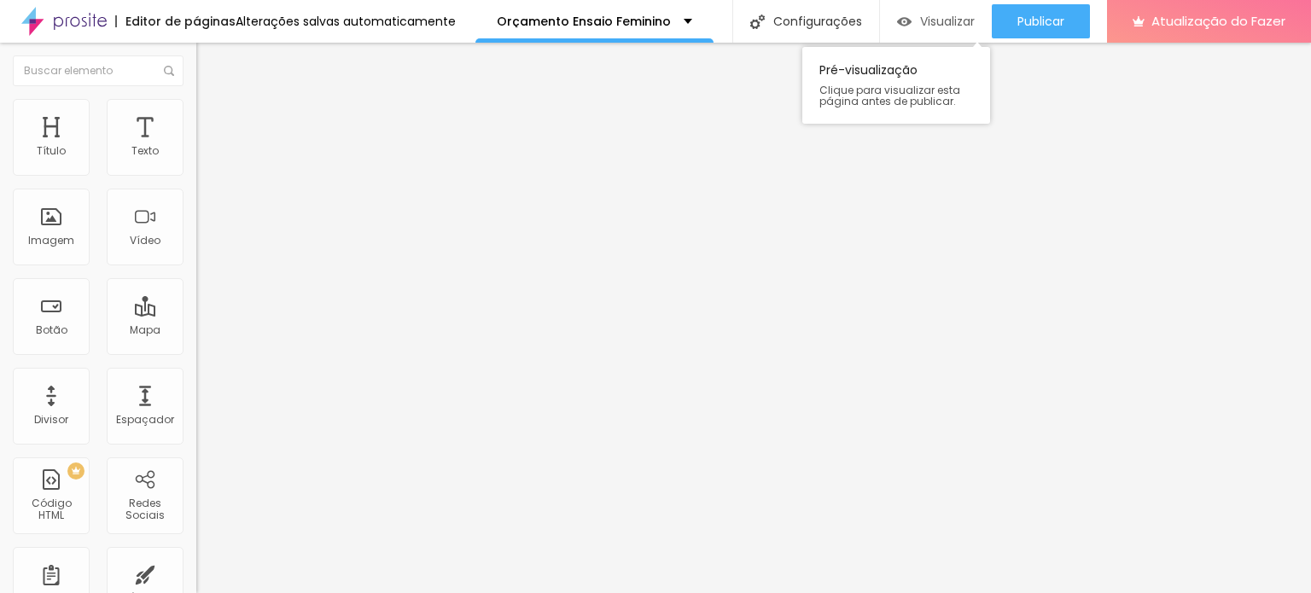
click at [939, 20] on font "Visualizar" at bounding box center [947, 21] width 55 height 17
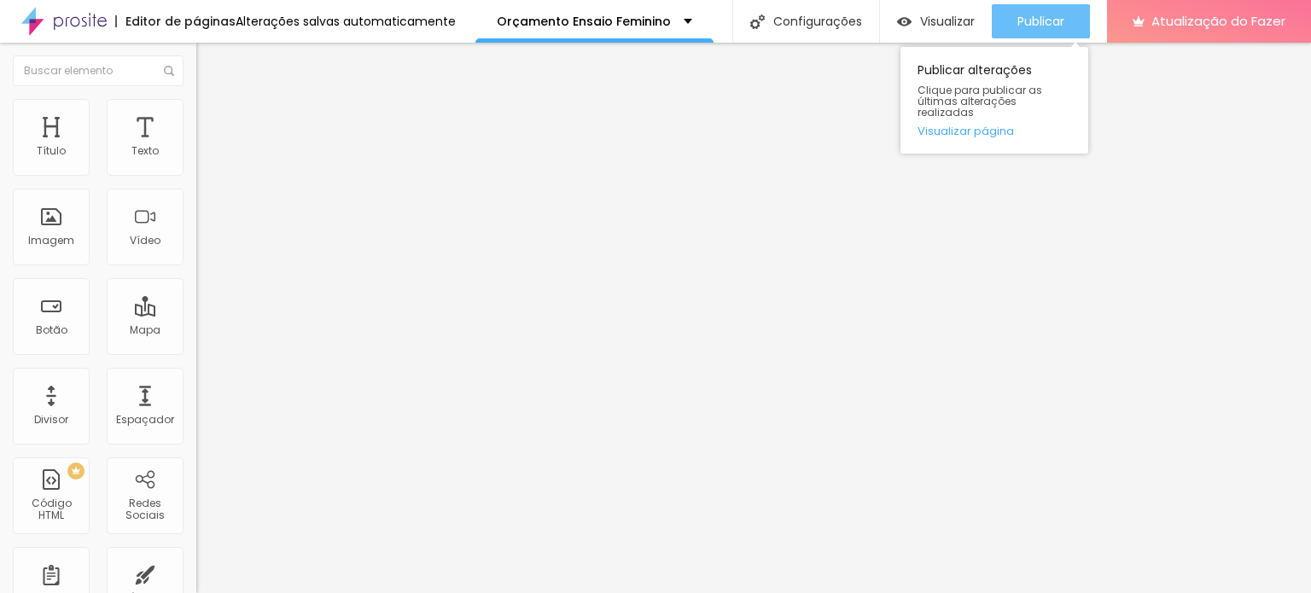
click at [1059, 17] on font "Publicar" at bounding box center [1040, 21] width 47 height 17
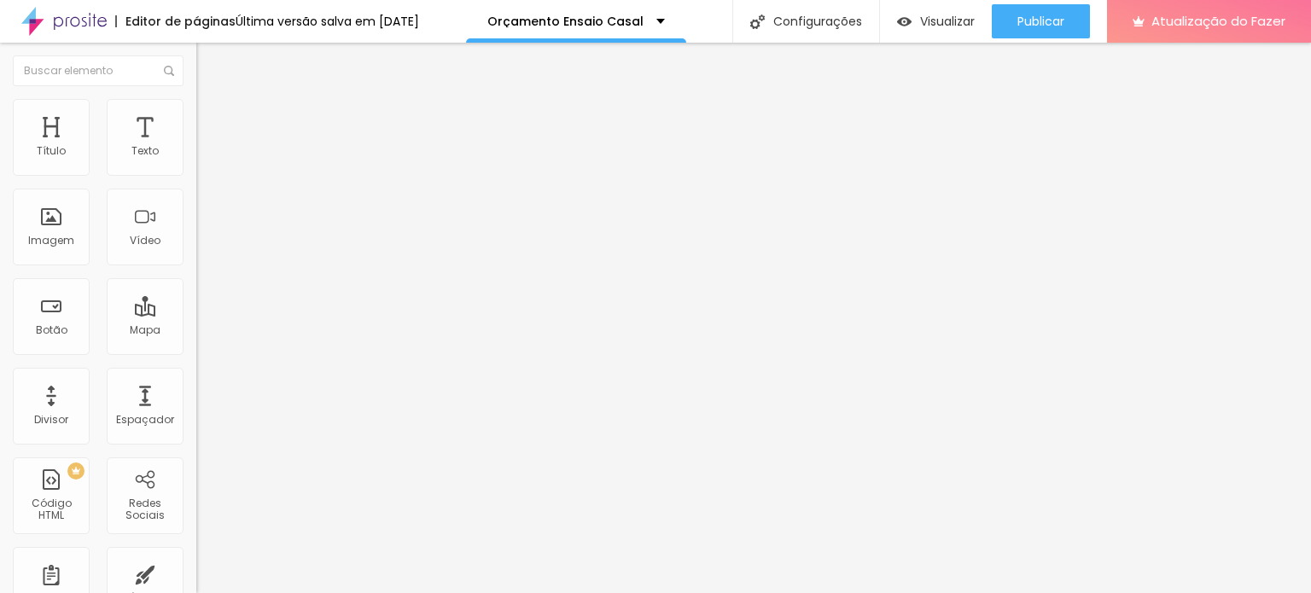
click at [196, 147] on font "Título 1" at bounding box center [224, 135] width 57 height 24
click at [210, 241] on icon "button" at bounding box center [211, 238] width 3 height 3
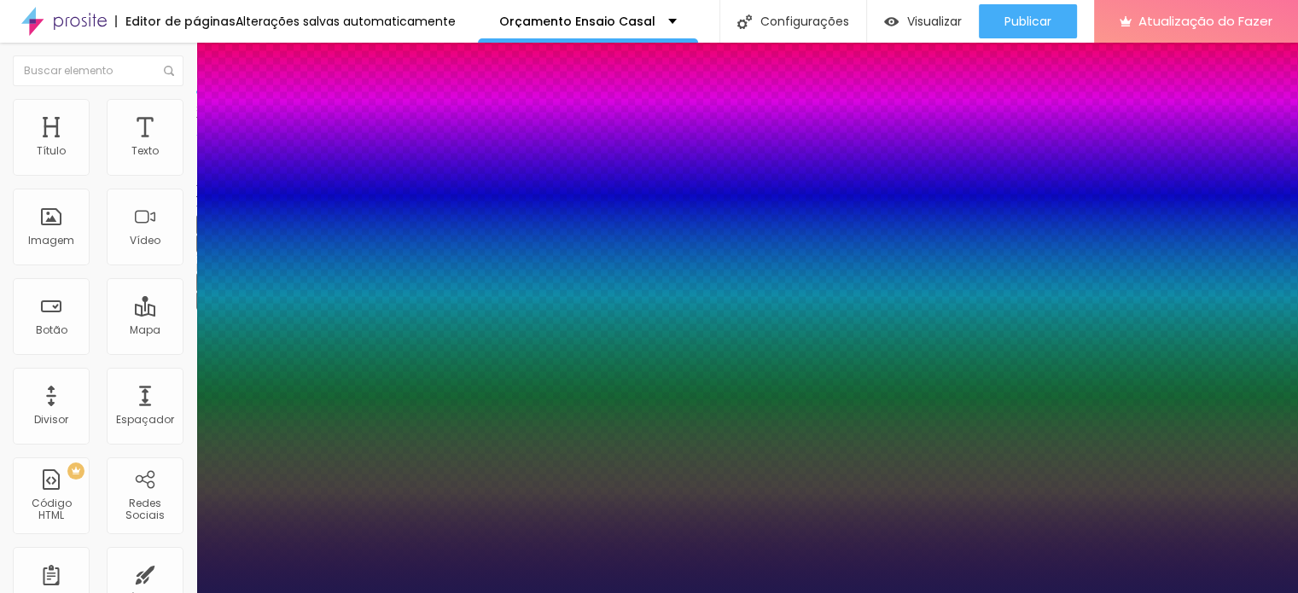
type input "1"
type input "0.5"
type input "59"
type input "1"
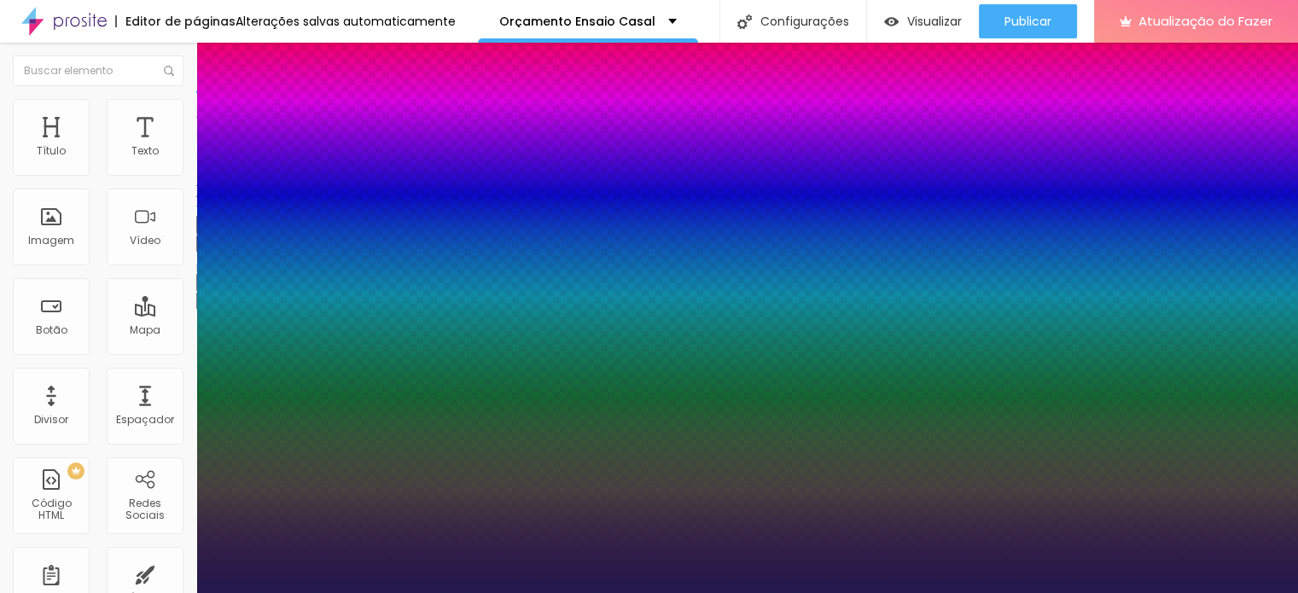
type input "0.5"
type input "57"
type input "1"
type input "0.5"
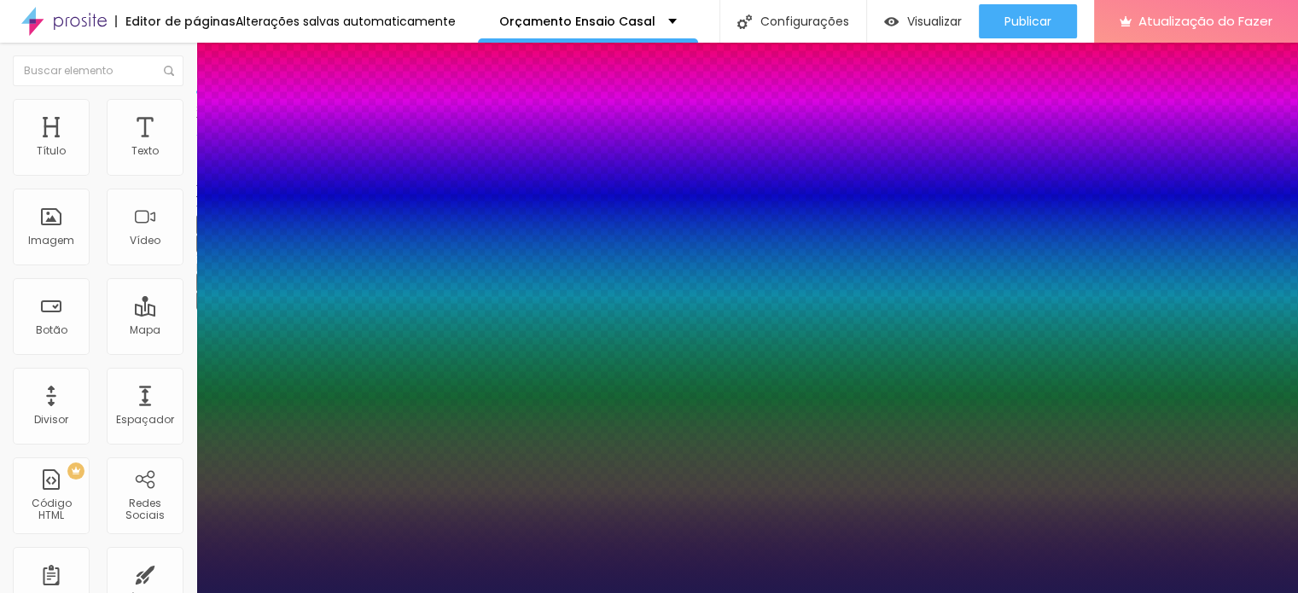
type input "56"
type input "1"
type input "0.5"
type input "55"
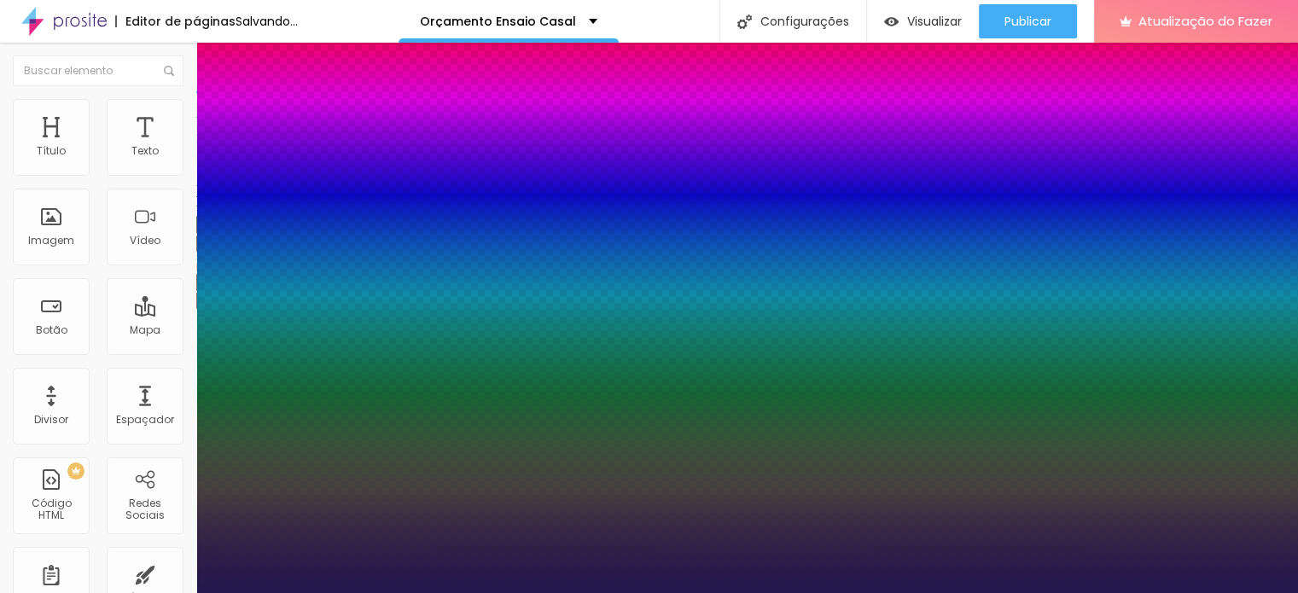
type input "55"
type input "1"
type input "0.5"
type input "53"
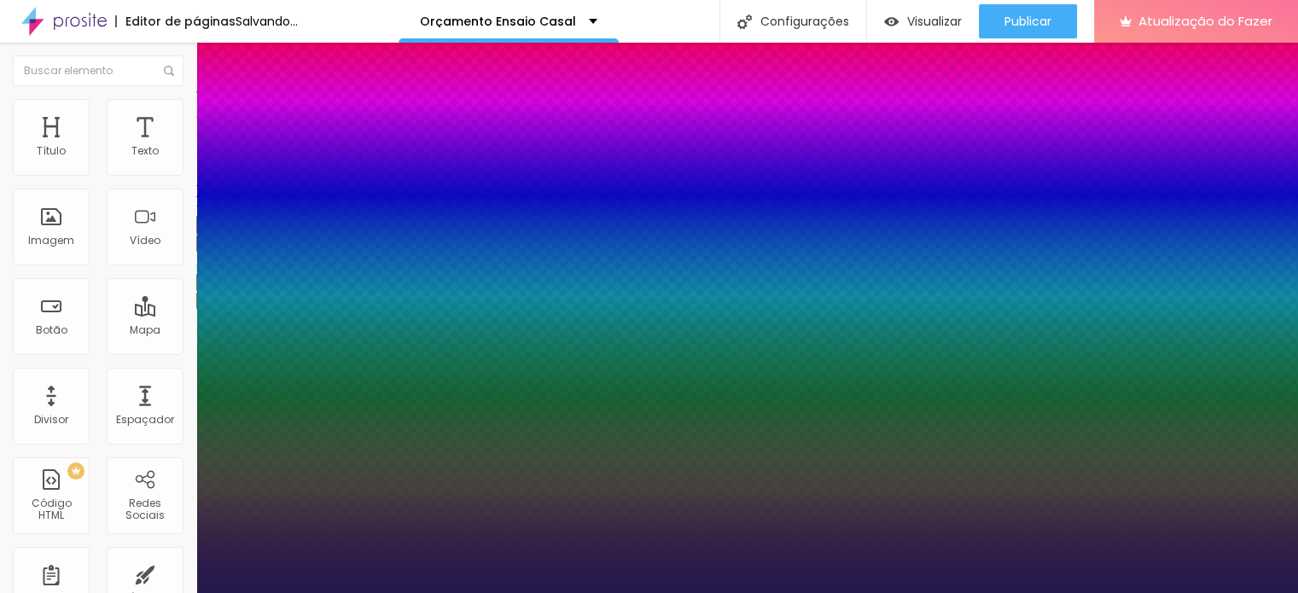
type input "1"
type input "0.5"
type input "52"
type input "1"
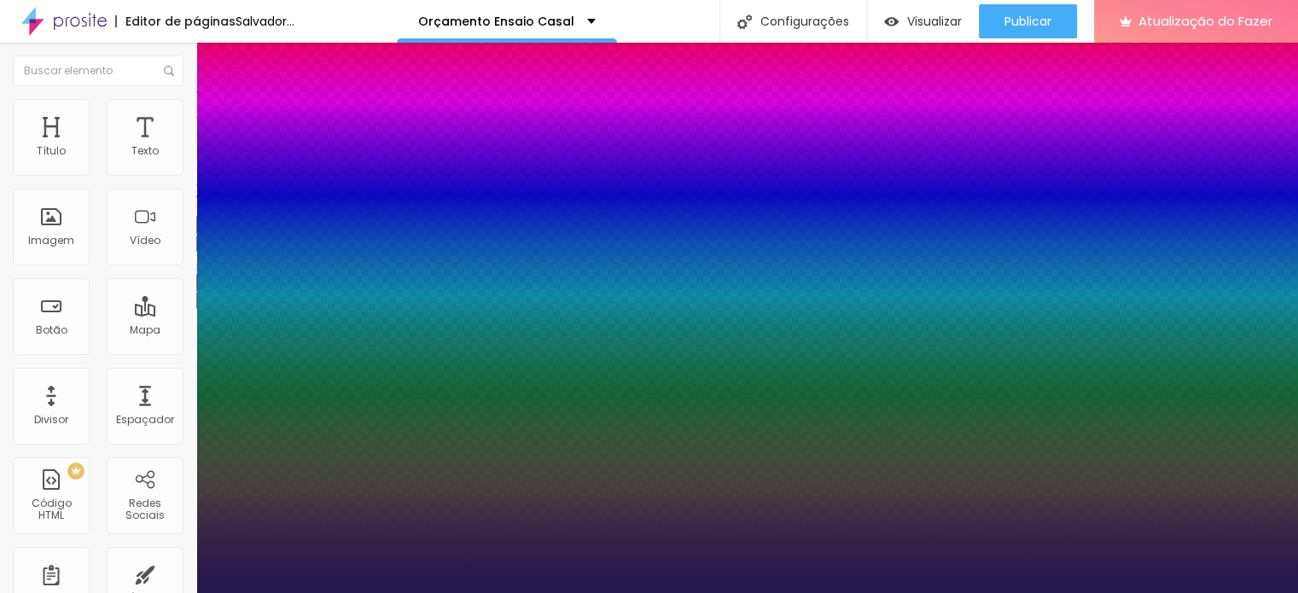
type input "0.5"
type input "51"
type input "1"
type input "0.5"
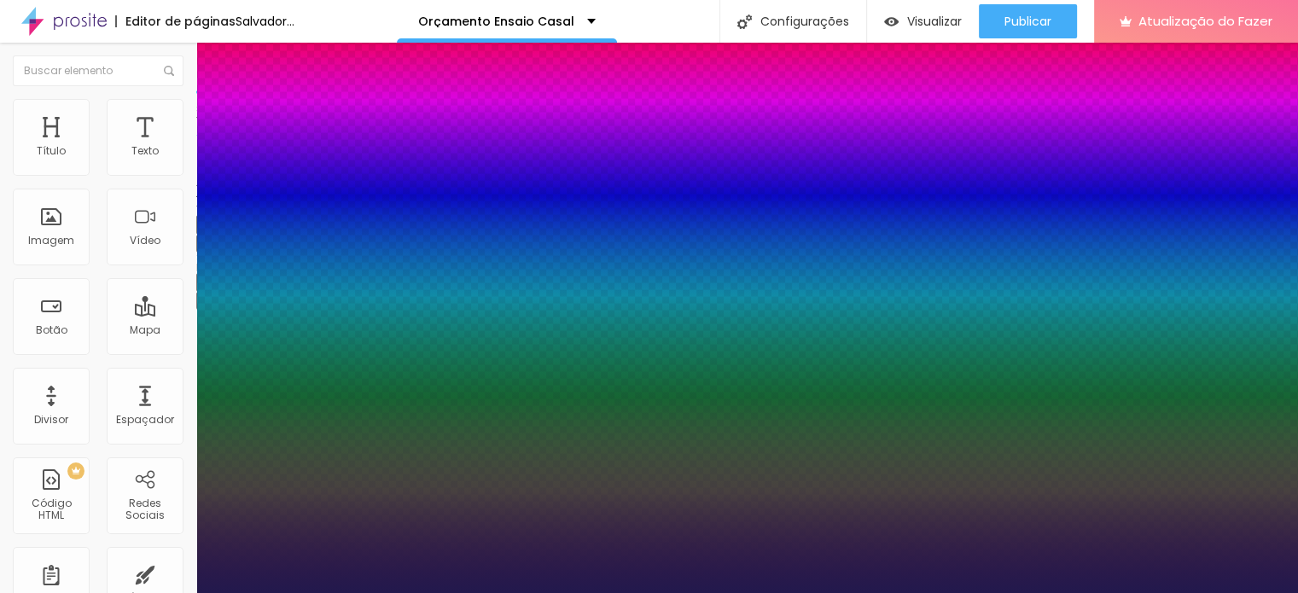
type input "50"
type input "1"
type input "0.5"
type input "1"
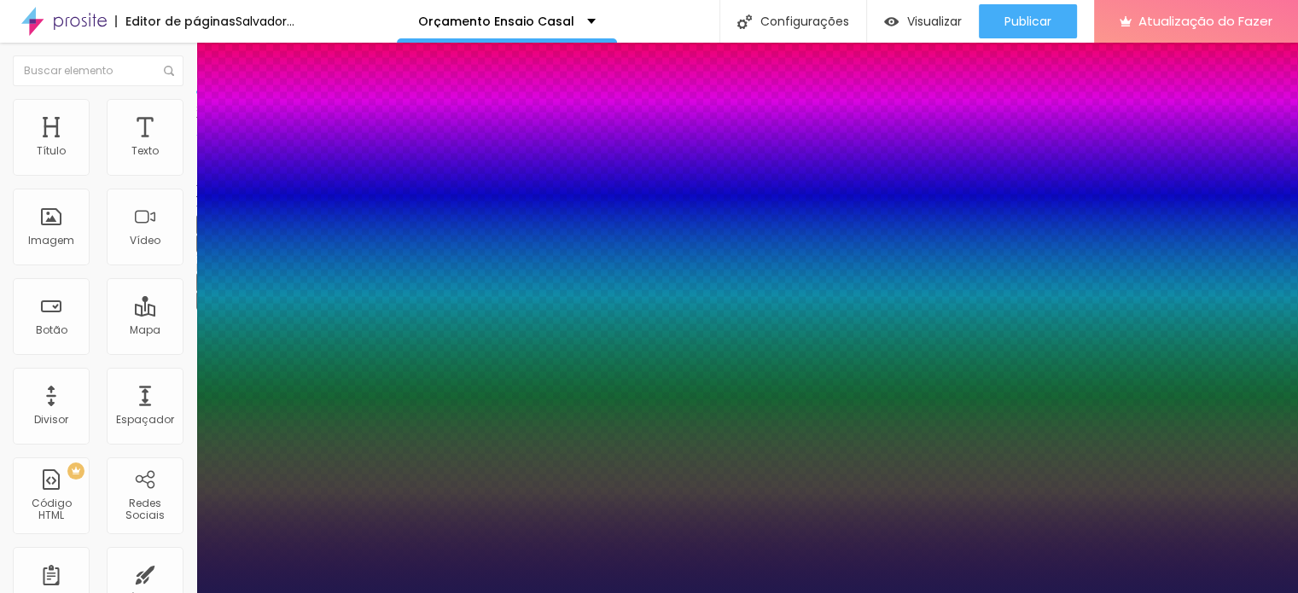
type input "0.5"
type input "49"
type input "1"
type input "0.5"
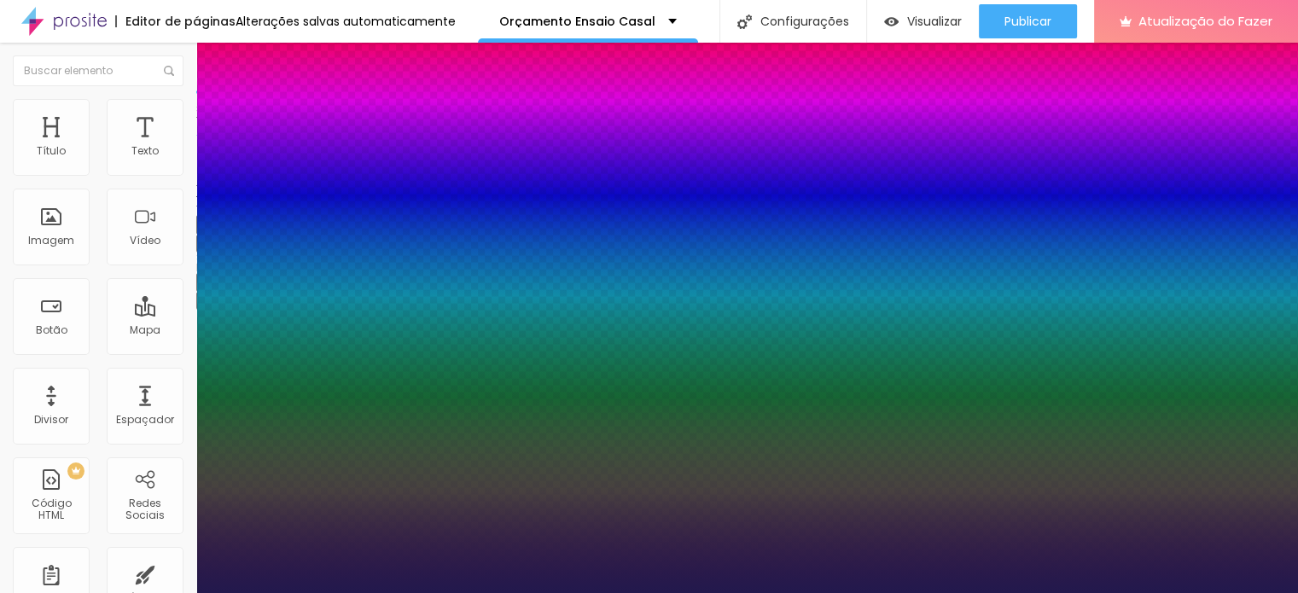
type input "48"
type input "1"
type input "0.5"
type input "46"
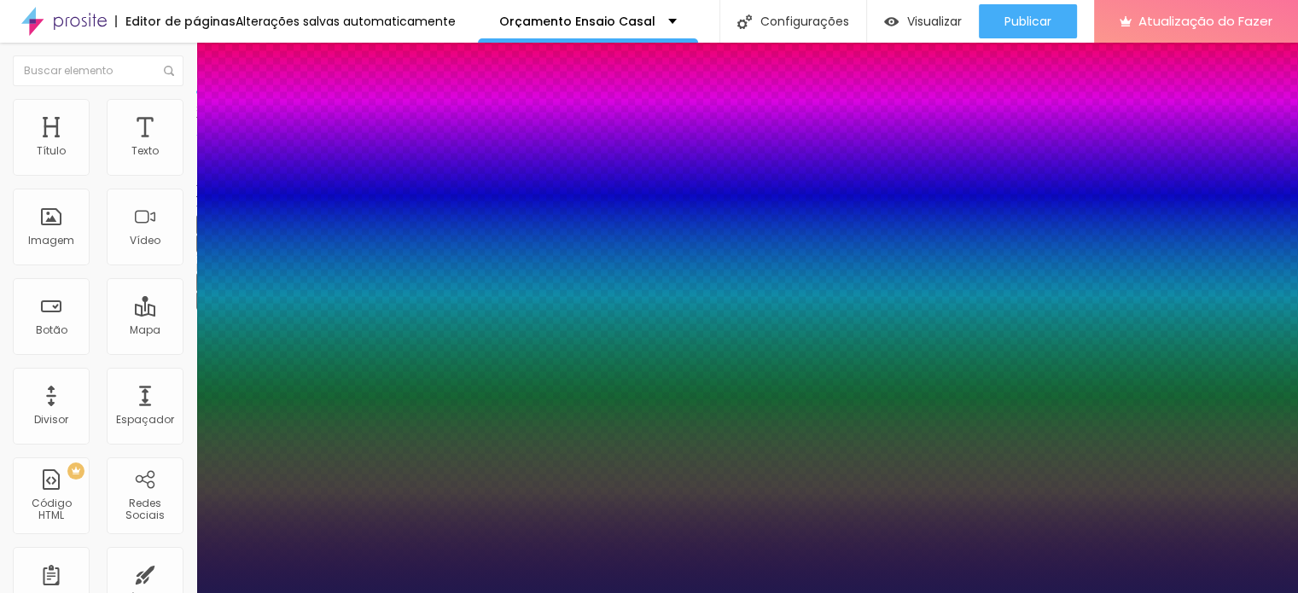
type input "46"
type input "1"
type input "0.5"
type input "45"
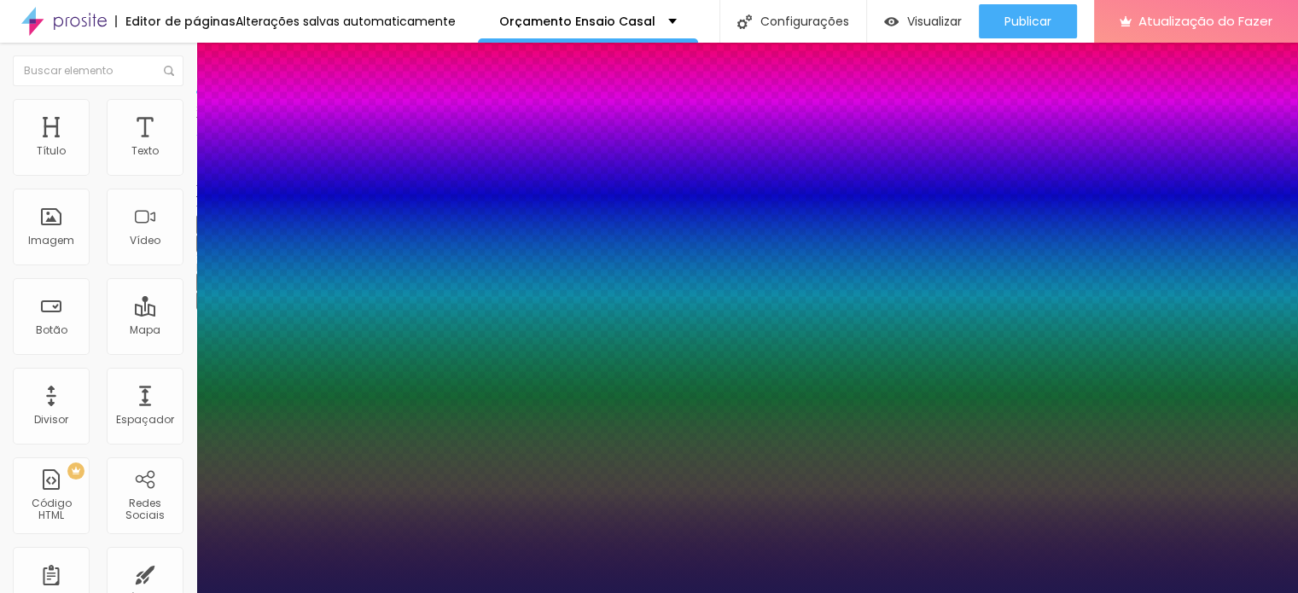
type input "1"
type input "0.5"
type input "44"
type input "1"
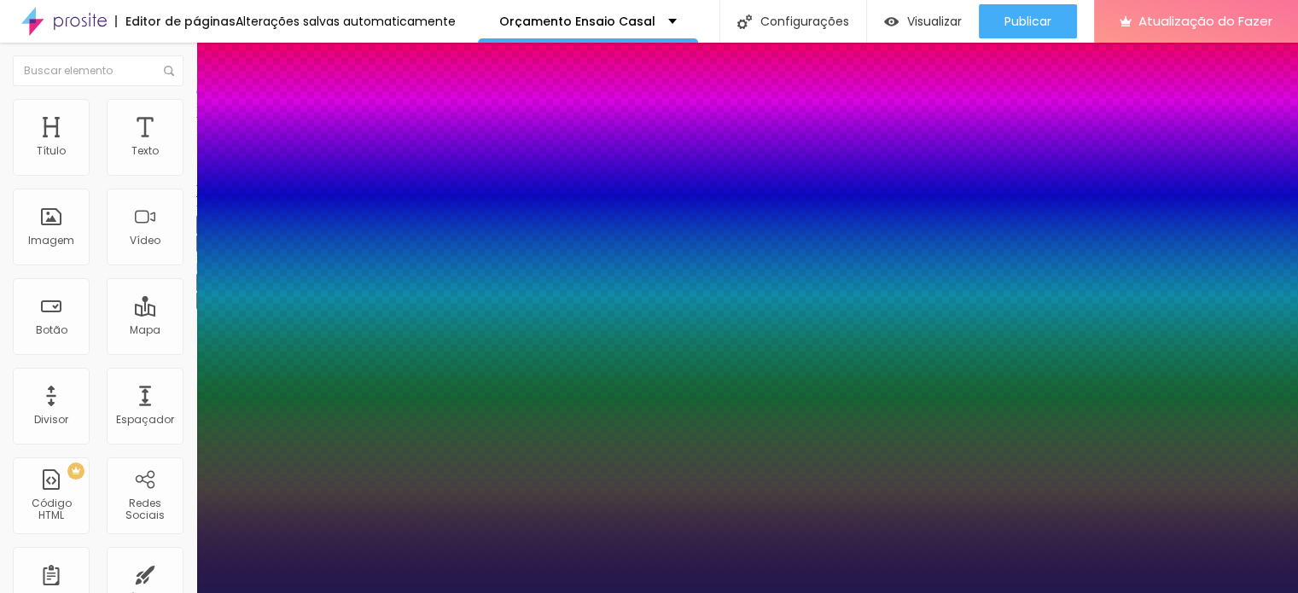
type input "0.5"
type input "45"
type input "1"
type input "0.5"
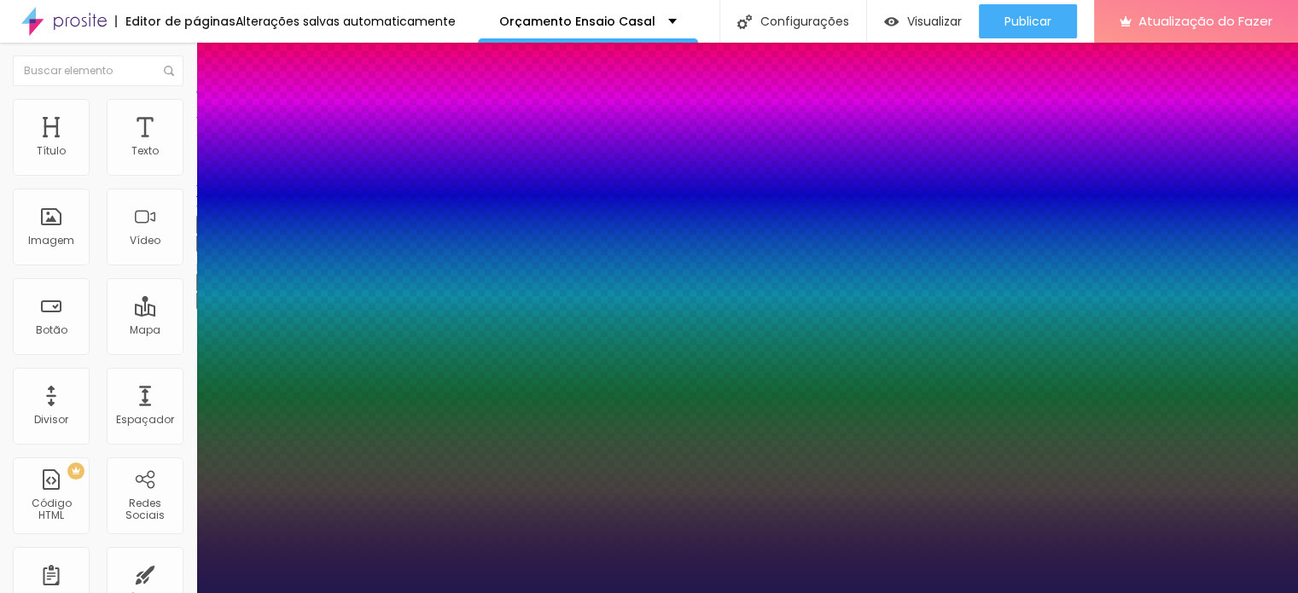
type input "48"
type input "1"
type input "0.5"
type input "49"
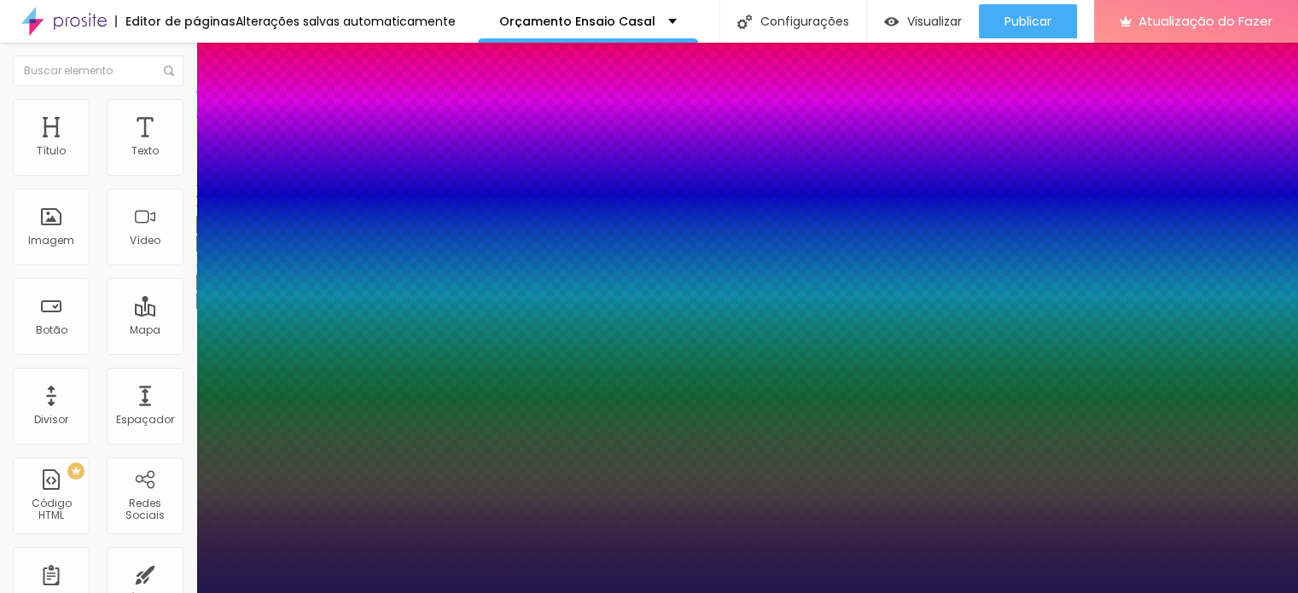
type input "49"
type input "1"
type input "0.5"
type input "48"
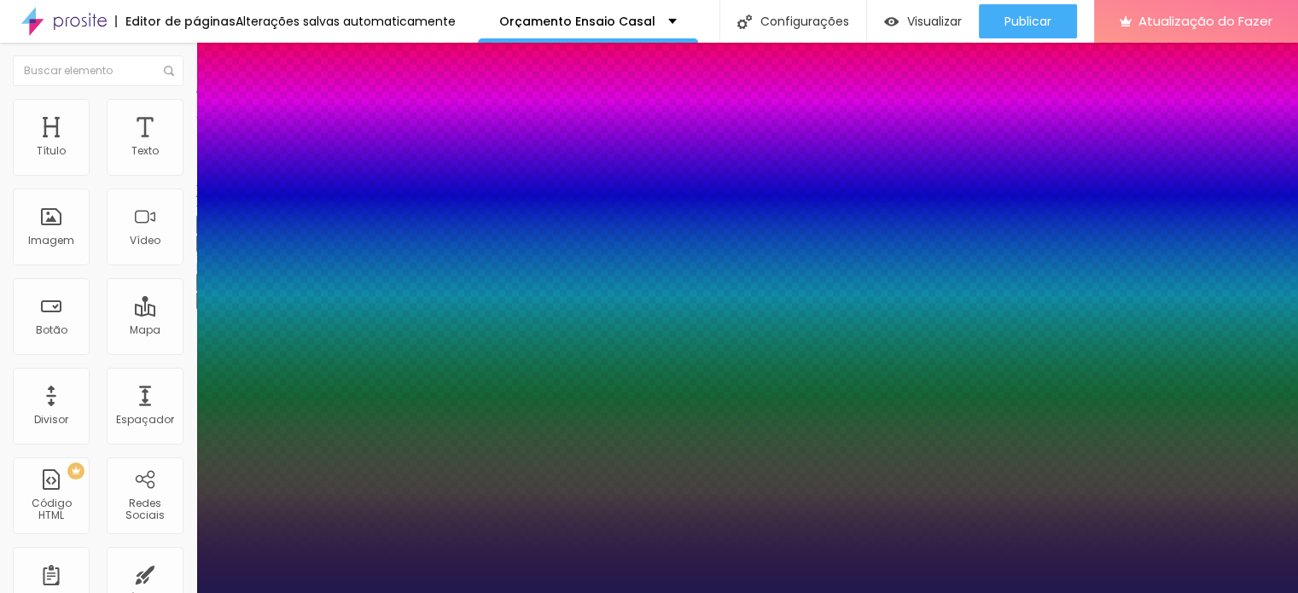
type input "1"
type input "0.5"
drag, startPoint x: 290, startPoint y: 478, endPoint x: 273, endPoint y: 470, distance: 18.7
type input "48"
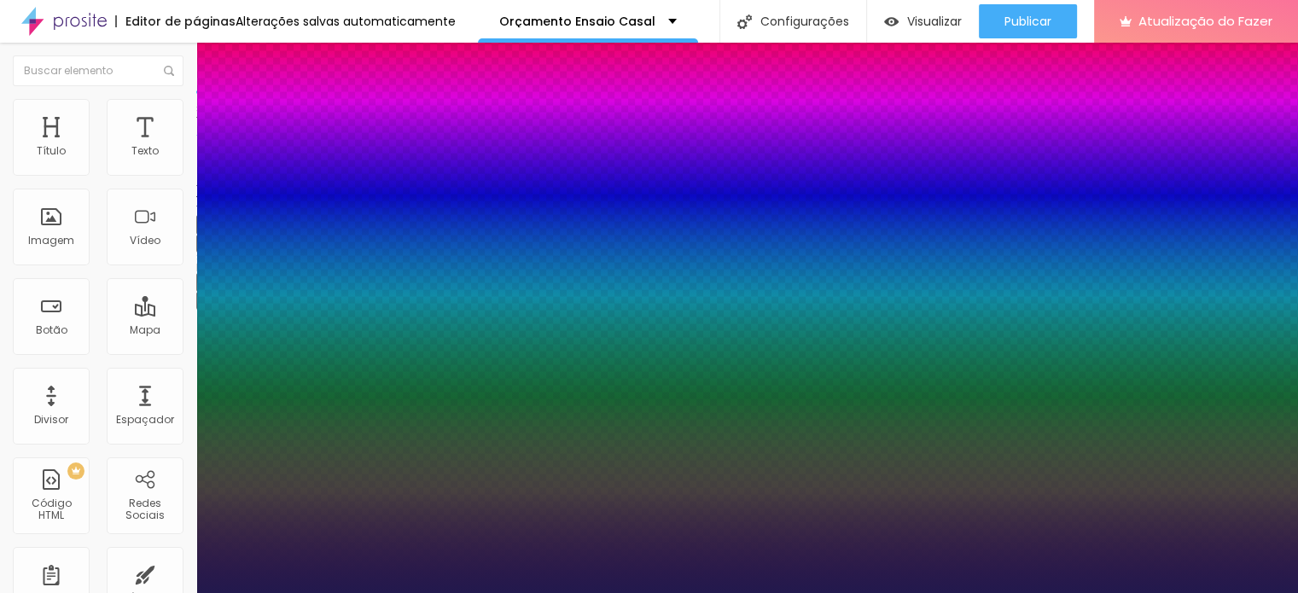
type input "1"
type input "0.5"
click at [727, 592] on div at bounding box center [649, 593] width 1298 height 0
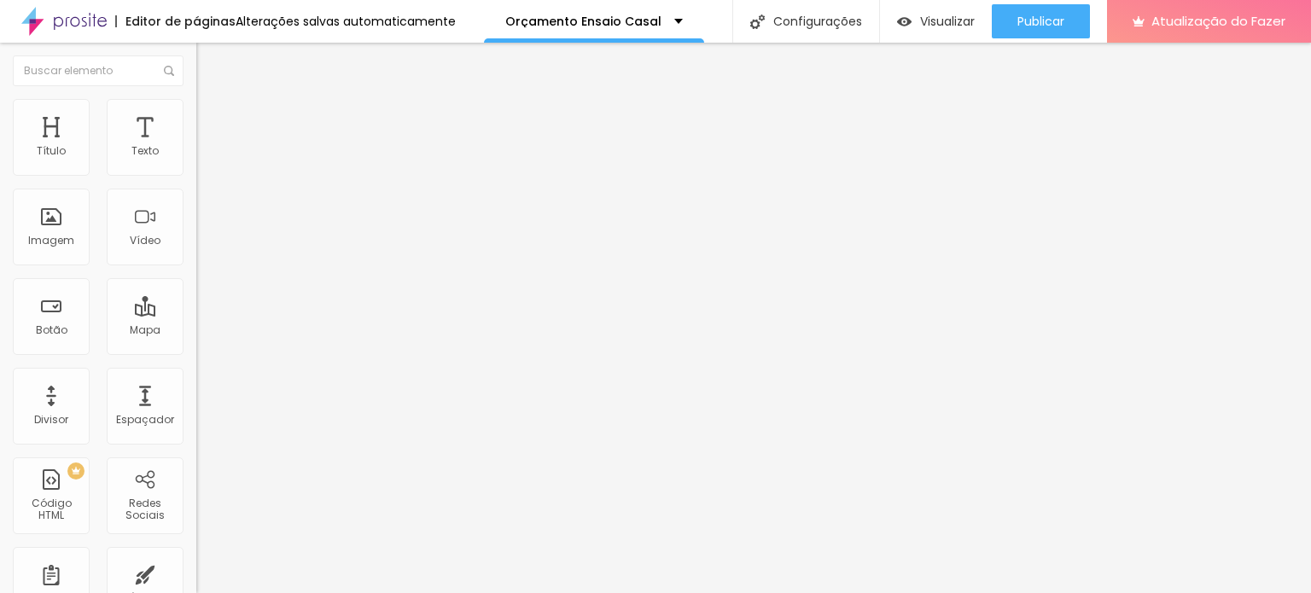
click at [196, 70] on button "Editar nulo" at bounding box center [294, 62] width 196 height 39
click at [196, 312] on div "Proporção Padrão 4:3 Cinema 16:9 Padrão 4:3 Quadrado 1:1 Original" at bounding box center [294, 278] width 196 height 67
click at [196, 267] on font "Padrão 4:3" at bounding box center [224, 260] width 56 height 15
click at [196, 314] on span "Original" at bounding box center [216, 307] width 41 height 15
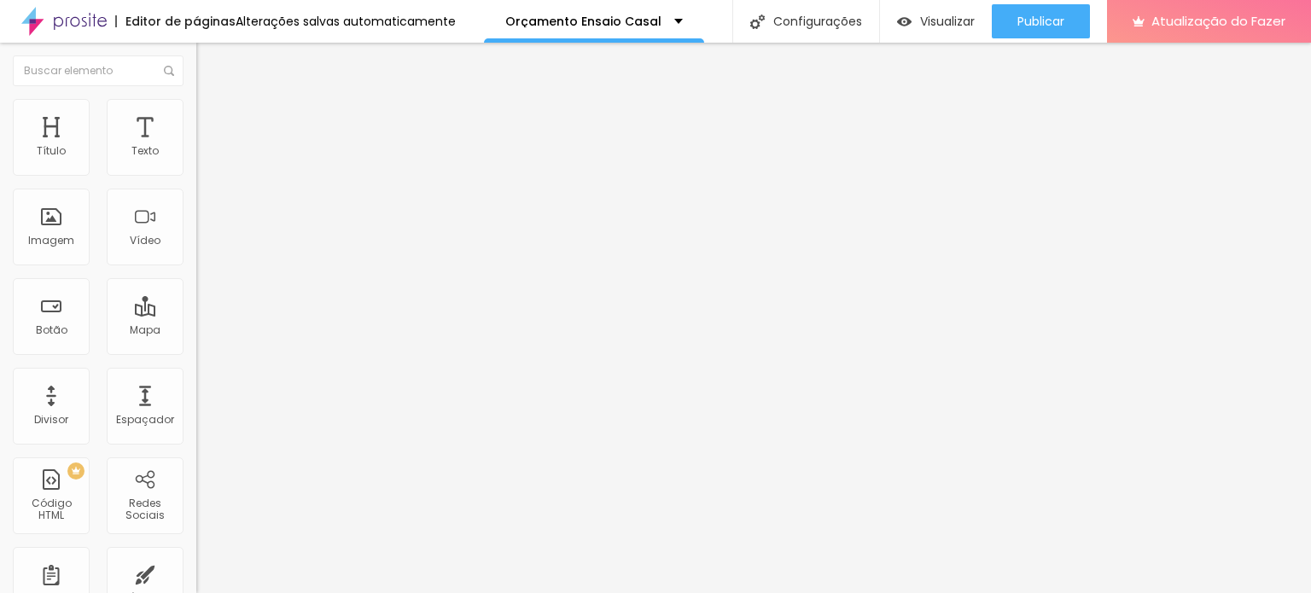
click at [196, 450] on div "Editar nulo Conteúdo Estilo Avançado Texto Mais imangens clique aqui! Alinhamen…" at bounding box center [294, 318] width 196 height 550
click at [927, 13] on font "Visualizar" at bounding box center [947, 21] width 55 height 17
click at [196, 147] on font "Título 1" at bounding box center [224, 135] width 57 height 24
click at [211, 144] on span "Título 1" at bounding box center [239, 137] width 57 height 15
click at [949, 23] on font "Visualizar" at bounding box center [947, 21] width 55 height 17
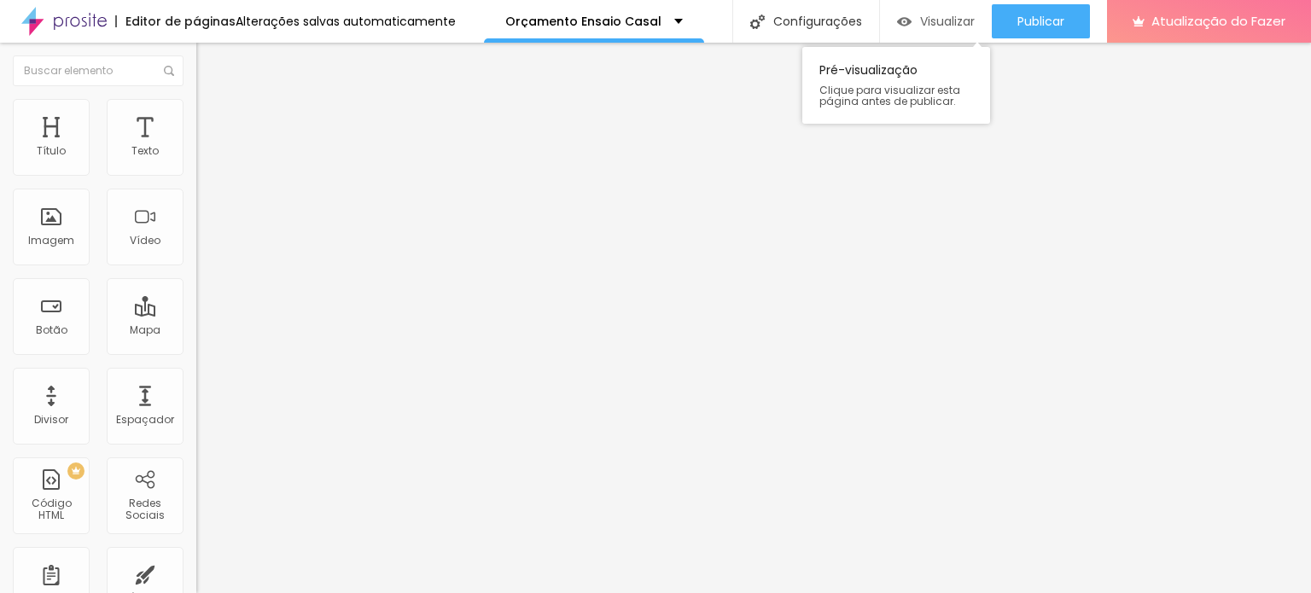
click at [958, 26] on font "Visualizar" at bounding box center [947, 21] width 55 height 17
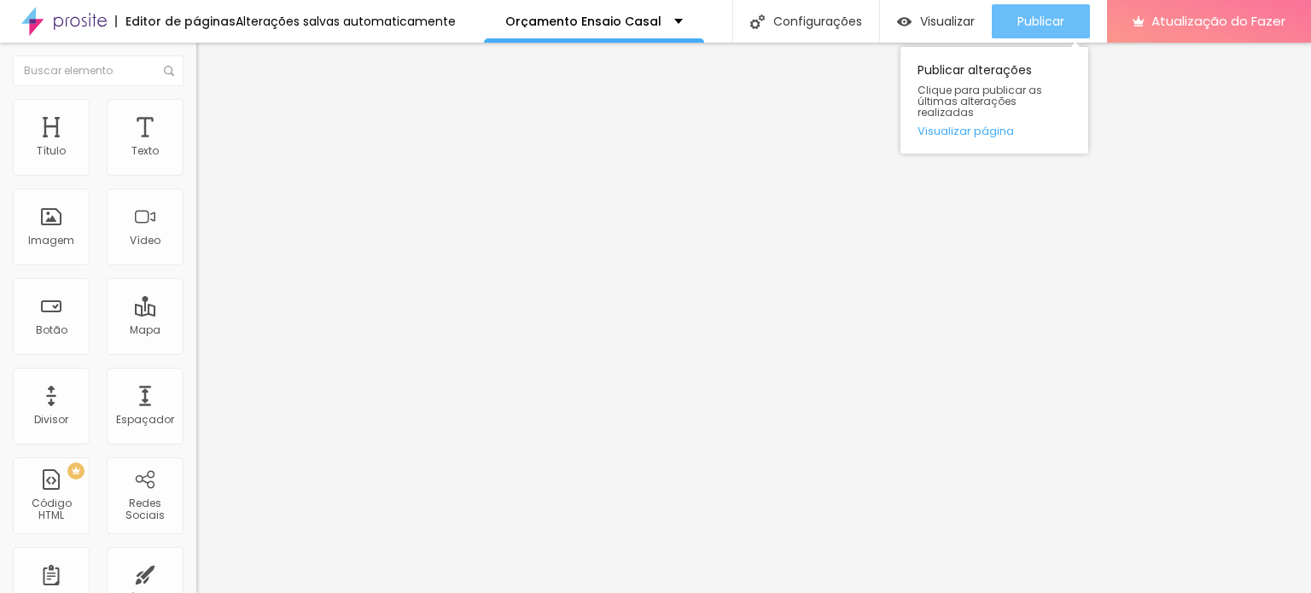
click at [1042, 22] on font "Publicar" at bounding box center [1040, 21] width 47 height 17
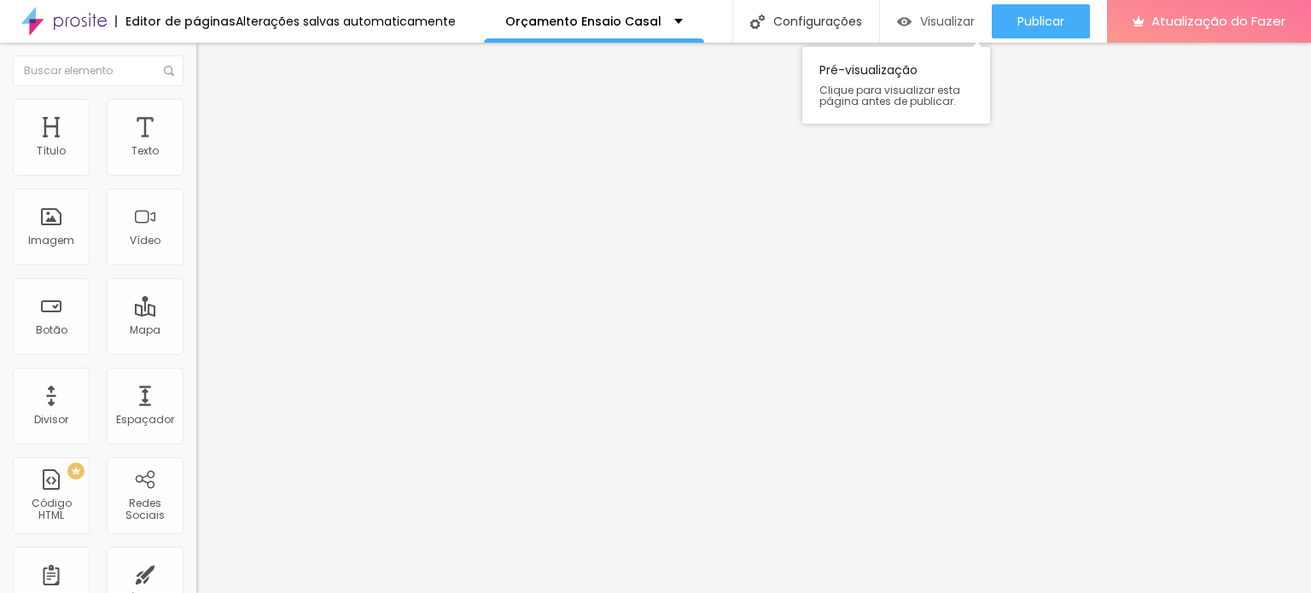
click at [946, 24] on font "Visualizar" at bounding box center [947, 21] width 55 height 17
click at [949, 26] on font "Visualizar" at bounding box center [947, 21] width 55 height 17
click at [956, 22] on font "Visualizar" at bounding box center [947, 21] width 55 height 17
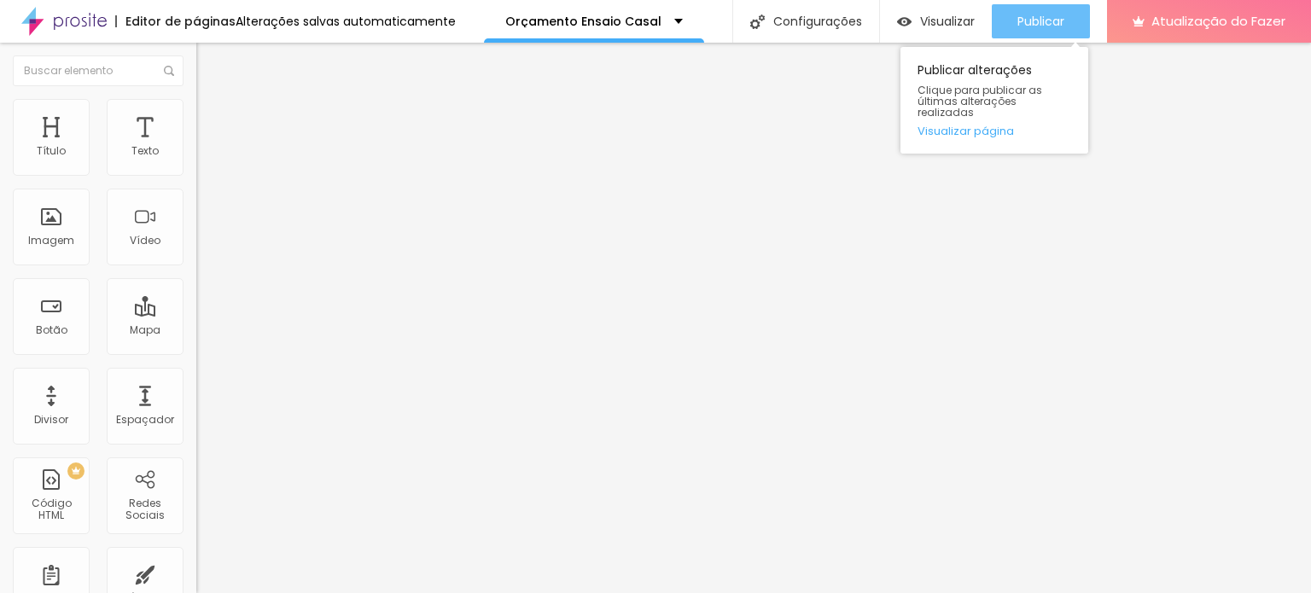
click at [1056, 11] on div "Publicar" at bounding box center [1040, 21] width 47 height 34
click at [1039, 25] on font "Publicar" at bounding box center [1040, 21] width 47 height 17
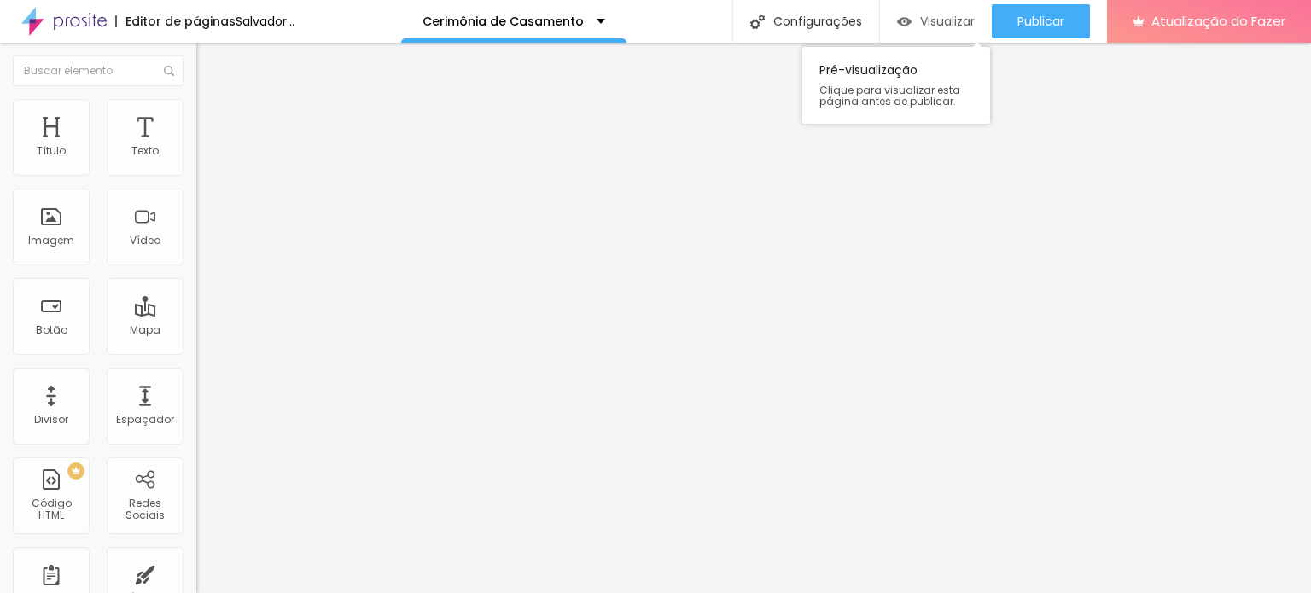
click at [916, 16] on div "Visualizar" at bounding box center [936, 22] width 78 height 15
click at [936, 16] on font "Visualizar" at bounding box center [947, 21] width 55 height 17
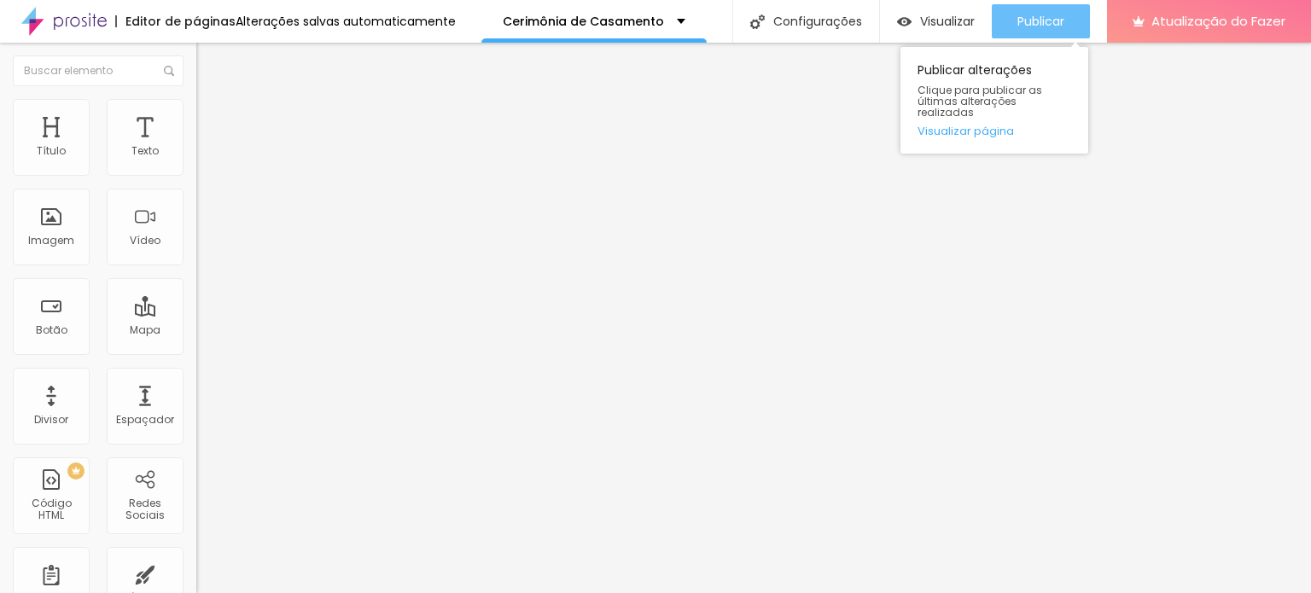
click at [1051, 16] on font "Publicar" at bounding box center [1040, 21] width 47 height 17
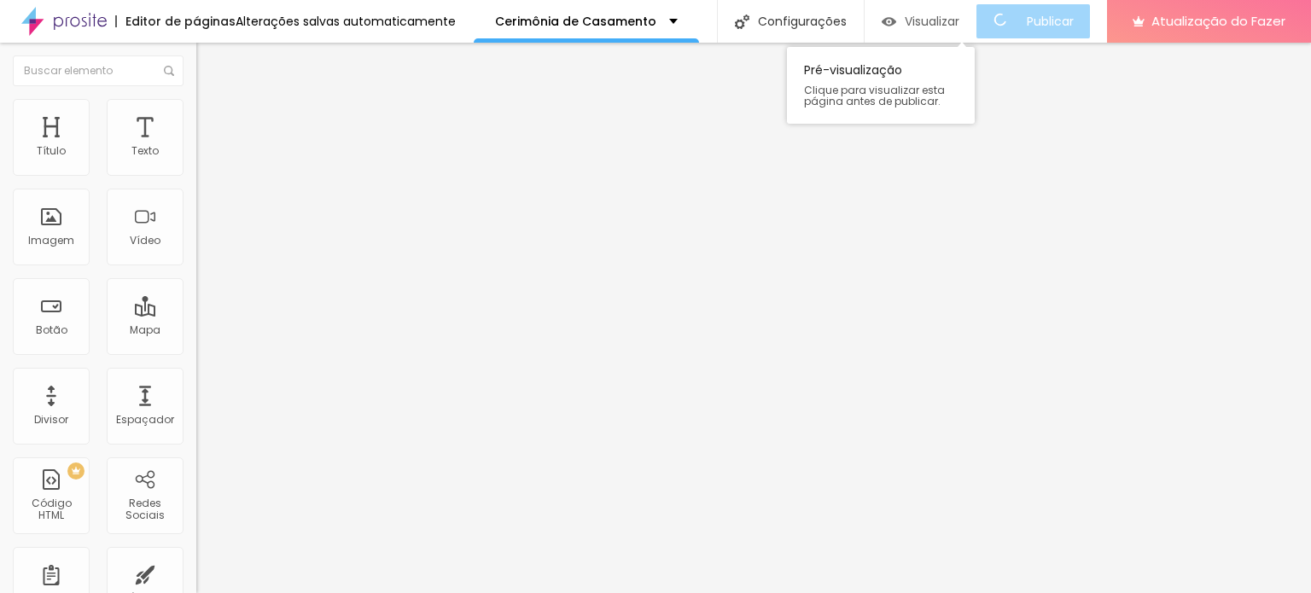
click at [937, 25] on font "Visualizar" at bounding box center [932, 21] width 55 height 17
click at [207, 147] on font "Trocar imagem" at bounding box center [248, 139] width 83 height 15
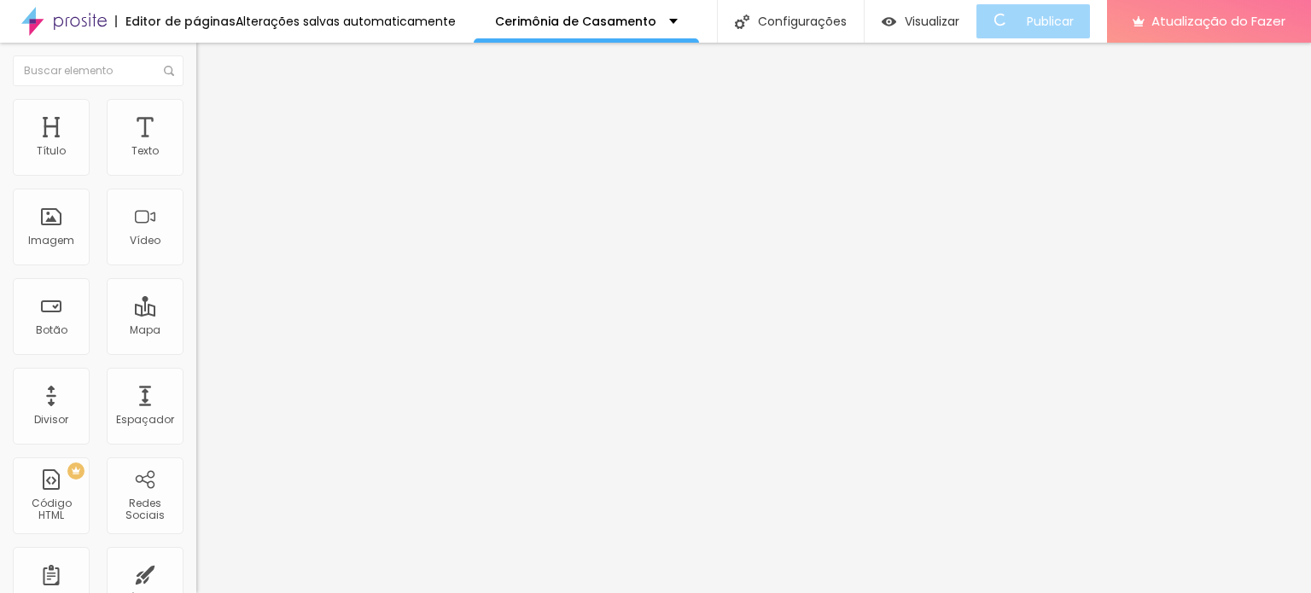
click at [207, 147] on font "Adicionar imagem" at bounding box center [257, 139] width 100 height 15
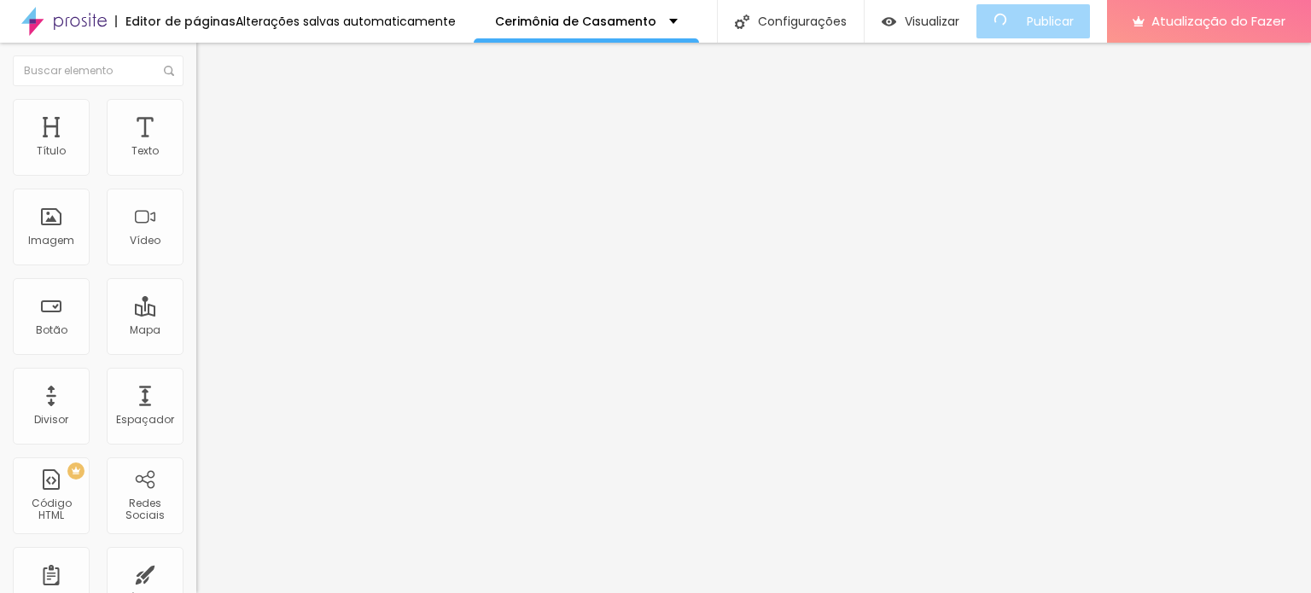
click at [196, 267] on font "Original" at bounding box center [216, 260] width 41 height 15
click at [209, 62] on img "button" at bounding box center [216, 62] width 14 height 14
click at [196, 267] on font "Original" at bounding box center [216, 260] width 41 height 15
click at [196, 277] on font "Cinema" at bounding box center [217, 270] width 43 height 15
click at [212, 118] on font "Estilo" at bounding box center [225, 110] width 26 height 15
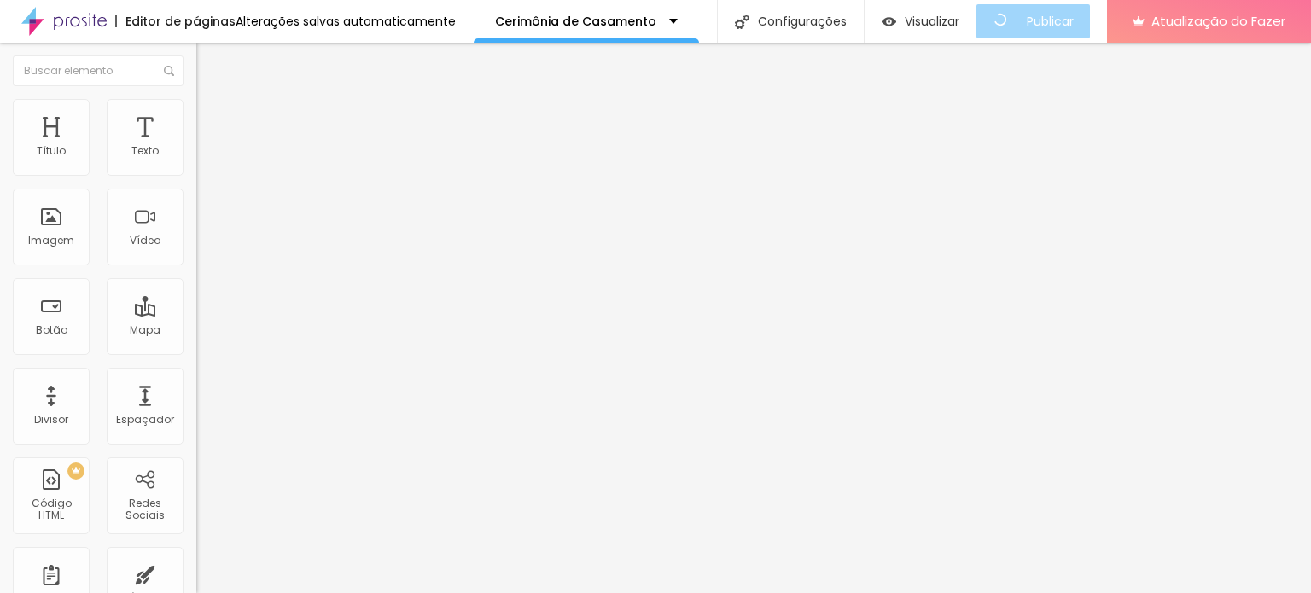
click at [212, 101] on font "Conteúdo" at bounding box center [238, 93] width 53 height 15
click at [196, 243] on img at bounding box center [202, 237] width 12 height 12
click at [196, 267] on font "Cinema 16:9" at bounding box center [228, 260] width 65 height 15
click at [927, 26] on font "Visualizar" at bounding box center [932, 21] width 55 height 17
